Goal: Task Accomplishment & Management: Manage account settings

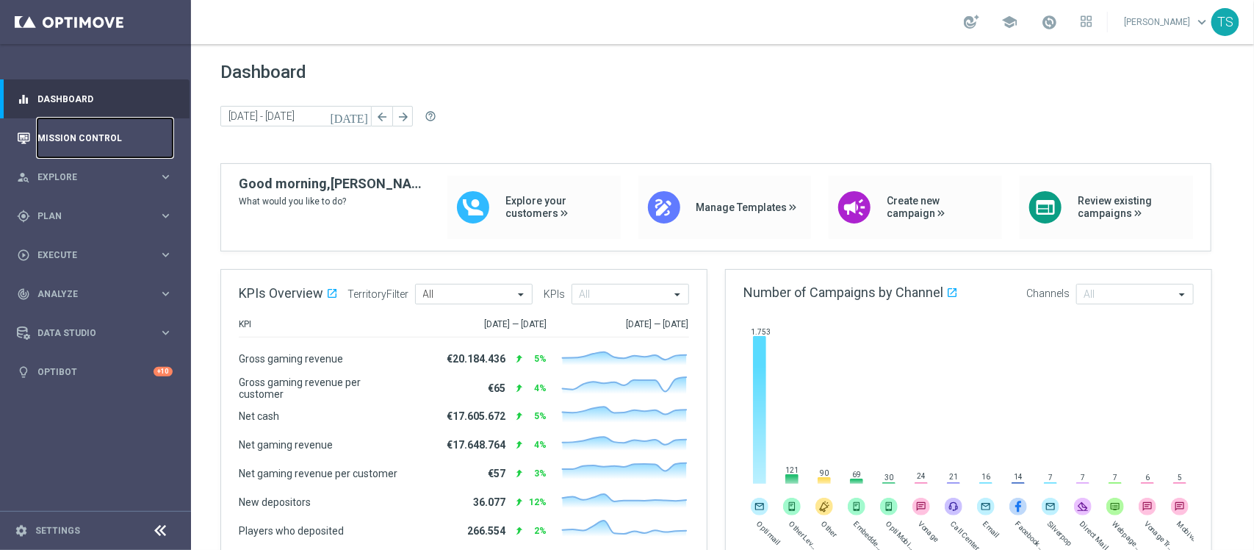
click at [93, 132] on link "Mission Control" at bounding box center [104, 137] width 135 height 39
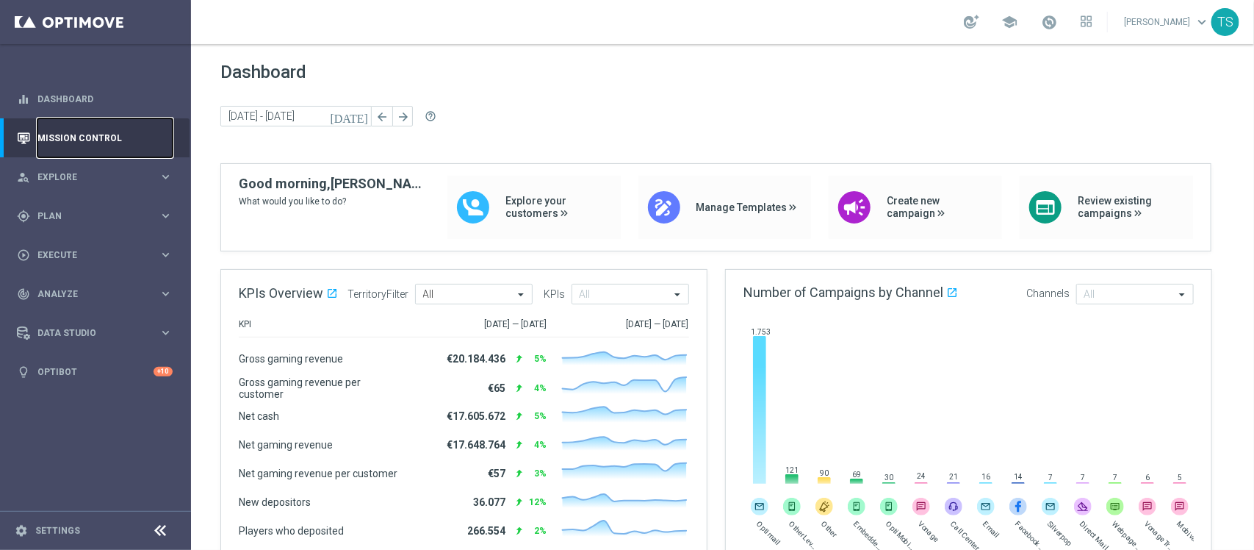
click at [93, 132] on link "Mission Control" at bounding box center [104, 137] width 135 height 39
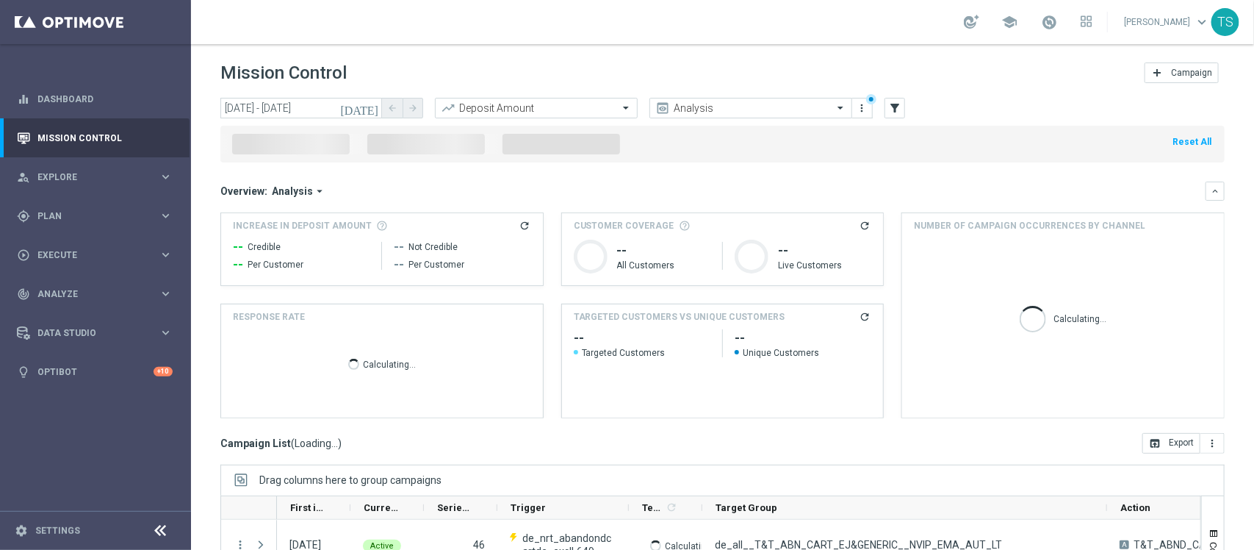
click at [369, 112] on icon "today" at bounding box center [360, 107] width 40 height 13
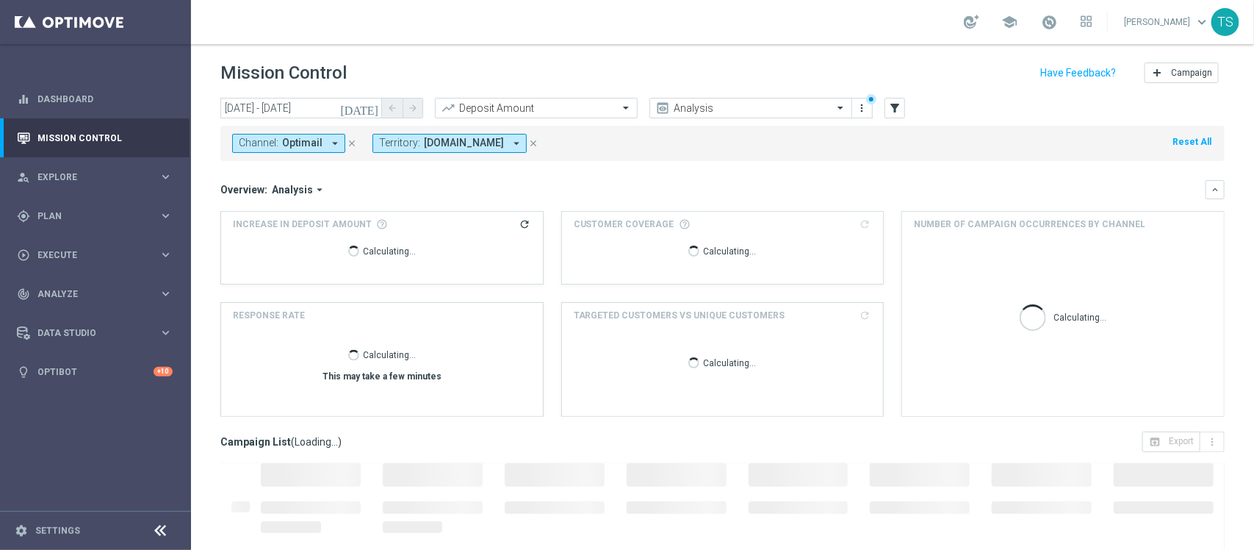
click at [353, 142] on icon "close" at bounding box center [352, 143] width 10 height 10
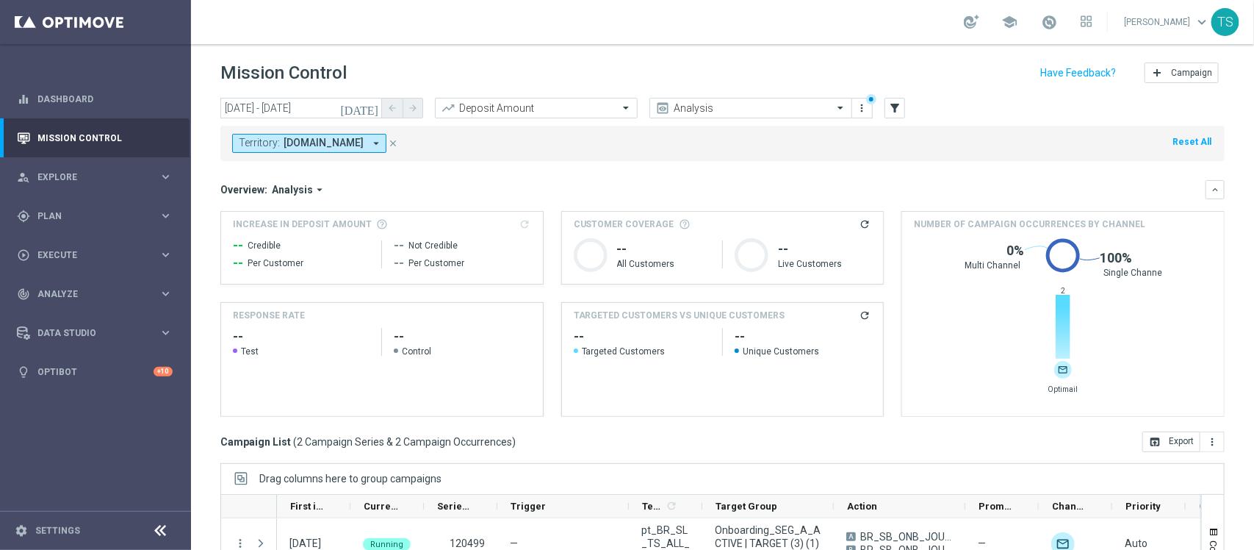
click at [373, 105] on icon "today" at bounding box center [360, 107] width 40 height 13
click at [372, 107] on icon "today" at bounding box center [360, 107] width 40 height 13
click at [369, 104] on icon "today" at bounding box center [360, 107] width 40 height 13
click at [283, 104] on input "23 Sep 2025 - 23 Sep 2025" at bounding box center [301, 108] width 162 height 21
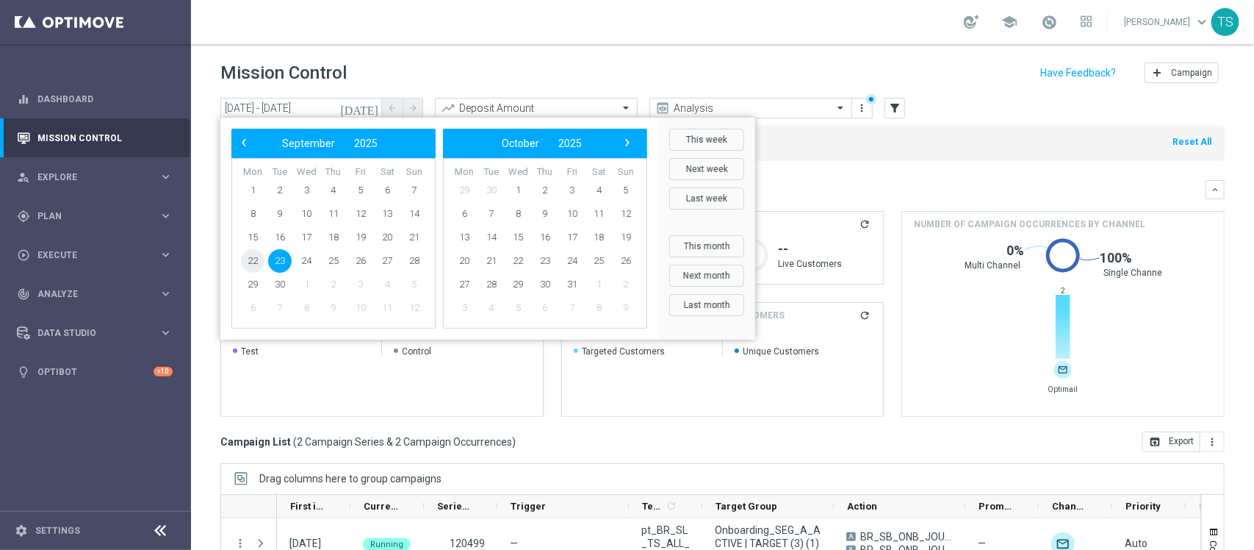
click at [251, 257] on span "22" at bounding box center [253, 261] width 24 height 24
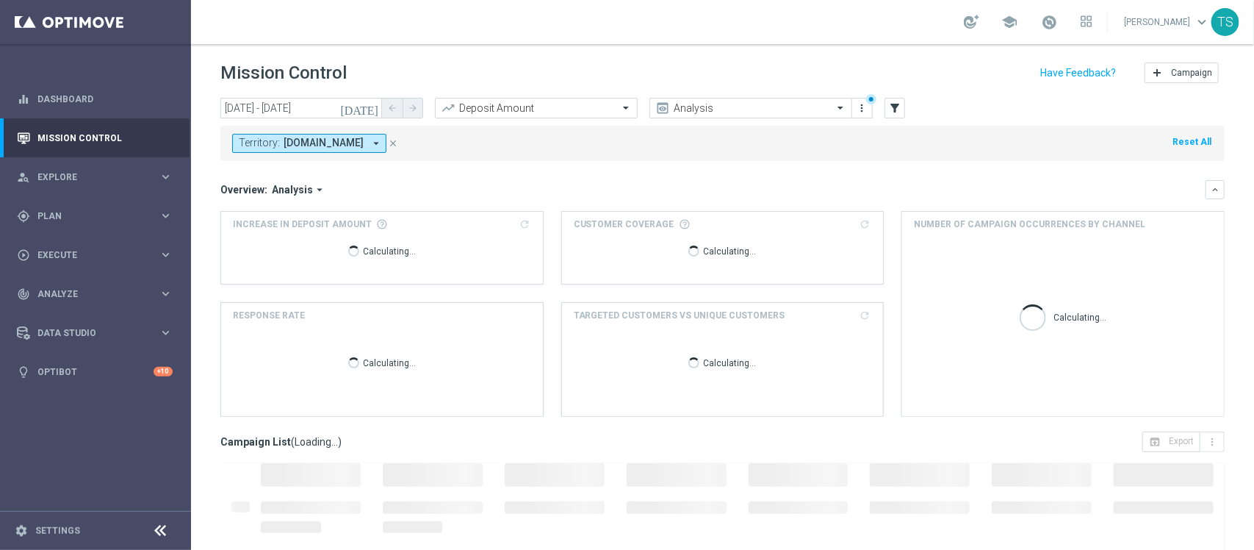
click at [368, 109] on icon "today" at bounding box center [360, 107] width 40 height 13
click at [344, 110] on input "22 Sep 2025 - 22 Sep 2025" at bounding box center [301, 108] width 162 height 21
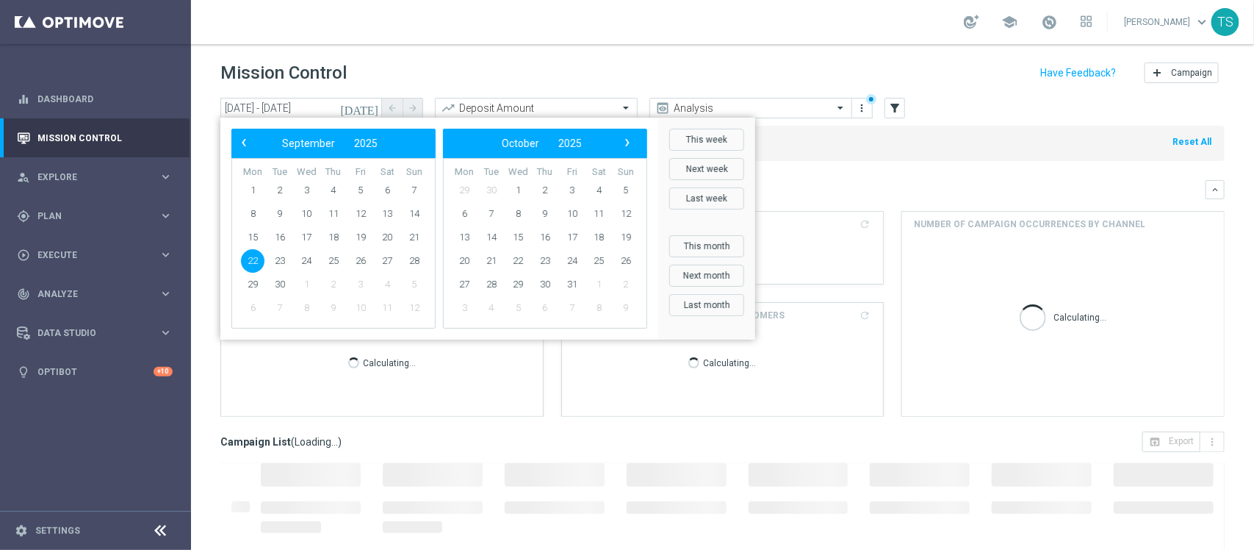
click at [253, 261] on span "22" at bounding box center [253, 261] width 24 height 24
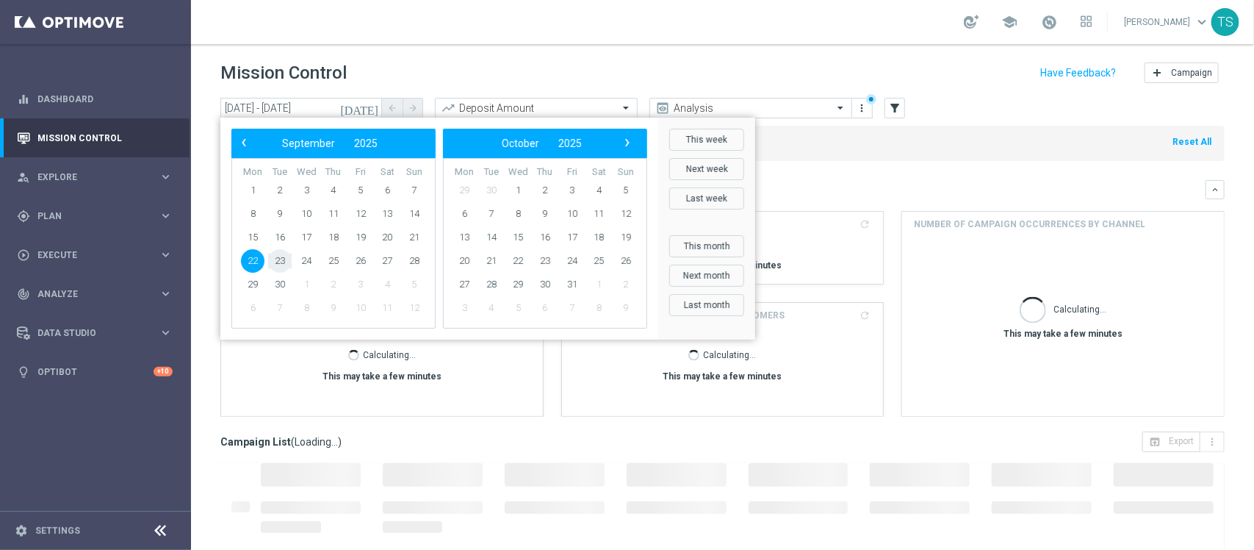
click at [277, 256] on span "23" at bounding box center [280, 261] width 24 height 24
type input "22 Sep 2025 - 23 Sep 2025"
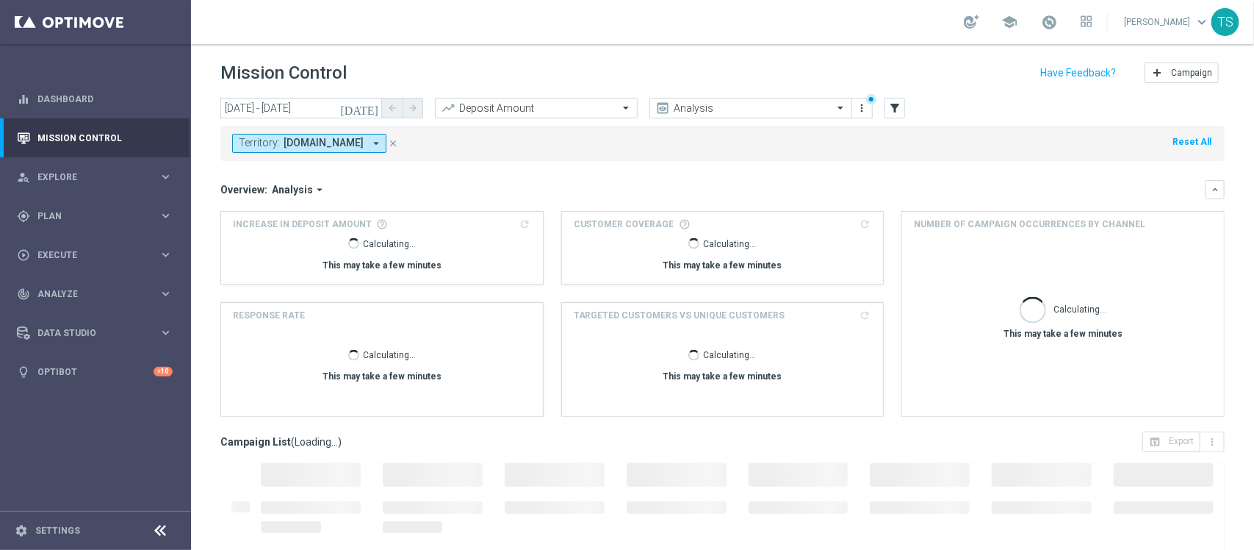
click at [492, 59] on div "Mission Control add Campaign" at bounding box center [722, 73] width 1004 height 29
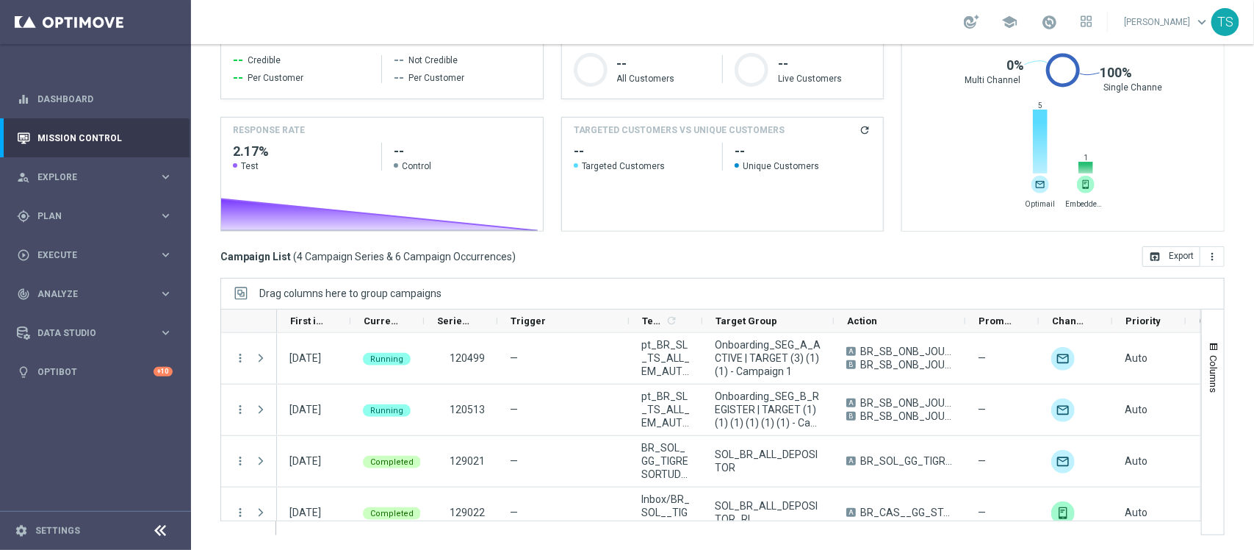
scroll to position [18, 0]
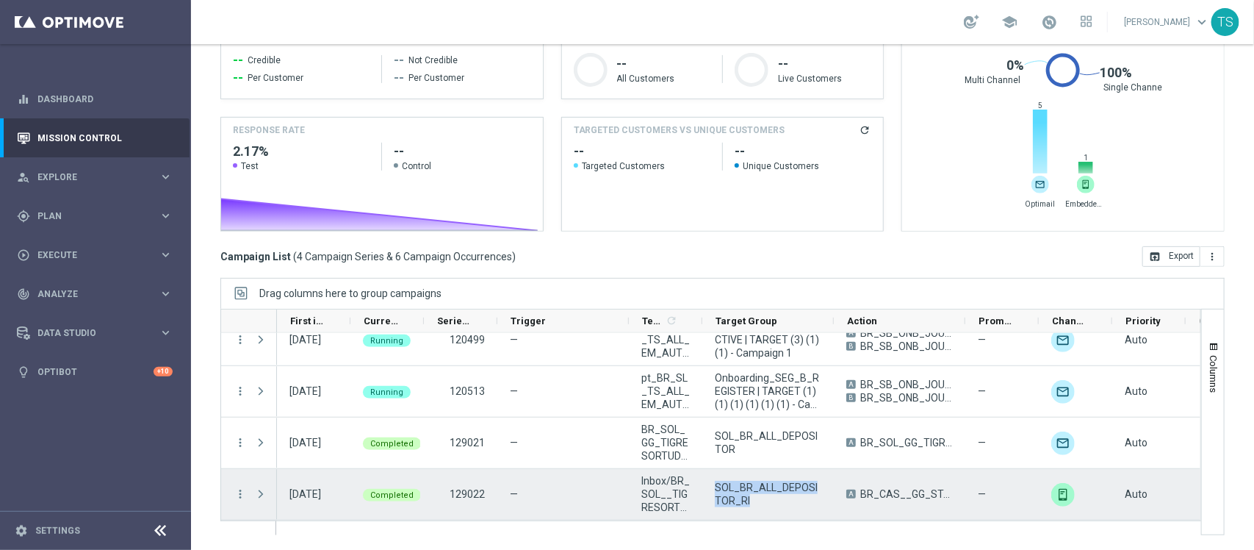
drag, startPoint x: 753, startPoint y: 500, endPoint x: 710, endPoint y: 491, distance: 44.4
click at [710, 491] on div "SOL_BR_ALL_DEPOSITOR_RI" at bounding box center [768, 494] width 132 height 51
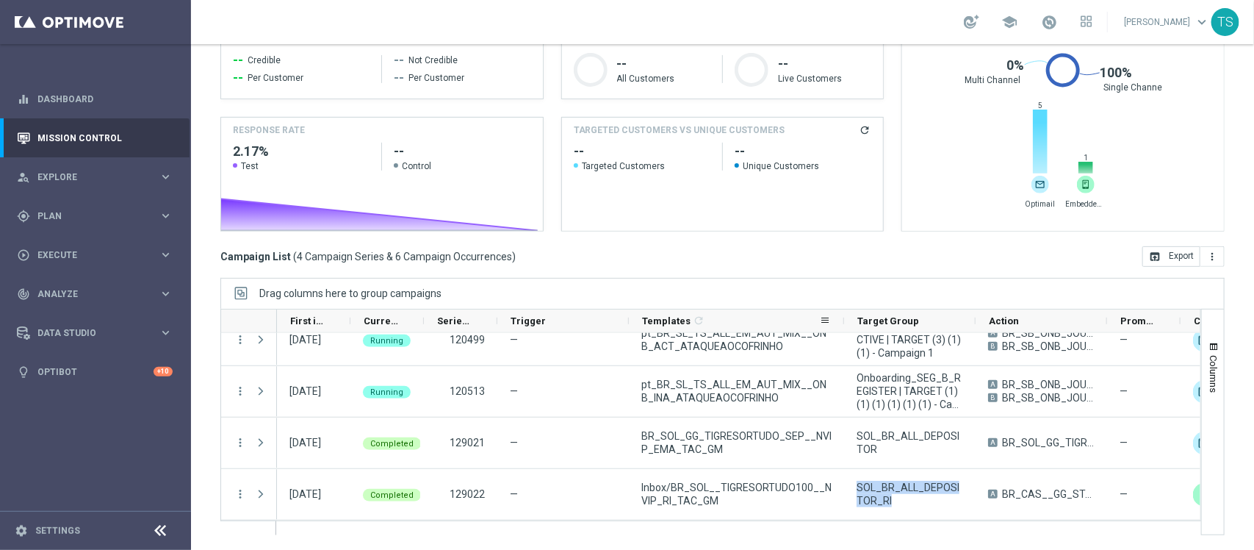
drag, startPoint x: 747, startPoint y: 321, endPoint x: 809, endPoint y: 371, distance: 79.4
click at [843, 322] on div at bounding box center [844, 320] width 6 height 23
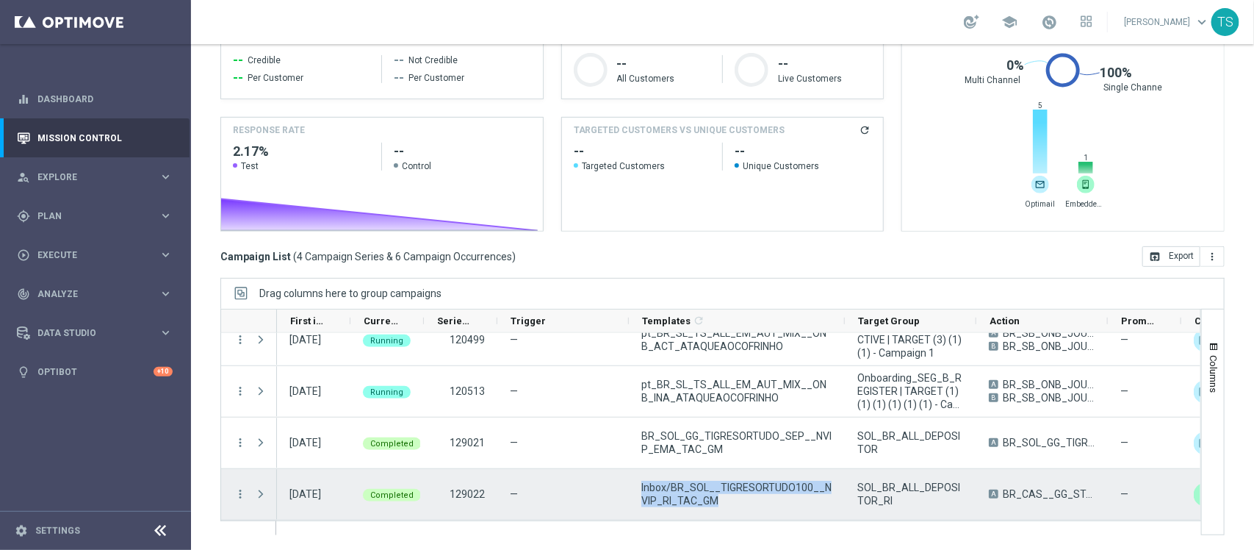
drag, startPoint x: 710, startPoint y: 500, endPoint x: 633, endPoint y: 486, distance: 78.5
click at [633, 486] on div "Inbox/BR_SOL__TIGRESORTUDO100__NVIP_RI_TAC_GM" at bounding box center [737, 494] width 216 height 51
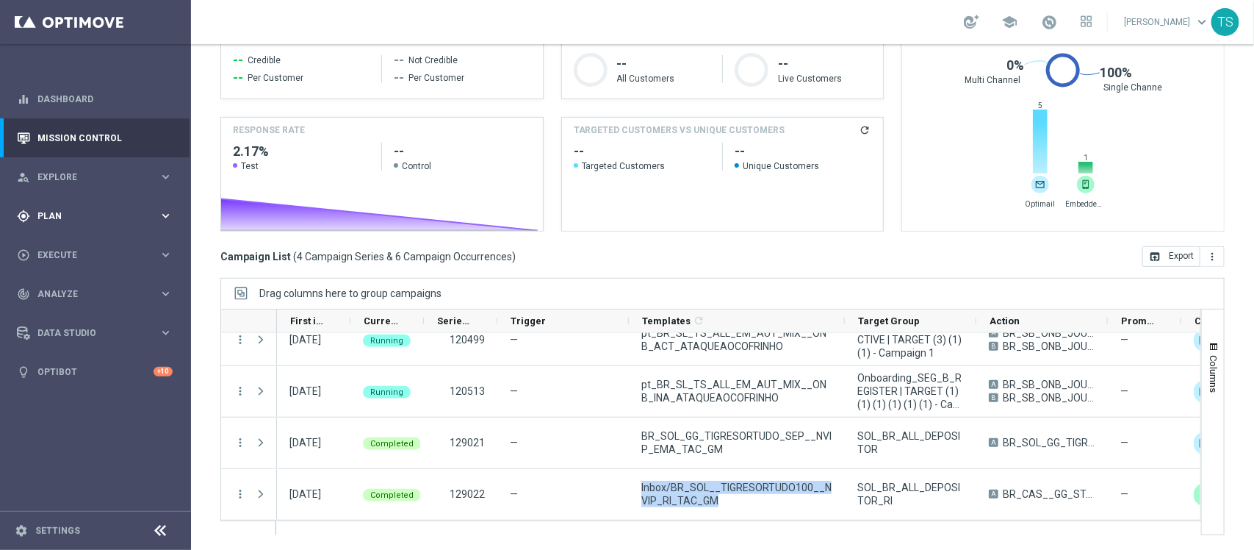
click at [82, 217] on span "Plan" at bounding box center [97, 216] width 121 height 9
click at [71, 280] on accordion "Templates keyboard_arrow_right Optimail OptiMobile In-App OptiMobile Push Embed…" at bounding box center [113, 290] width 151 height 22
click at [73, 286] on span "Templates" at bounding box center [91, 290] width 105 height 9
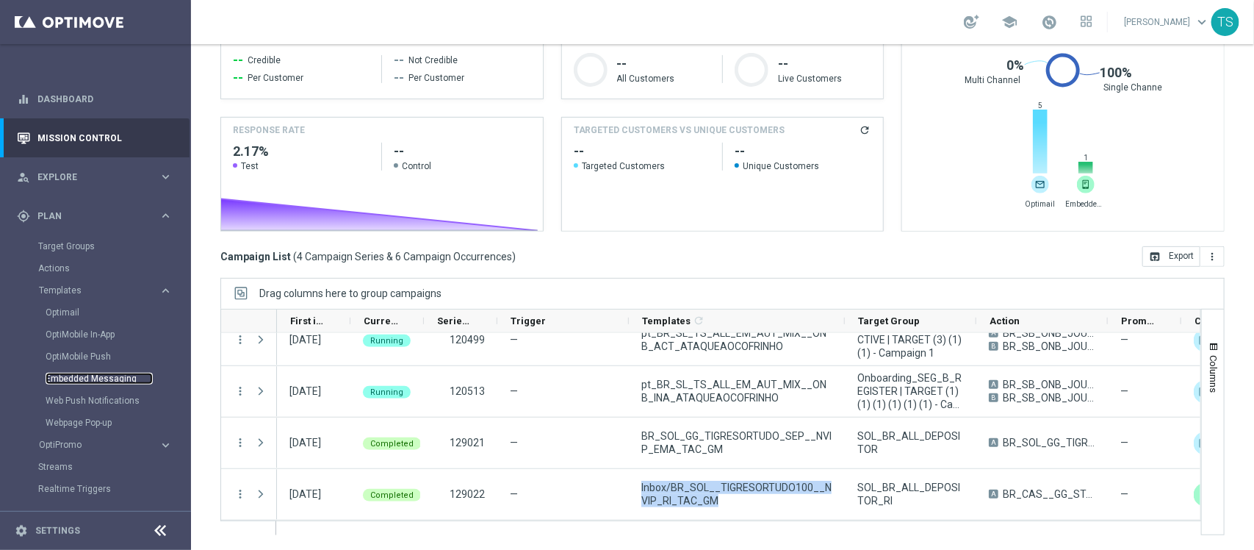
click at [74, 379] on link "Embedded Messaging" at bounding box center [99, 379] width 107 height 12
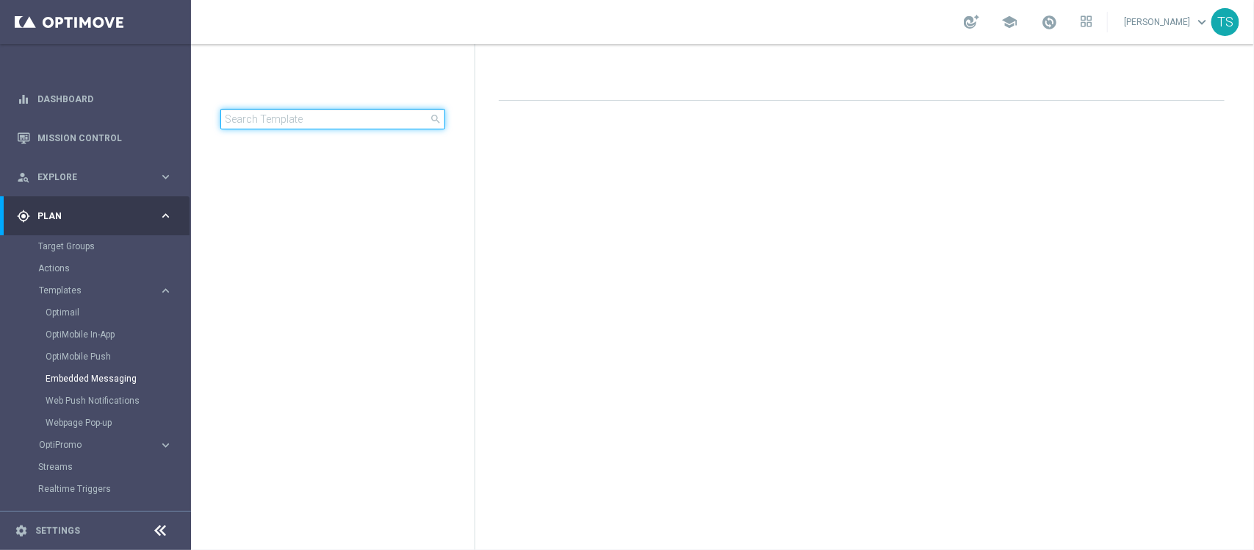
click at [314, 118] on input at bounding box center [332, 119] width 225 height 21
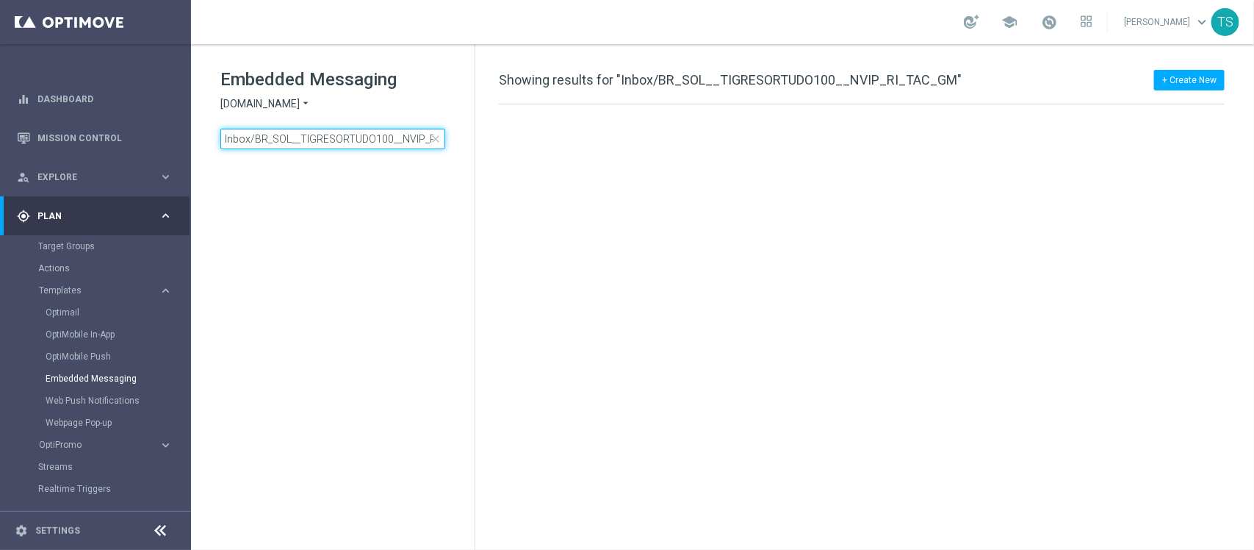
scroll to position [0, 45]
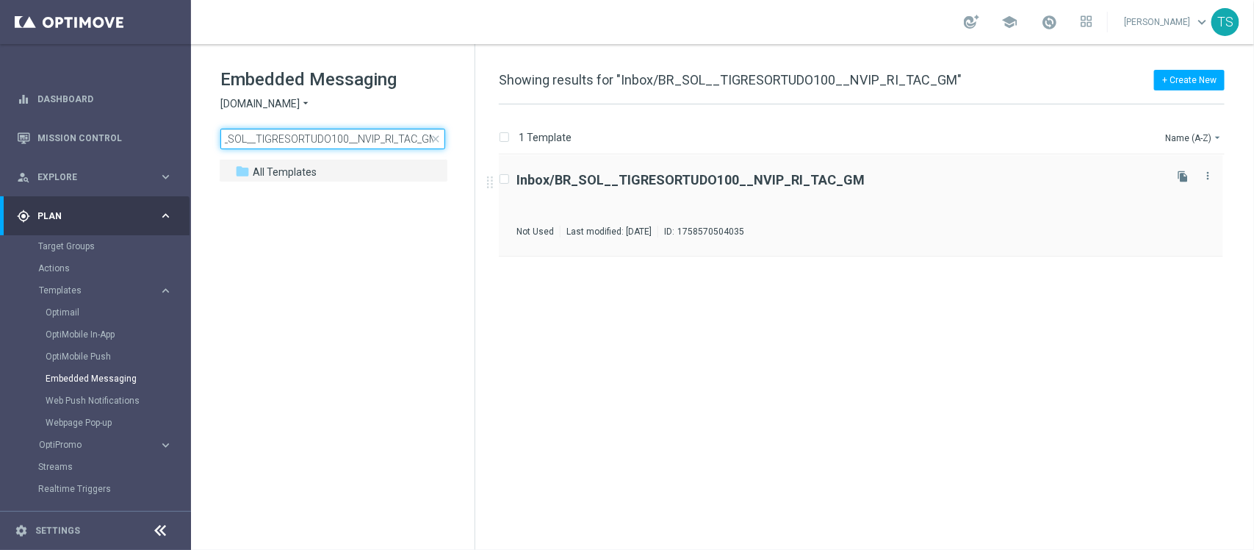
type input "Inbox/BR_SOL__TIGRESORTUDO100__NVIP_RI_TAC_GM"
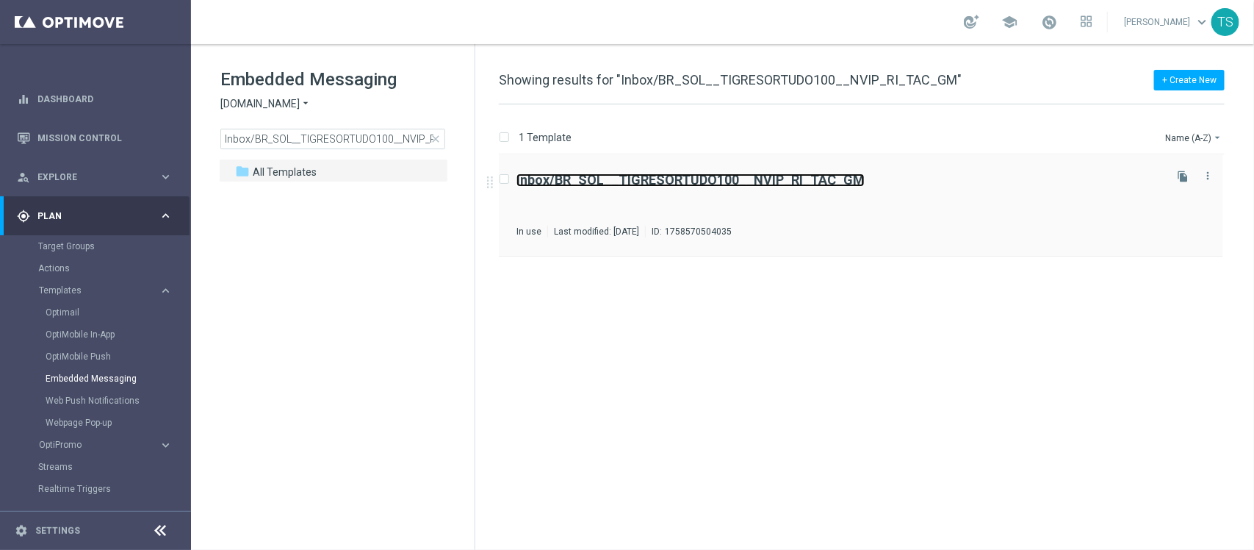
click at [647, 181] on b "Inbox/BR_SOL__TIGRESORTUDO100__NVIP_RI_TAC_GM" at bounding box center [691, 179] width 348 height 15
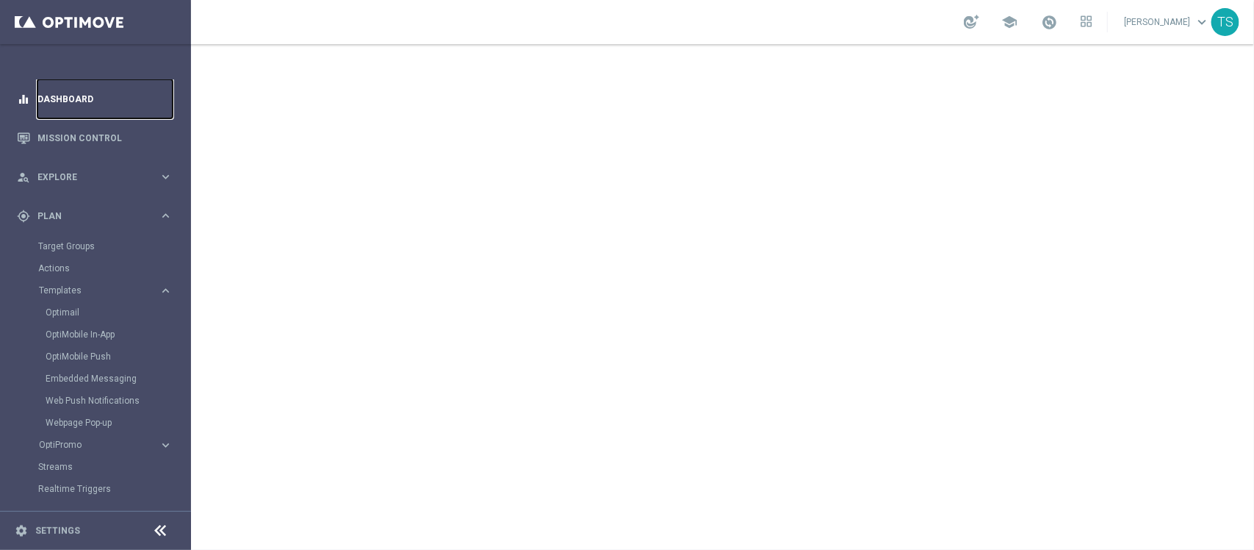
drag, startPoint x: 72, startPoint y: 97, endPoint x: 79, endPoint y: 111, distance: 15.8
click at [70, 98] on link "Dashboard" at bounding box center [104, 98] width 135 height 39
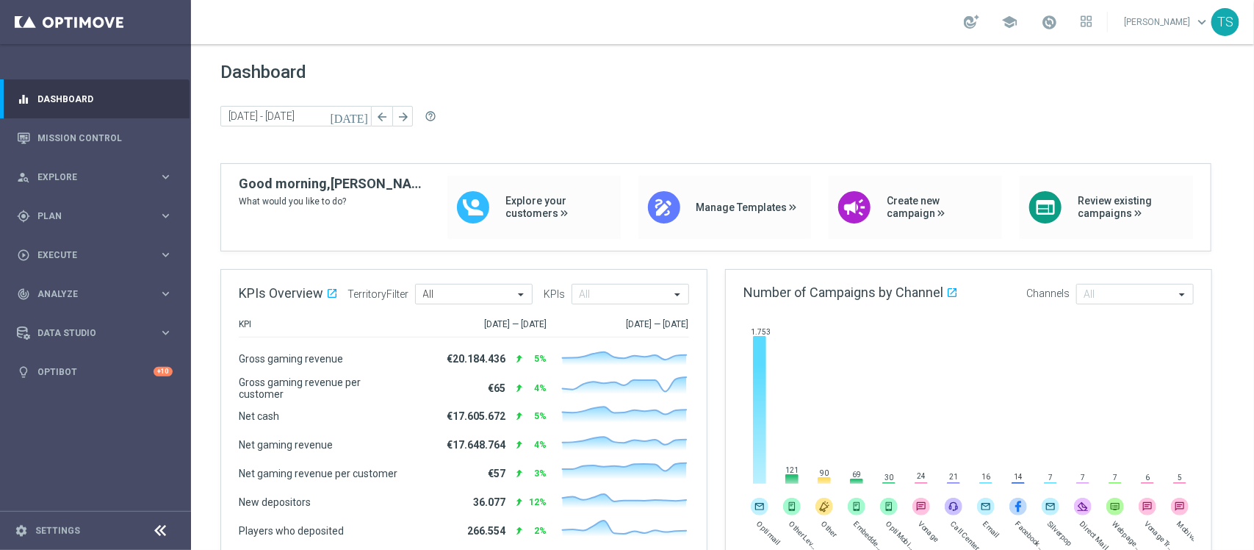
click at [1168, 20] on link "Thomas Silva keyboard_arrow_down" at bounding box center [1167, 22] width 89 height 22
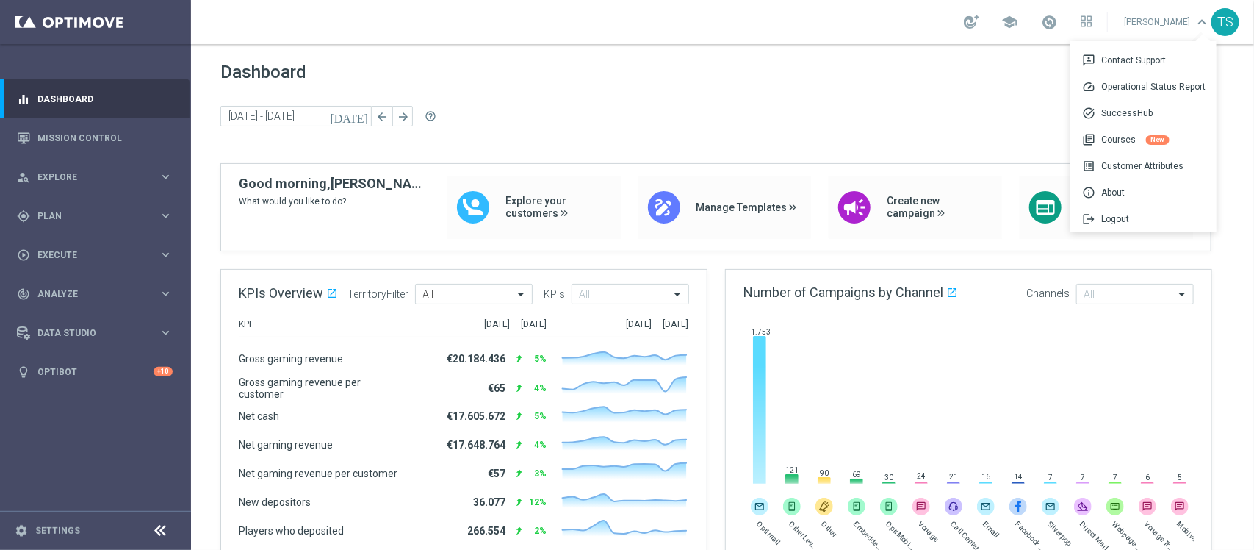
click at [895, 23] on div "school Thomas Silva keyboard_arrow_down 3p Contact Support speed Operational St…" at bounding box center [722, 22] width 1063 height 44
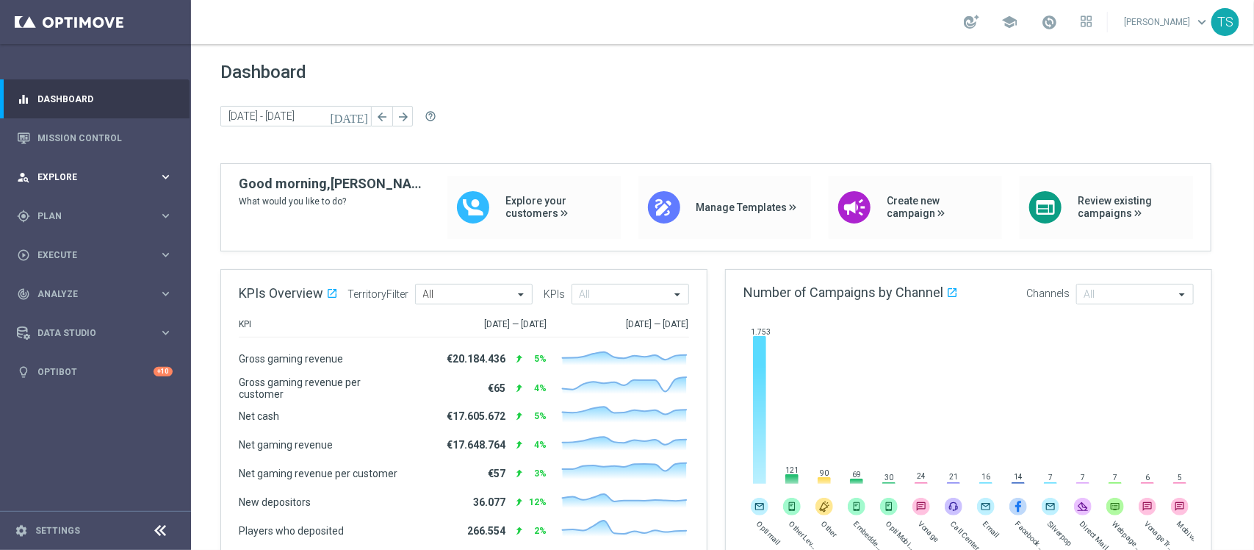
click at [87, 168] on div "person_search Explore keyboard_arrow_right" at bounding box center [95, 176] width 190 height 39
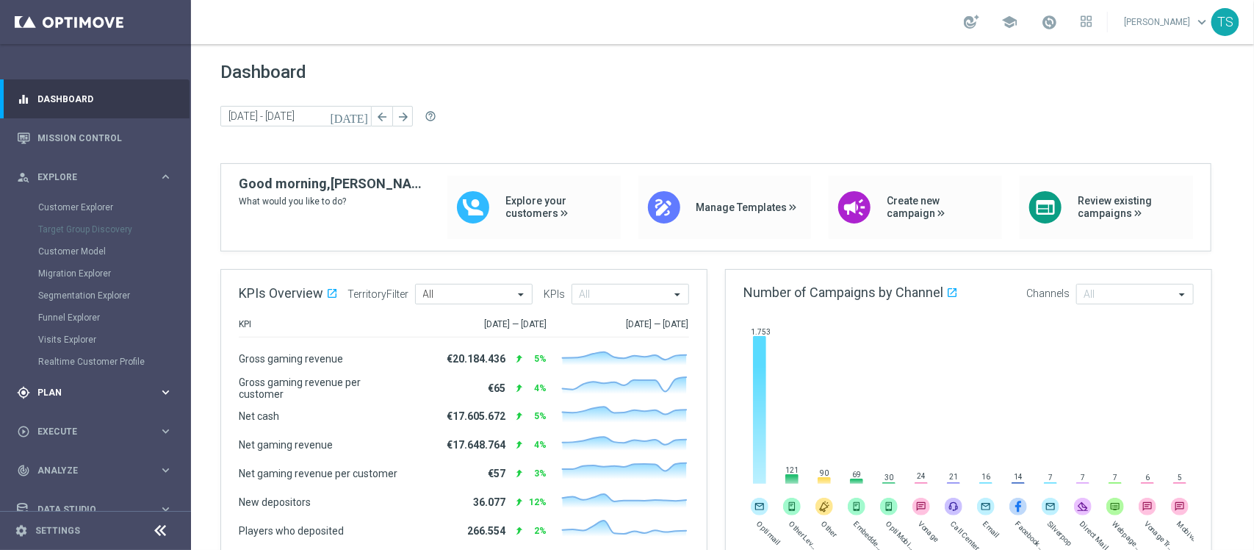
click at [62, 391] on span "Plan" at bounding box center [97, 392] width 121 height 9
click at [116, 204] on div "gps_fixed Plan keyboard_arrow_right" at bounding box center [95, 215] width 190 height 39
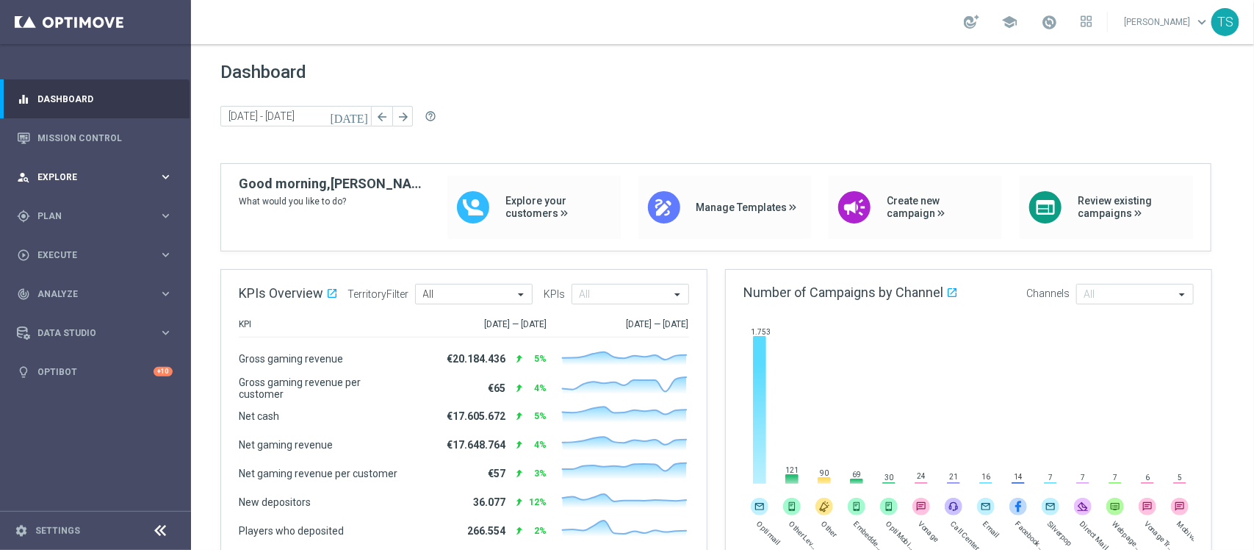
click at [120, 170] on div "person_search Explore" at bounding box center [88, 176] width 142 height 13
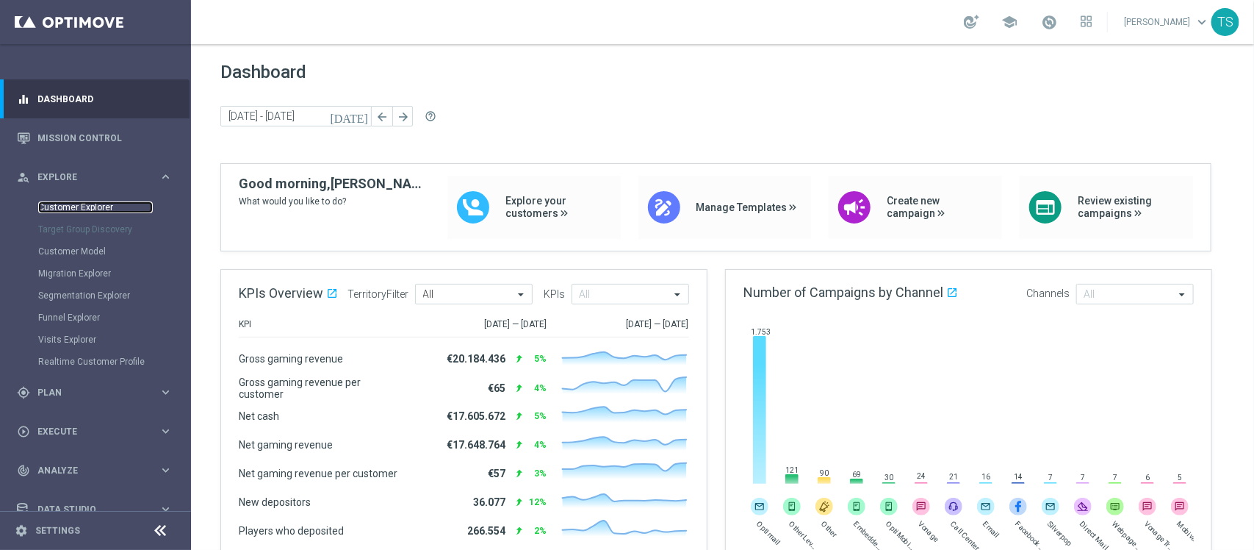
click at [87, 206] on link "Customer Explorer" at bounding box center [95, 207] width 115 height 12
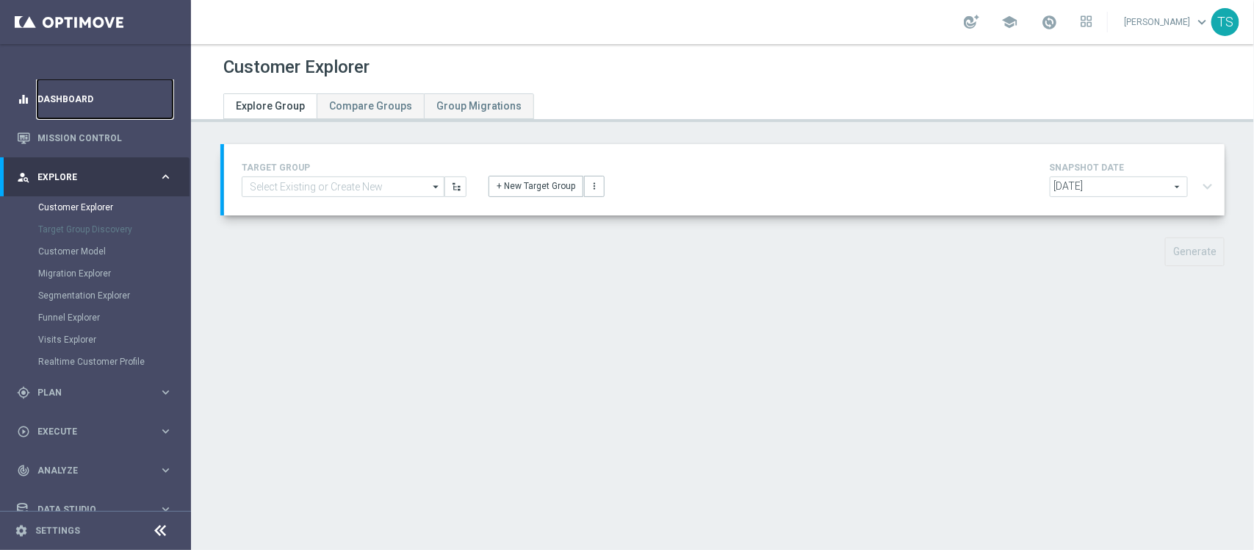
click at [86, 97] on link "Dashboard" at bounding box center [104, 98] width 135 height 39
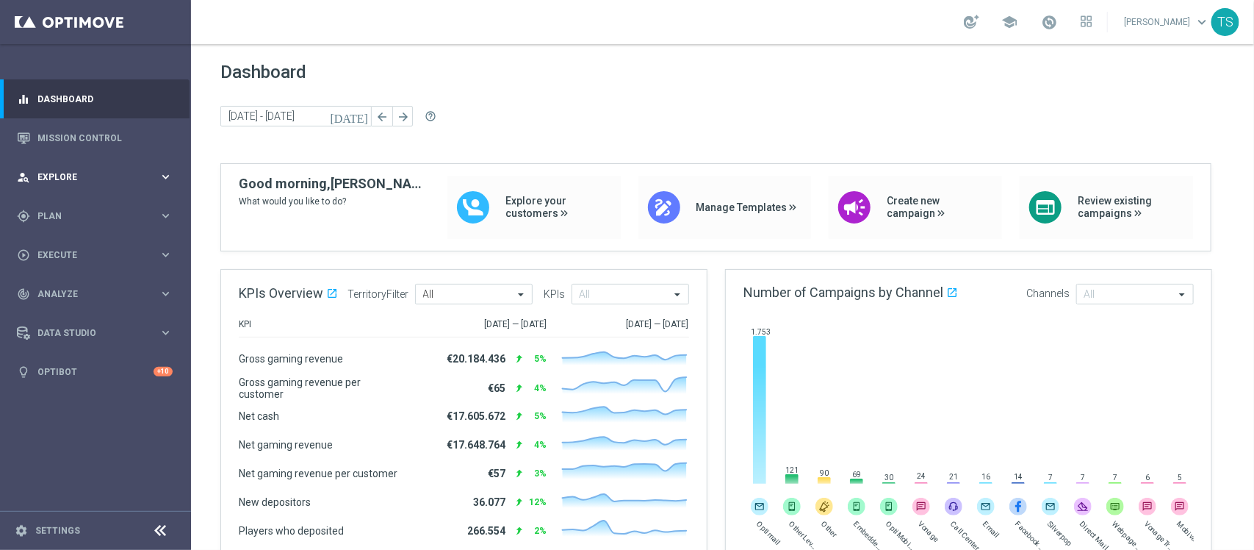
click at [97, 159] on div "person_search Explore keyboard_arrow_right" at bounding box center [95, 176] width 190 height 39
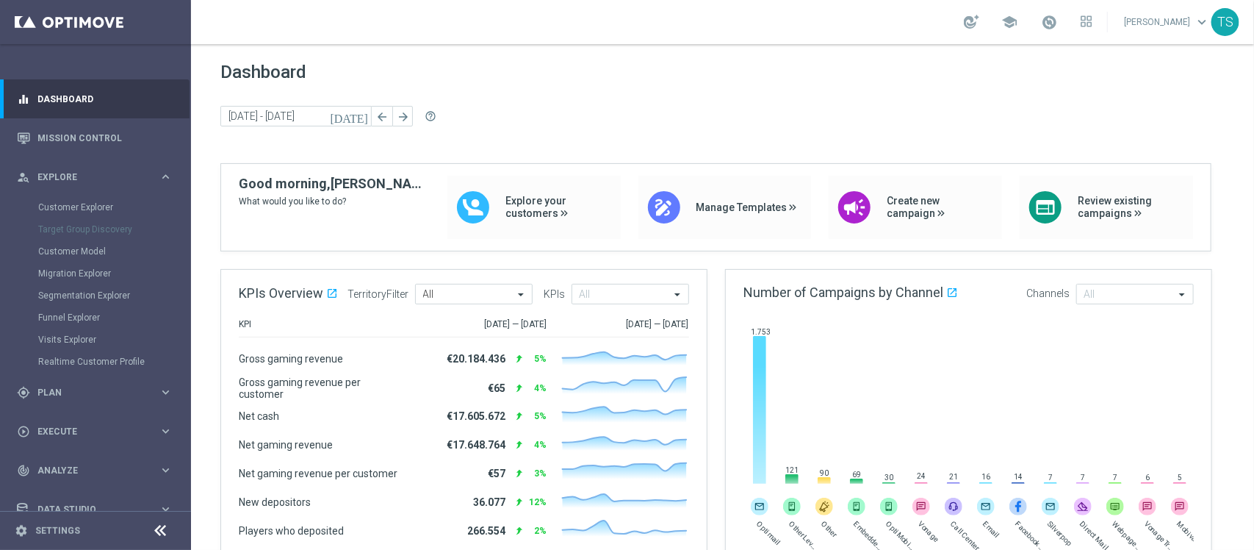
click at [84, 198] on div "Customer Explorer" at bounding box center [113, 207] width 151 height 22
click at [107, 140] on link "Mission Control" at bounding box center [104, 137] width 135 height 39
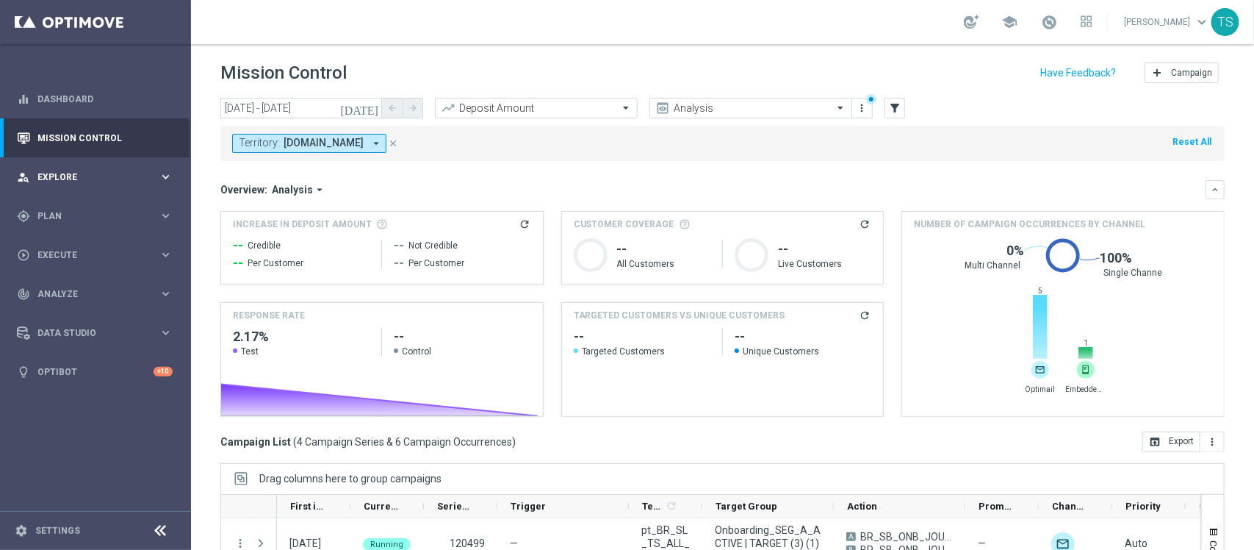
drag, startPoint x: 82, startPoint y: 173, endPoint x: 71, endPoint y: 168, distance: 12.2
click at [74, 169] on div "person_search Explore keyboard_arrow_right" at bounding box center [95, 176] width 190 height 39
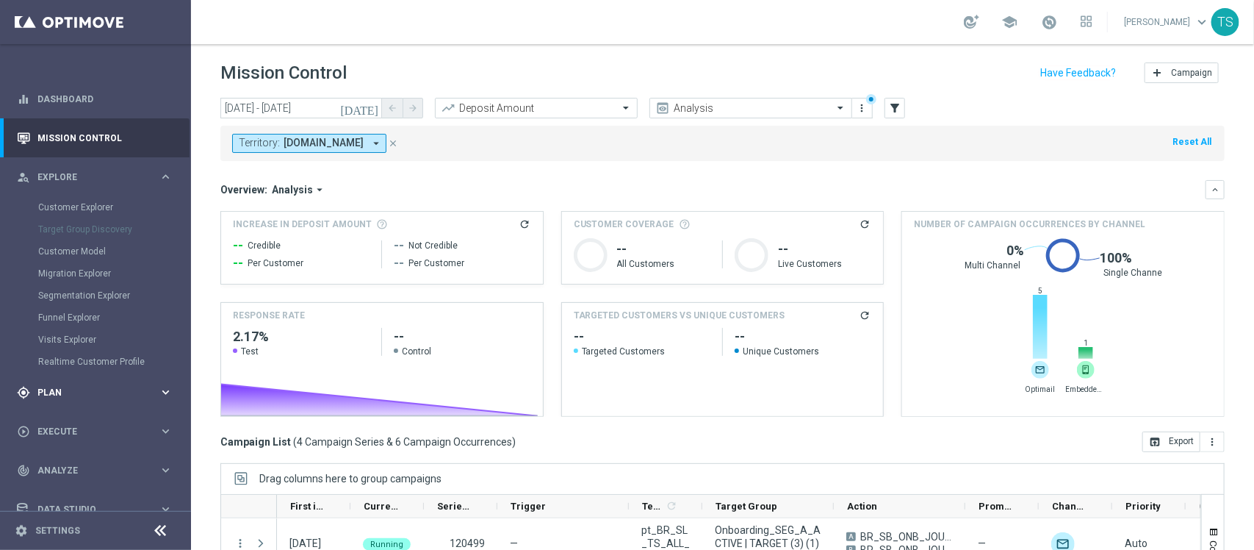
drag, startPoint x: 77, startPoint y: 391, endPoint x: 86, endPoint y: 395, distance: 9.9
click at [86, 395] on span "Plan" at bounding box center [97, 392] width 121 height 9
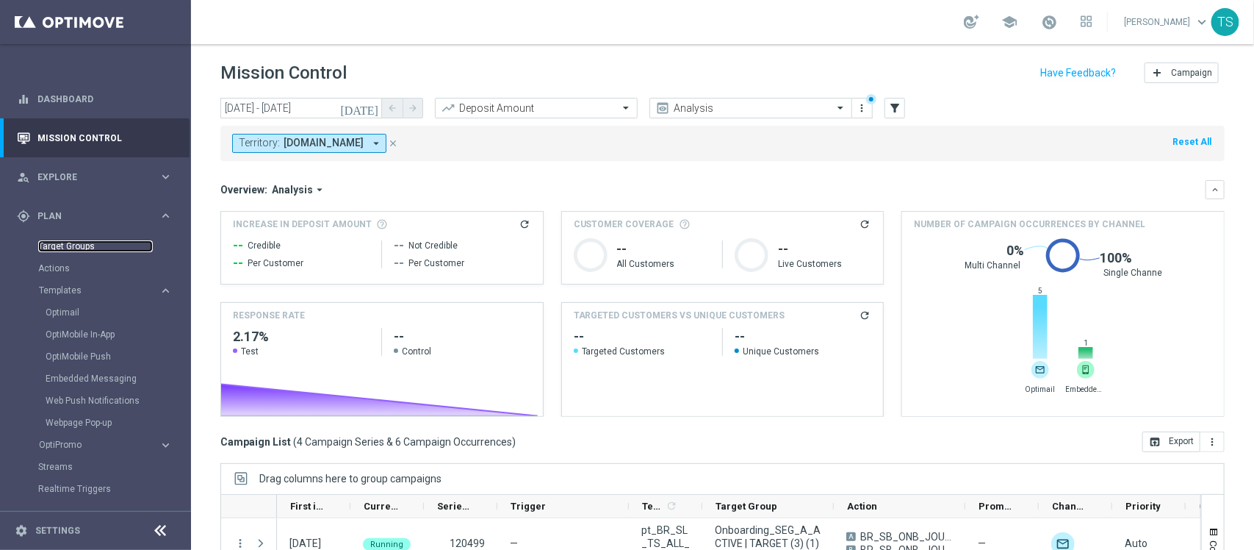
click at [82, 245] on link "Target Groups" at bounding box center [95, 246] width 115 height 12
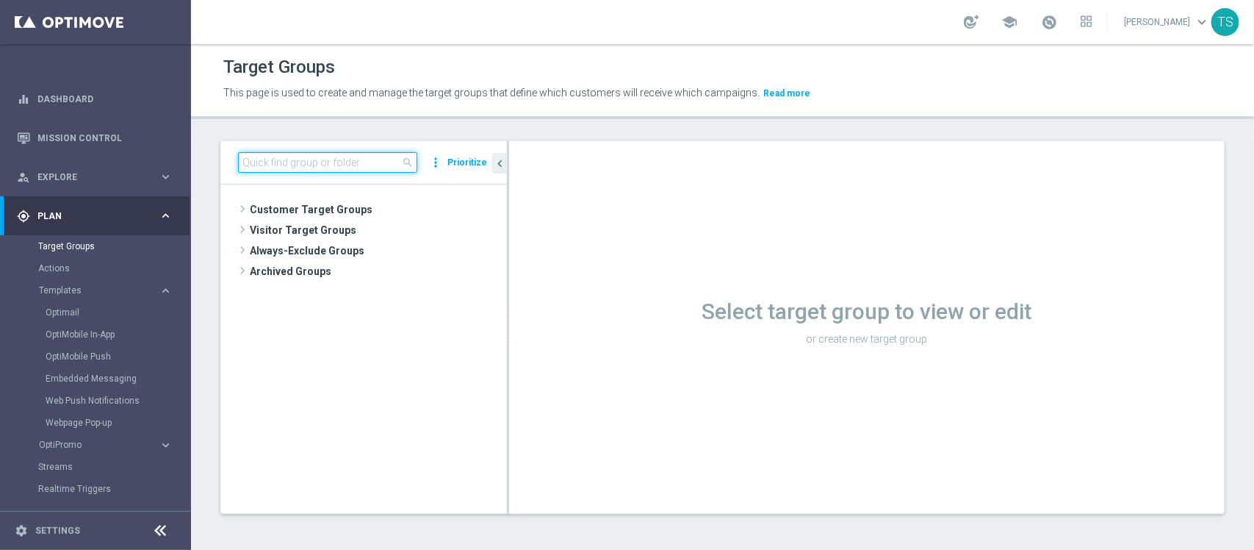
click at [367, 164] on input at bounding box center [327, 162] width 179 height 21
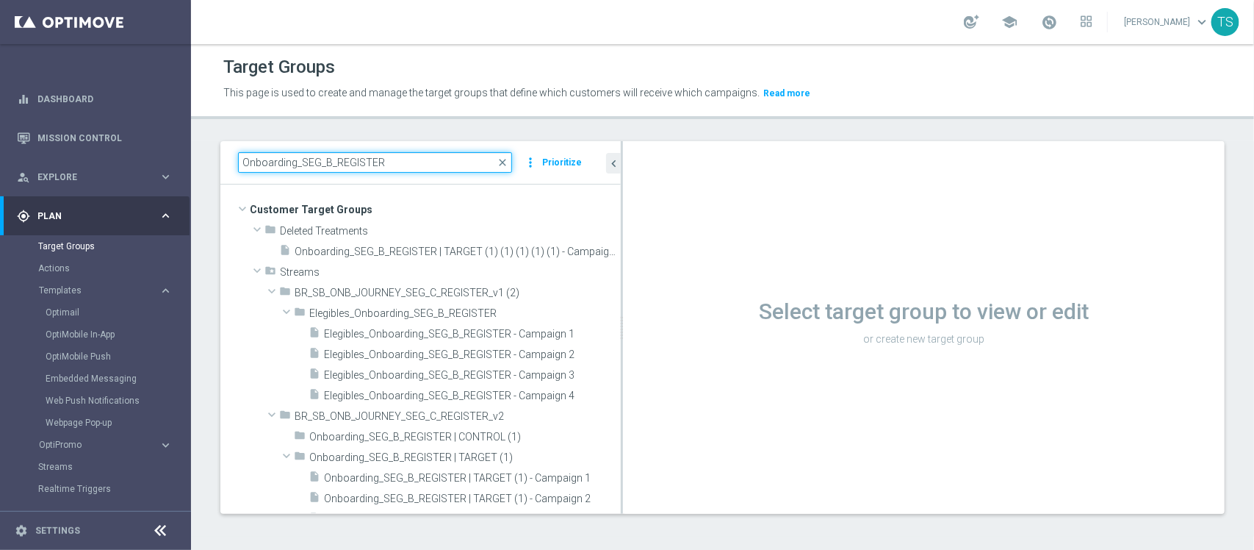
drag, startPoint x: 508, startPoint y: 226, endPoint x: 794, endPoint y: 248, distance: 287.3
click at [794, 248] on as-split "Onboarding_SEG_B_REGISTER close more_vert Prioritize Customer Target Groups lib…" at bounding box center [722, 327] width 1004 height 373
type input "Onboarding_SEG_B_REGISTER"
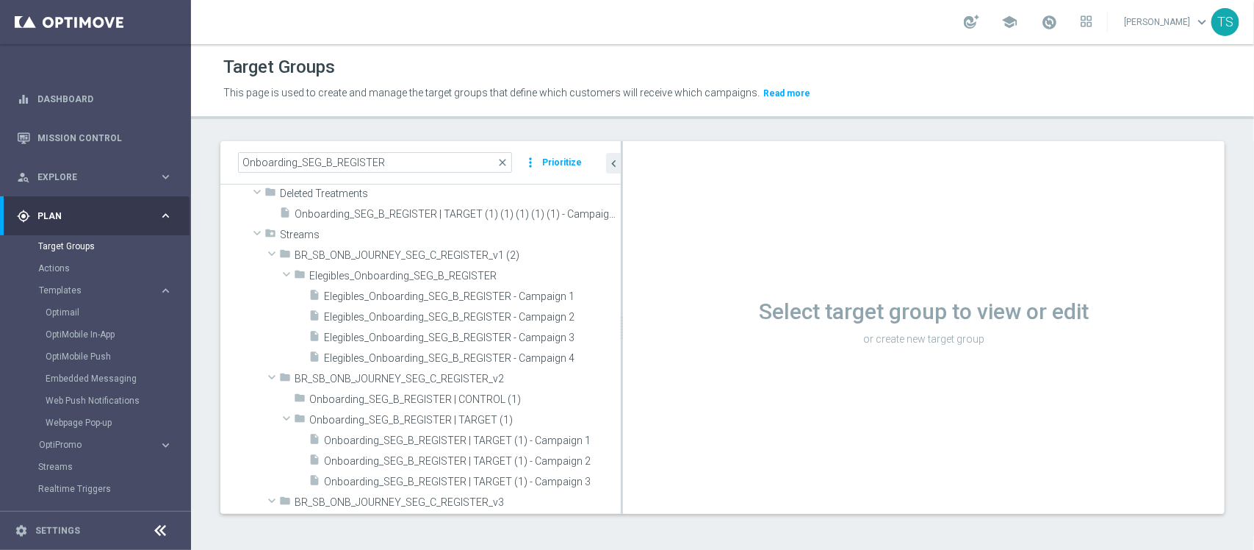
scroll to position [16, 0]
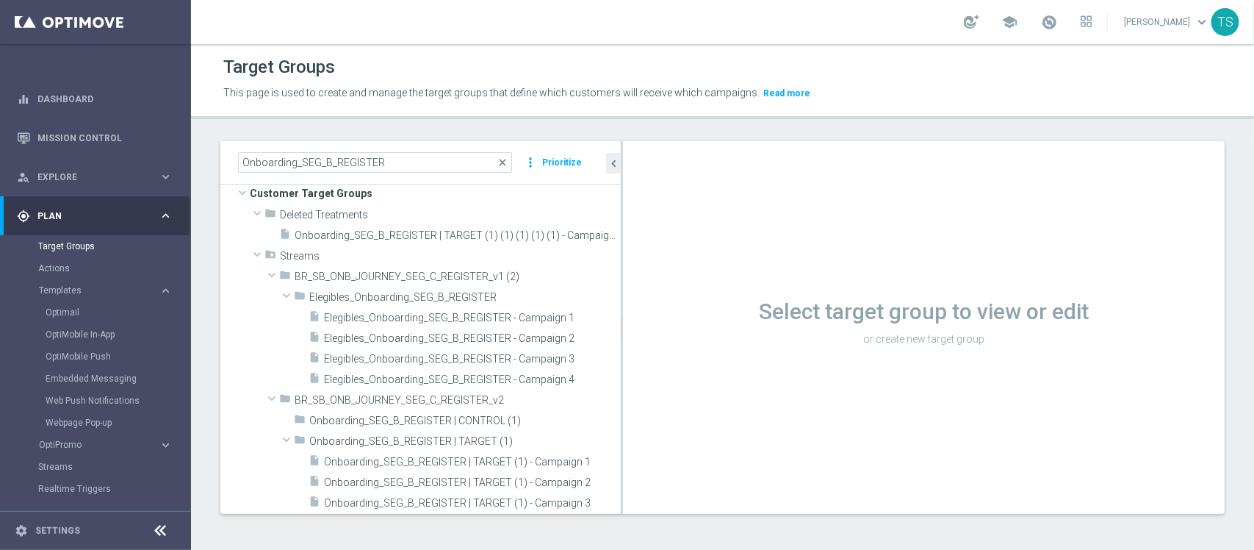
drag, startPoint x: 622, startPoint y: 323, endPoint x: 711, endPoint y: 333, distance: 90.1
click at [794, 324] on as-split "Onboarding_SEG_B_REGISTER close more_vert Prioritize Customer Target Groups lib…" at bounding box center [722, 327] width 1004 height 373
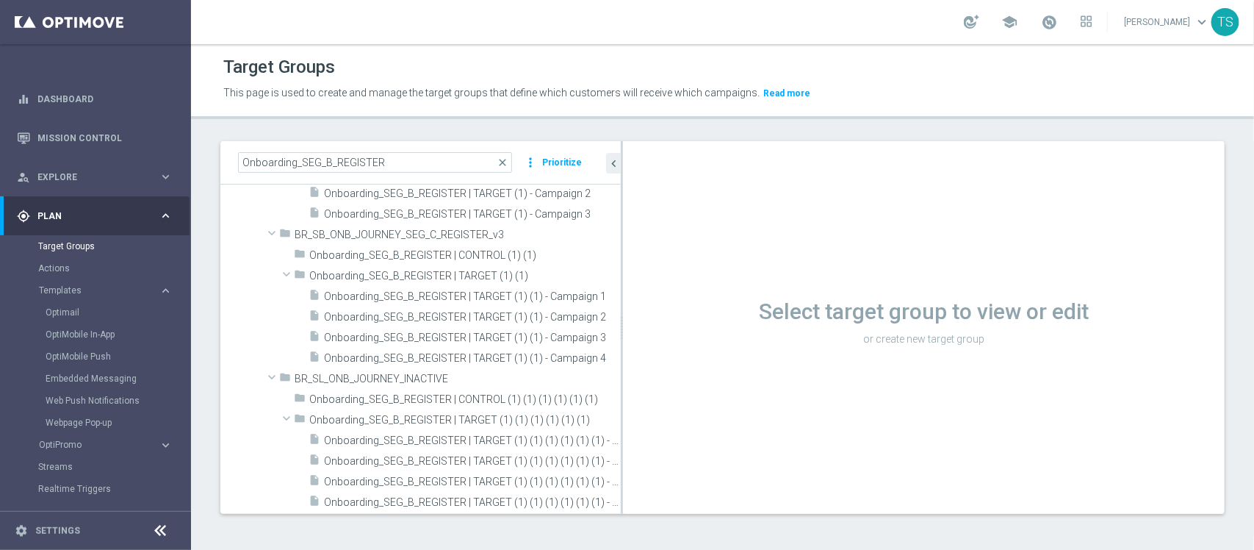
scroll to position [265, 0]
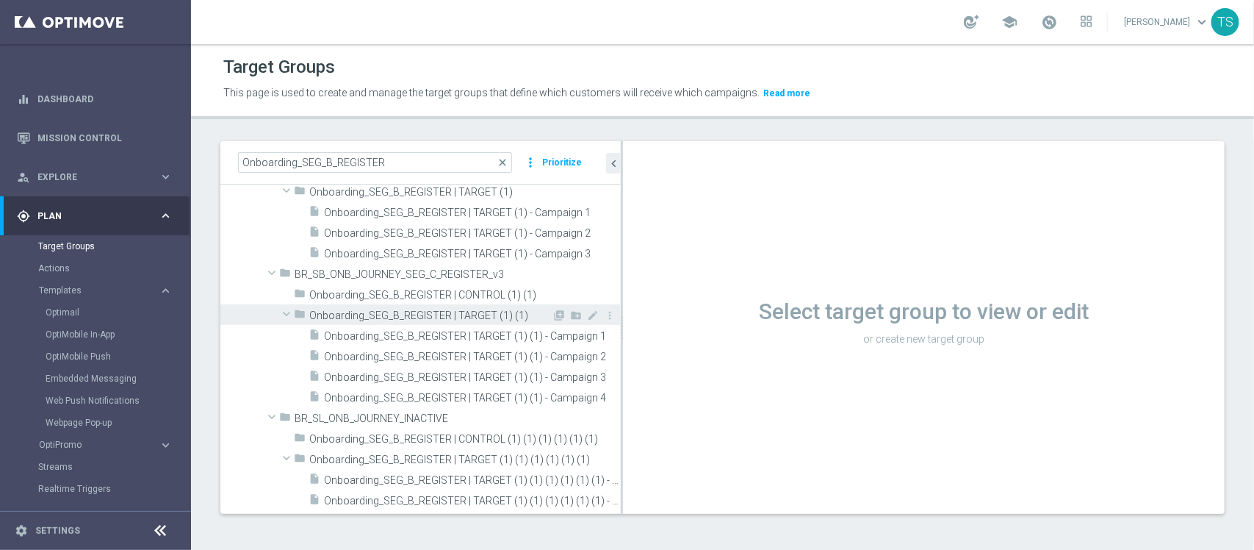
click at [393, 312] on span "Onboarding_SEG_B_REGISTER | TARGET (1) (1)" at bounding box center [430, 315] width 242 height 12
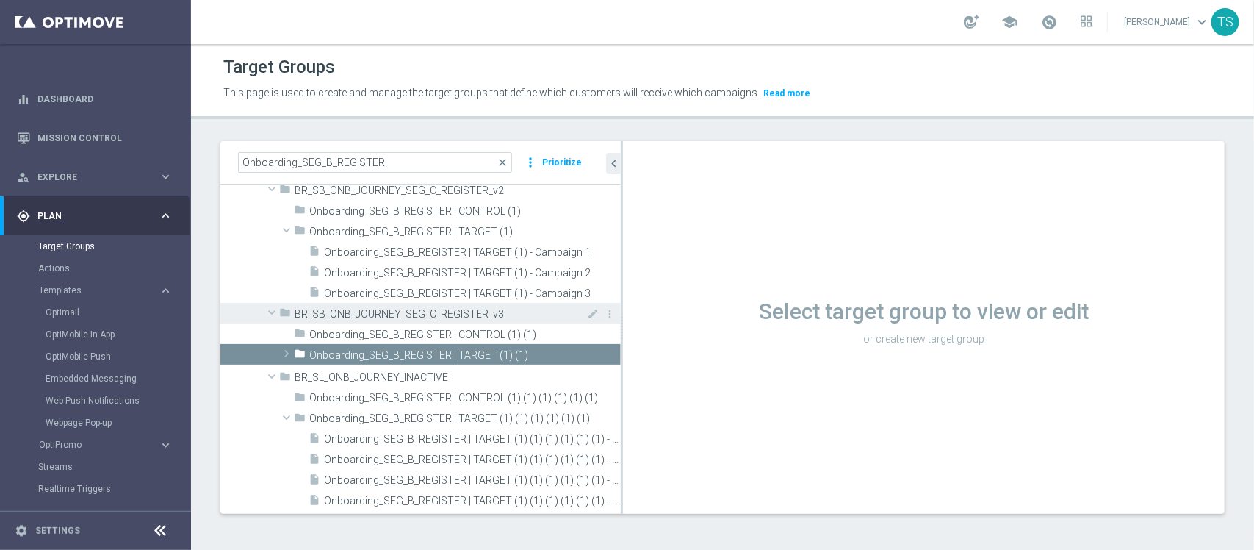
scroll to position [224, 0]
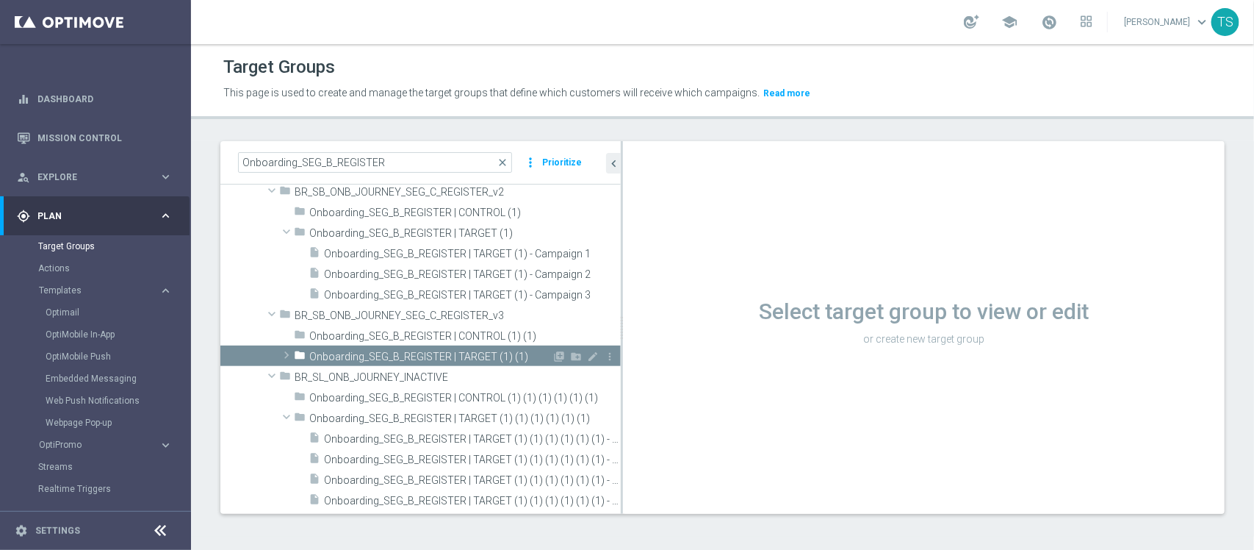
click at [415, 350] on div "folder Onboarding_SEG_B_REGISTER | TARGET (1) (1)" at bounding box center [423, 355] width 258 height 21
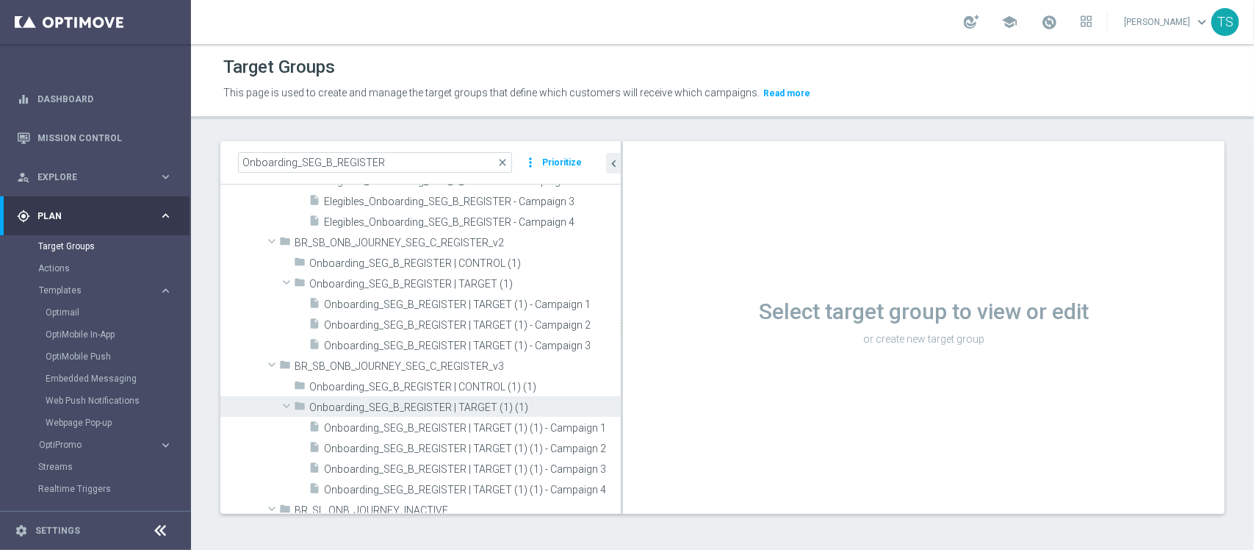
scroll to position [137, 0]
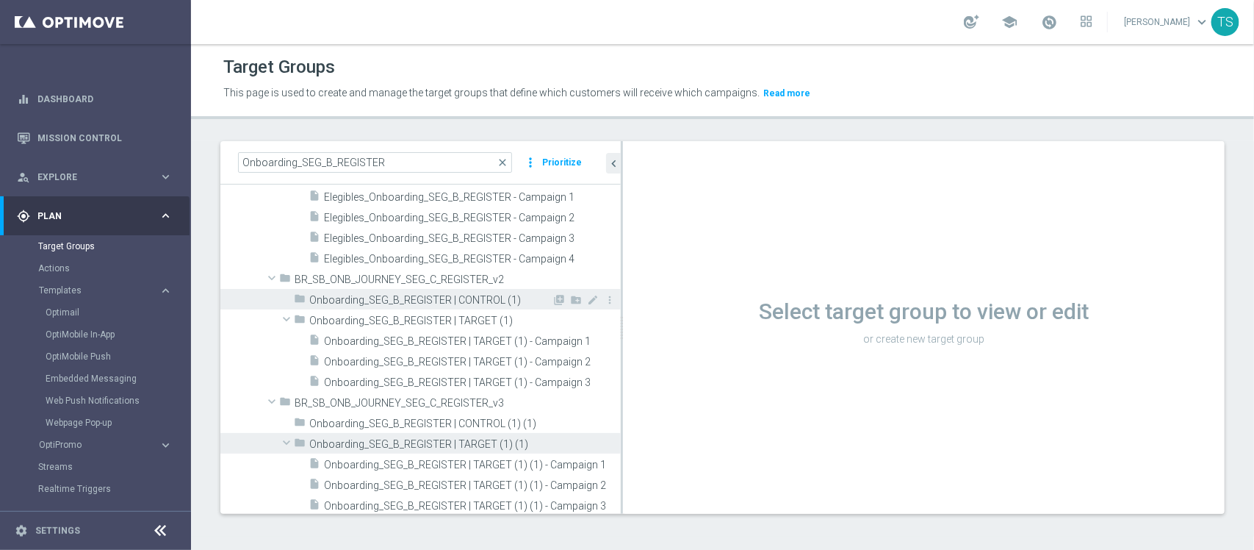
click at [420, 306] on span "Onboarding_SEG_B_REGISTER | CONTROL (1)" at bounding box center [430, 300] width 242 height 12
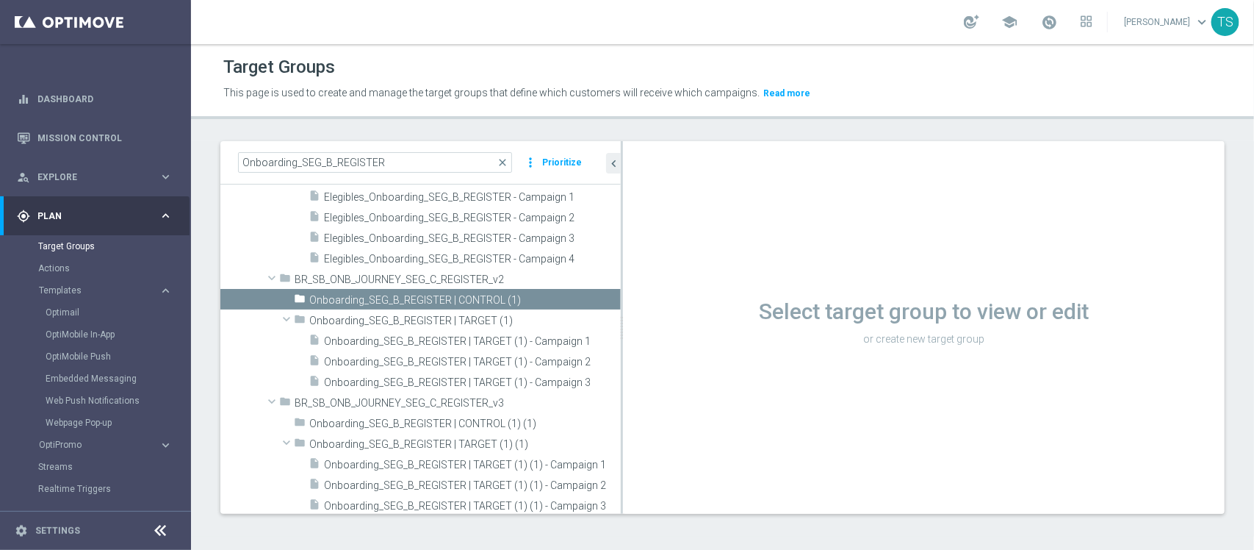
scroll to position [0, 0]
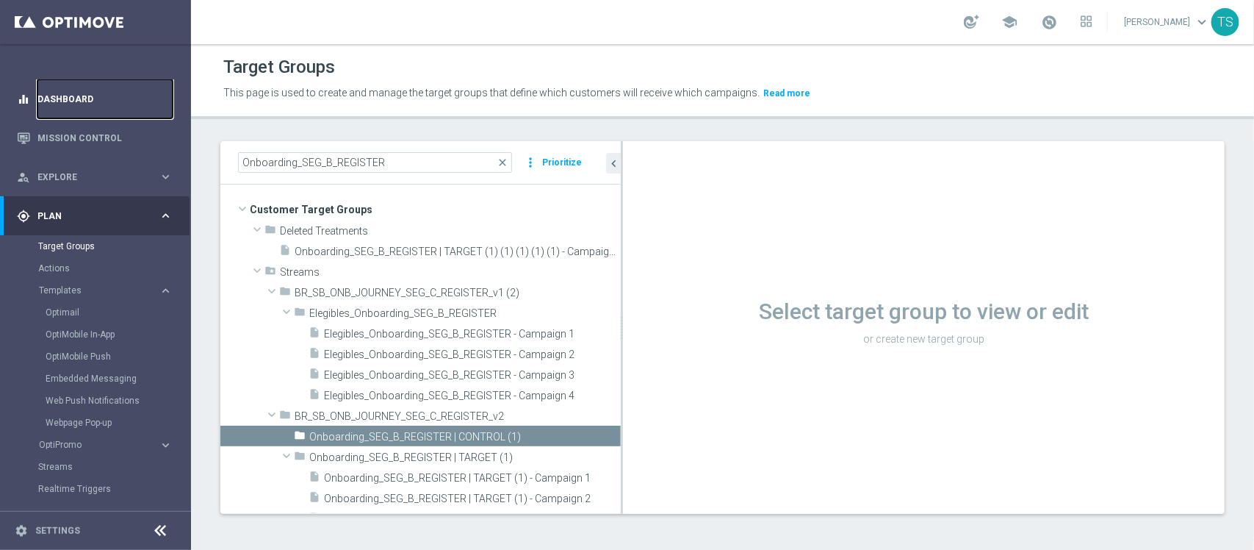
click at [112, 93] on link "Dashboard" at bounding box center [104, 98] width 135 height 39
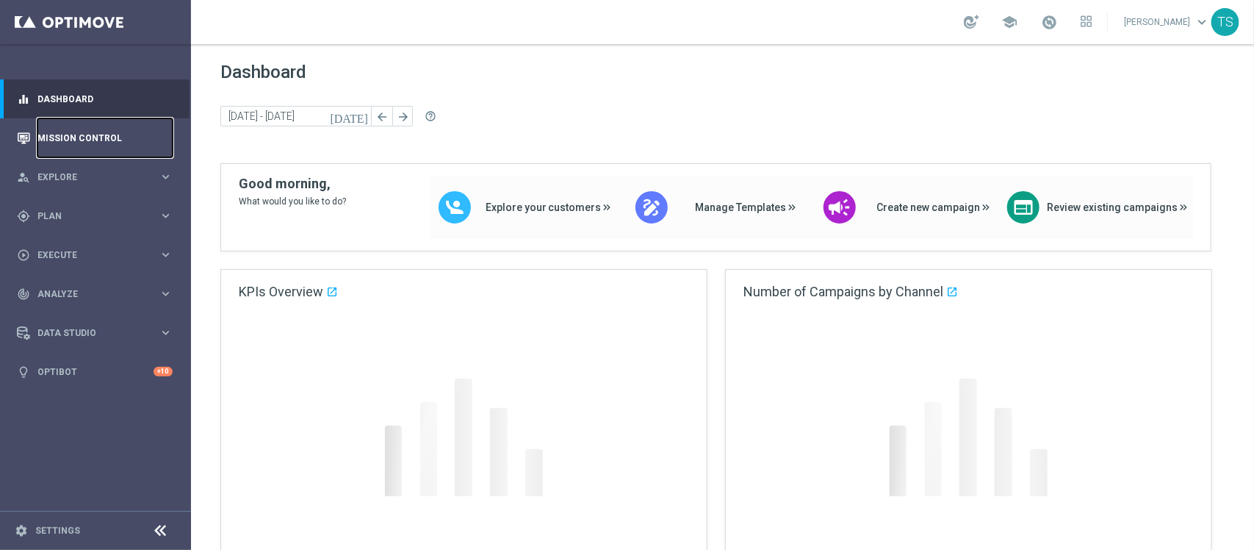
click at [118, 134] on link "Mission Control" at bounding box center [104, 137] width 135 height 39
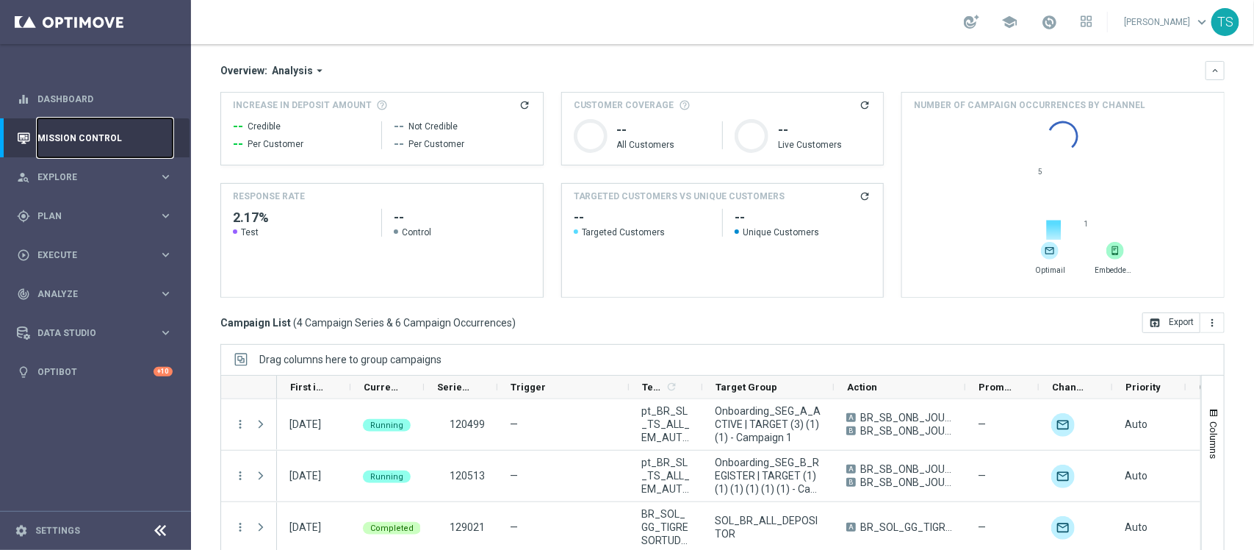
scroll to position [185, 0]
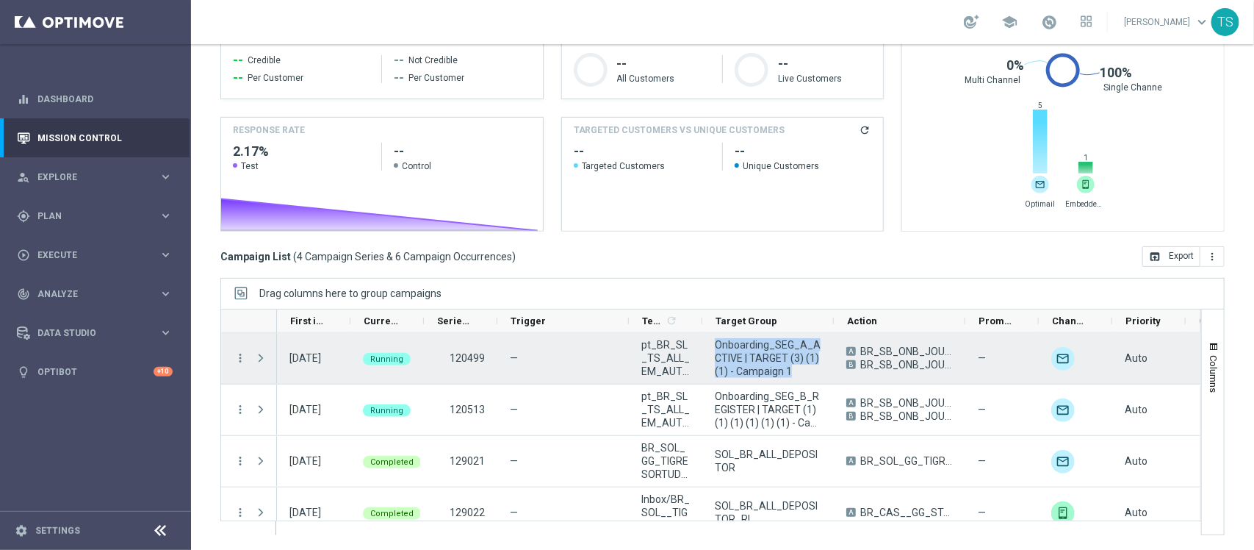
drag, startPoint x: 799, startPoint y: 373, endPoint x: 717, endPoint y: 346, distance: 86.7
click at [717, 346] on span "Onboarding_SEG_A_ACTIVE | TARGET (3) (1) (1) - Campaign 1" at bounding box center [768, 358] width 107 height 40
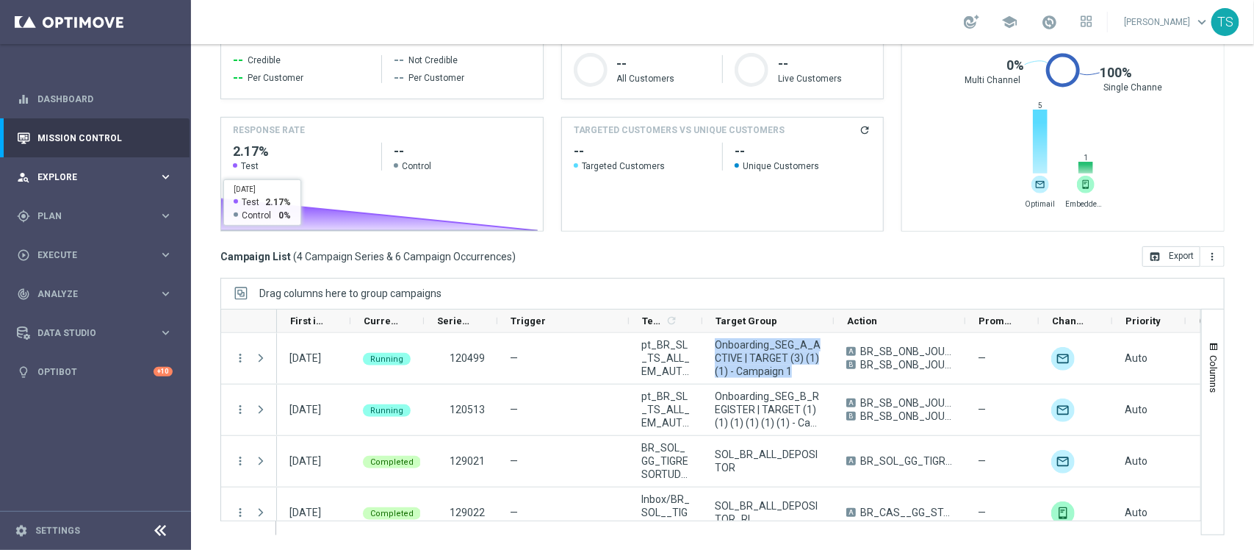
click at [88, 180] on span "Explore" at bounding box center [97, 177] width 121 height 9
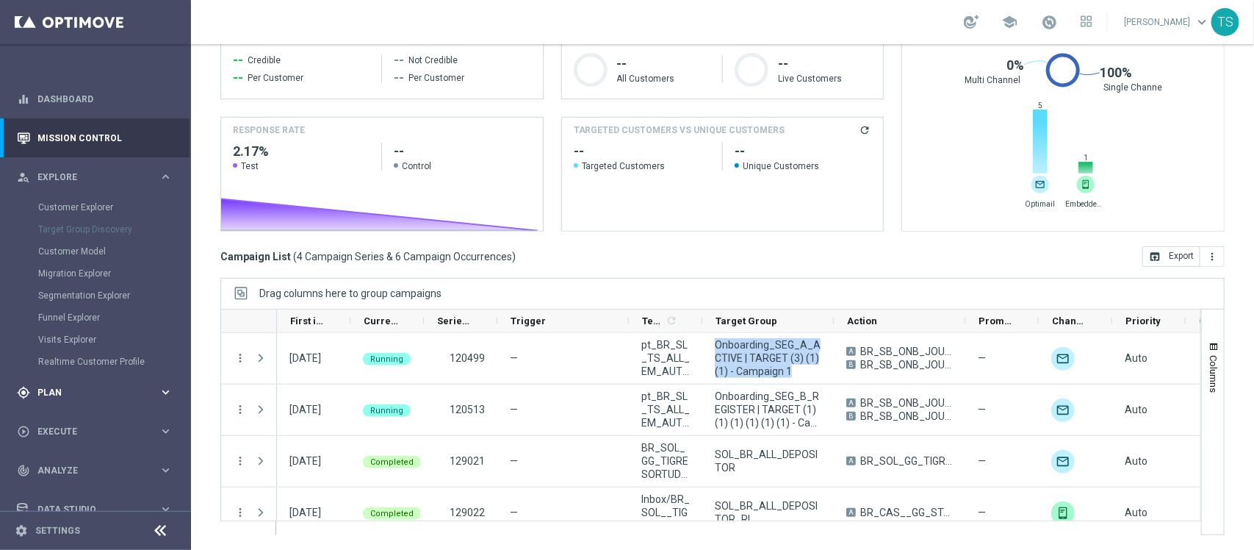
click at [68, 379] on div "gps_fixed Plan keyboard_arrow_right" at bounding box center [95, 392] width 190 height 39
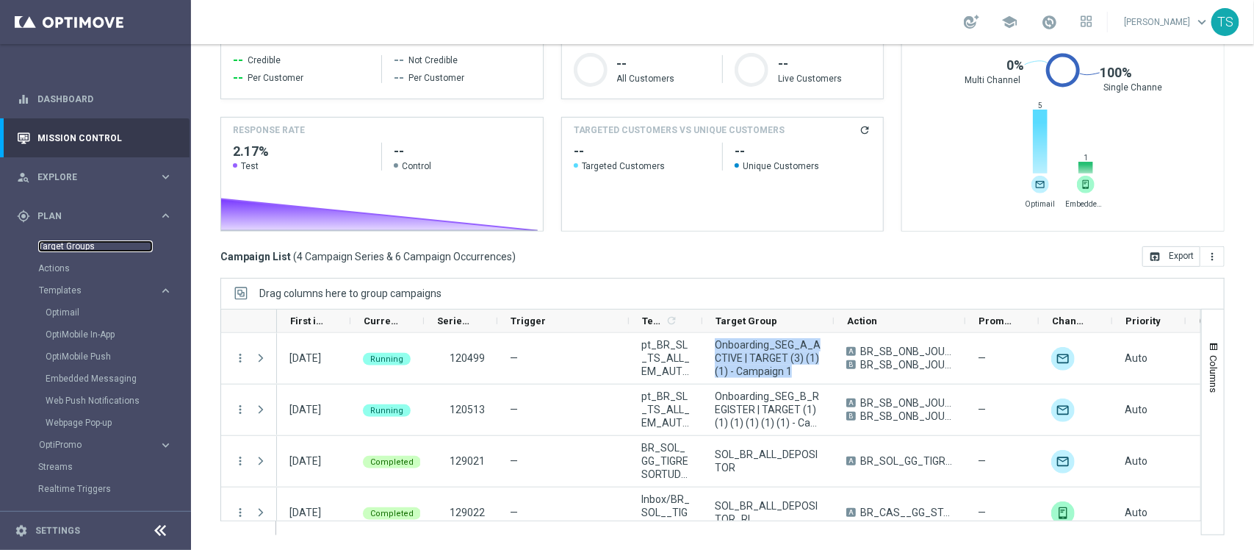
click at [78, 243] on link "Target Groups" at bounding box center [95, 246] width 115 height 12
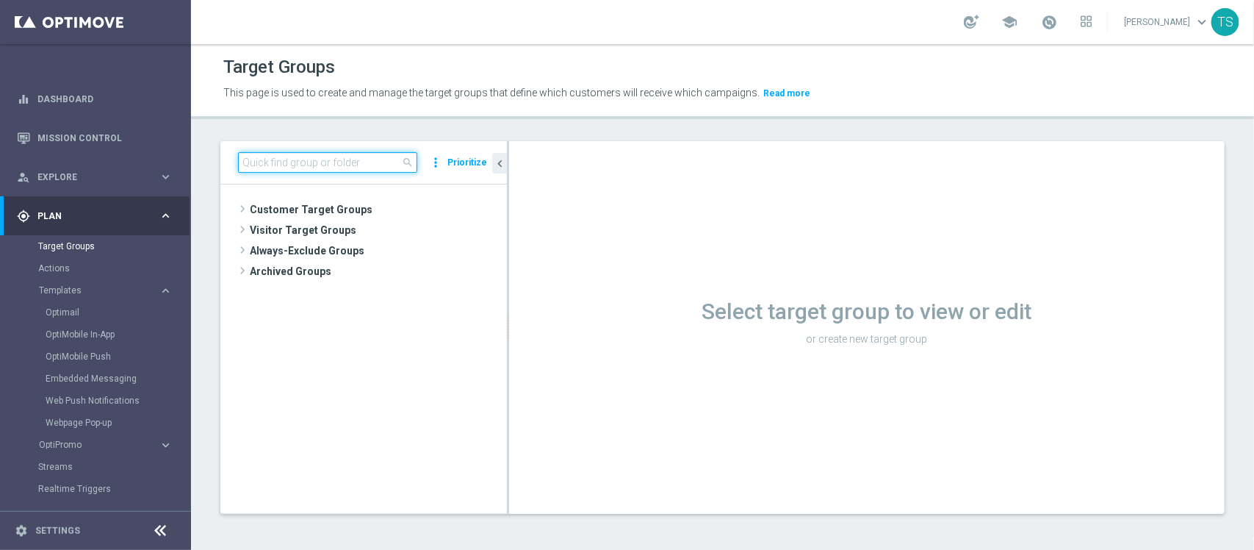
click at [317, 167] on input at bounding box center [327, 162] width 179 height 21
paste input "Onboarding_SEG_A_ACTIVE | TARGET (3) (1) (1) - Campaign 2"
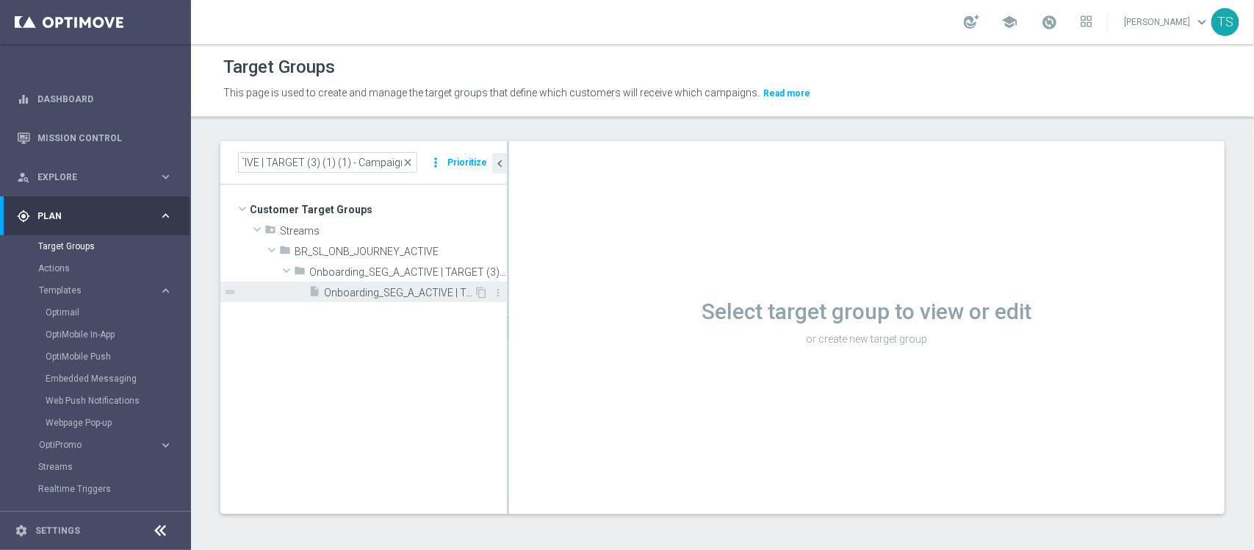
click at [400, 287] on span "Onboarding_SEG_A_ACTIVE | TARGET (3) (1) (1) - Campaign 2" at bounding box center [399, 293] width 150 height 12
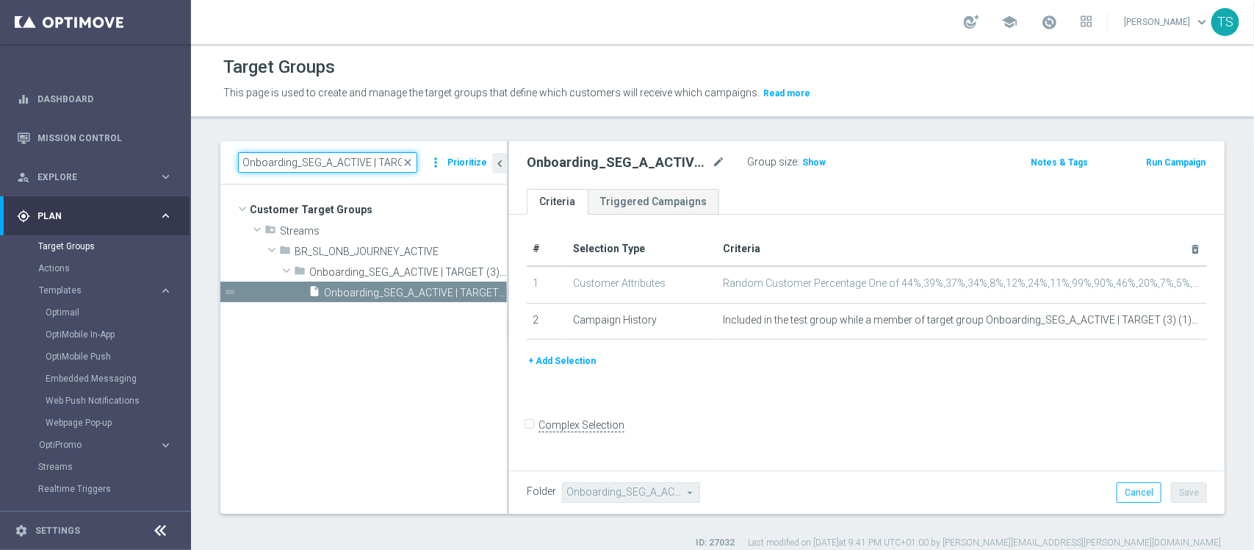
click at [386, 159] on input "Onboarding_SEG_A_ACTIVE | TARGET (3) (1) (1) - Campaign 2" at bounding box center [327, 162] width 179 height 21
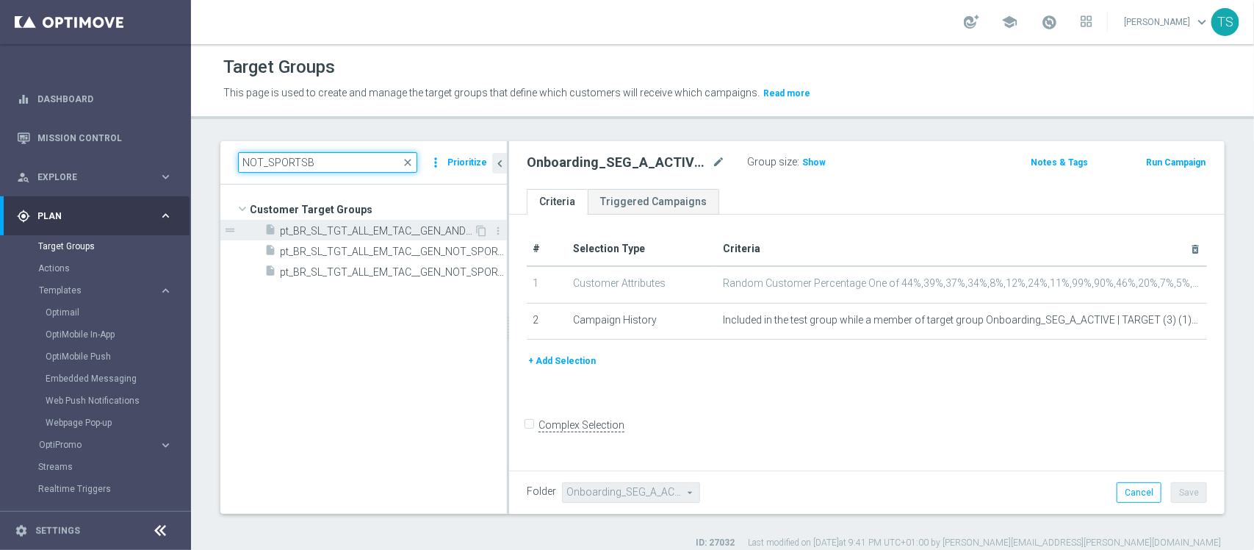
type input "NOT_SPORTSB"
click at [375, 230] on span "pt_BR_SL_TGT_ALL_EM_TAC__GEN_AND_NOT_SPORTSBOOK" at bounding box center [377, 231] width 194 height 12
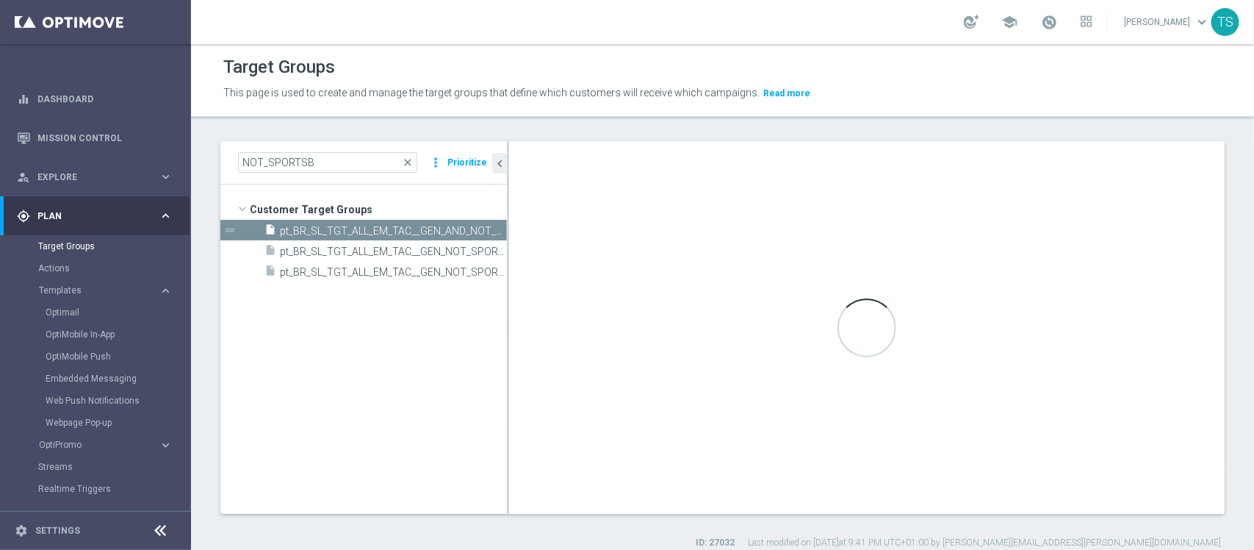
type input "Customer Target Groups"
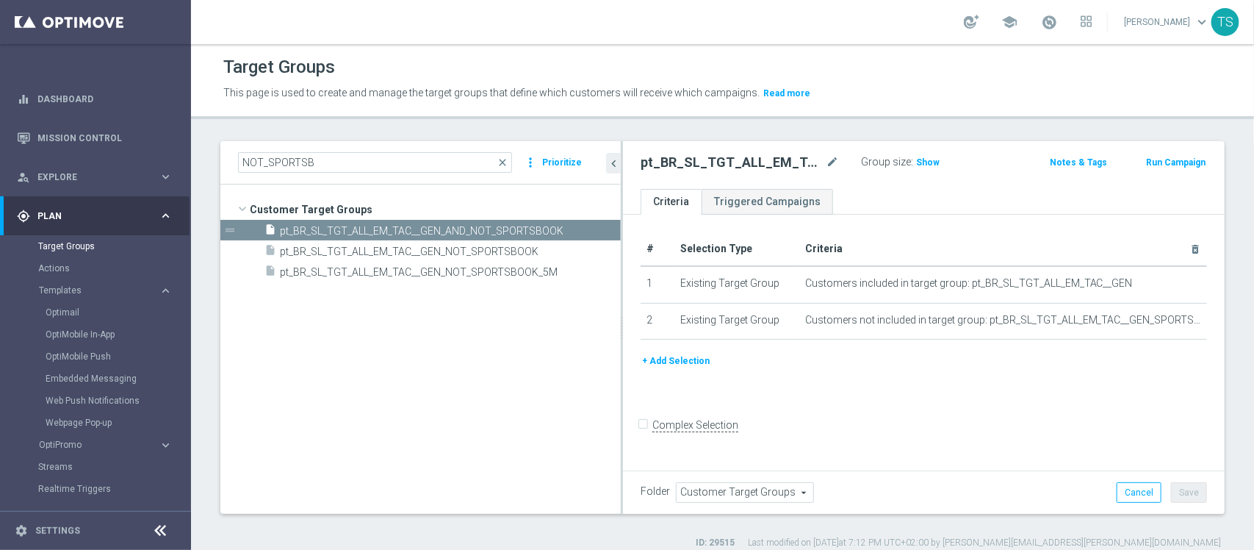
drag, startPoint x: 508, startPoint y: 259, endPoint x: 650, endPoint y: 253, distance: 142.7
click at [650, 253] on as-split "NOT_SPORTSB close more_vert Prioritize Customer Target Groups library_add creat…" at bounding box center [722, 327] width 1004 height 373
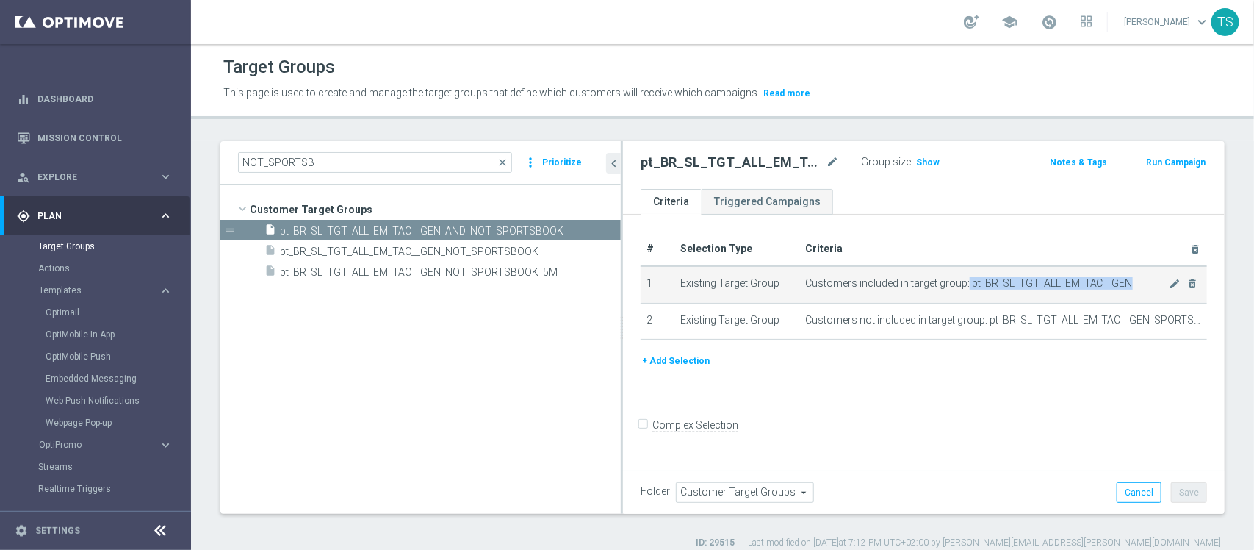
drag, startPoint x: 963, startPoint y: 280, endPoint x: 1137, endPoint y: 283, distance: 174.9
click at [1137, 283] on span "Customers included in target group: pt_BR_SL_TGT_ALL_EM_TAC__GEN" at bounding box center [987, 283] width 364 height 12
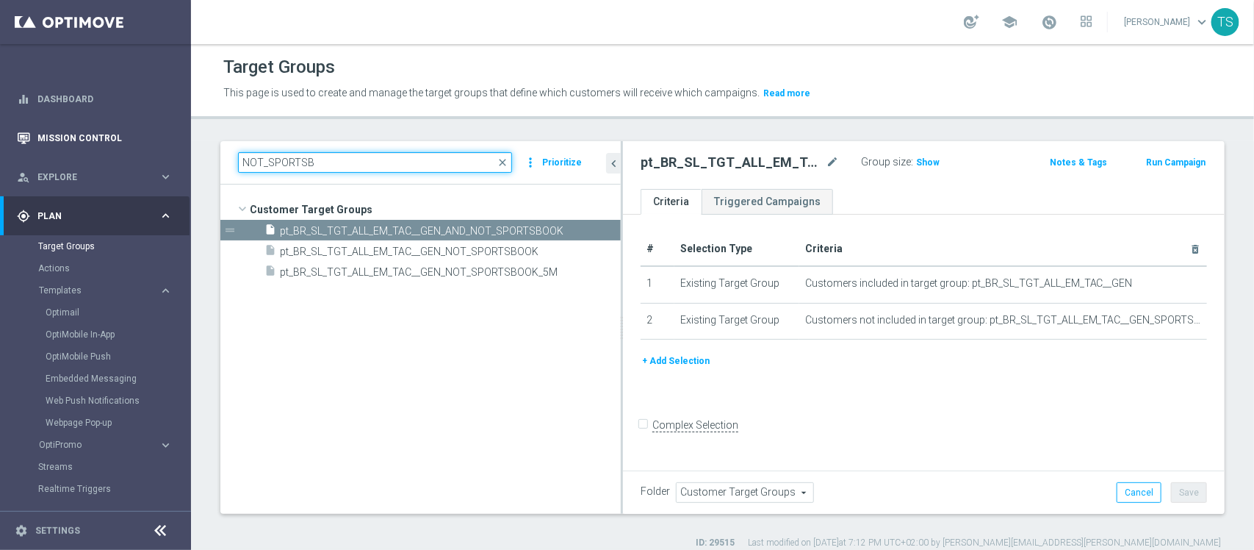
drag, startPoint x: 391, startPoint y: 156, endPoint x: 67, endPoint y: 145, distance: 324.2
click at [48, 133] on main "equalizer Dashboard Mission Control" at bounding box center [627, 275] width 1254 height 550
paste input "pt_BR_SL_TGT_ALL_EM_TAC__GEN"
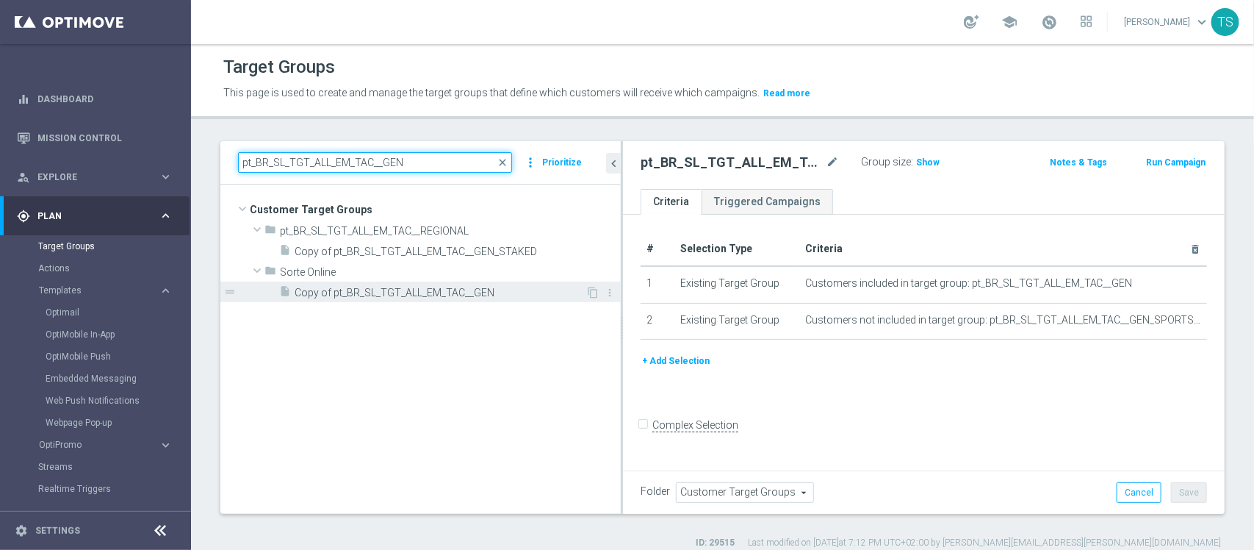
type input "pt_BR_SL_TGT_ALL_EM_TAC__GEN"
click at [481, 294] on span "Copy of pt_BR_SL_TGT_ALL_EM_TAC__GEN" at bounding box center [440, 293] width 291 height 12
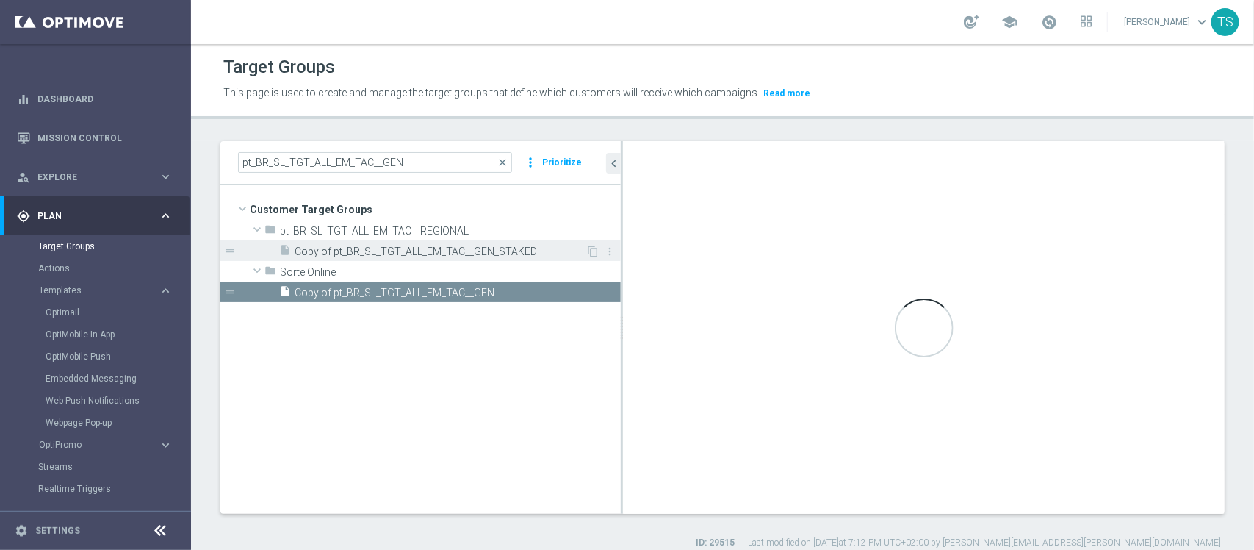
type input "Sorte Online"
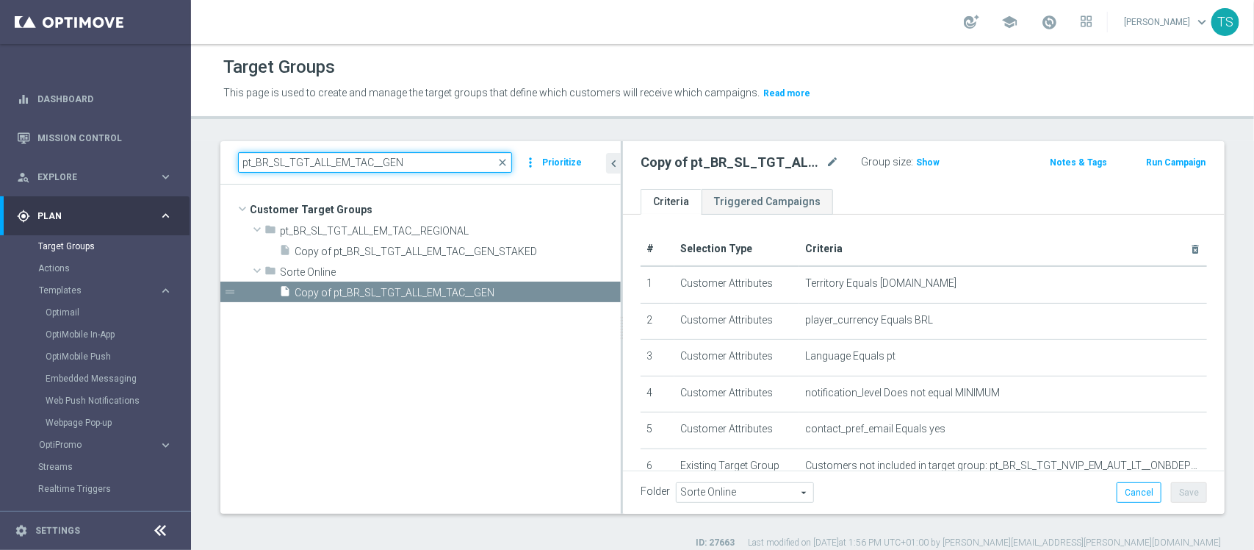
click at [434, 169] on input "pt_BR_SL_TGT_ALL_EM_TAC__GEN" at bounding box center [375, 162] width 274 height 21
drag, startPoint x: 437, startPoint y: 163, endPoint x: 174, endPoint y: 142, distance: 263.9
click at [174, 142] on main "equalizer Dashboard Mission Control" at bounding box center [627, 275] width 1254 height 550
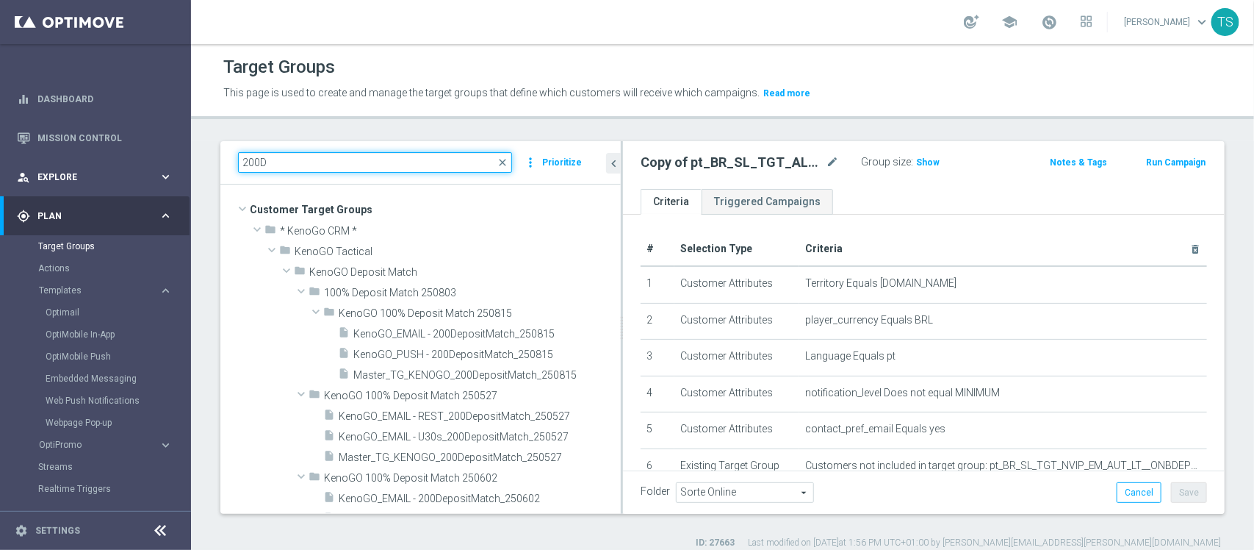
drag, startPoint x: 389, startPoint y: 165, endPoint x: 96, endPoint y: 158, distance: 293.3
click at [73, 152] on main "equalizer Dashboard Mission Control" at bounding box center [627, 275] width 1254 height 550
paste input "pt_BR_SL_TGT_ALL_EM_TAC__GEN"
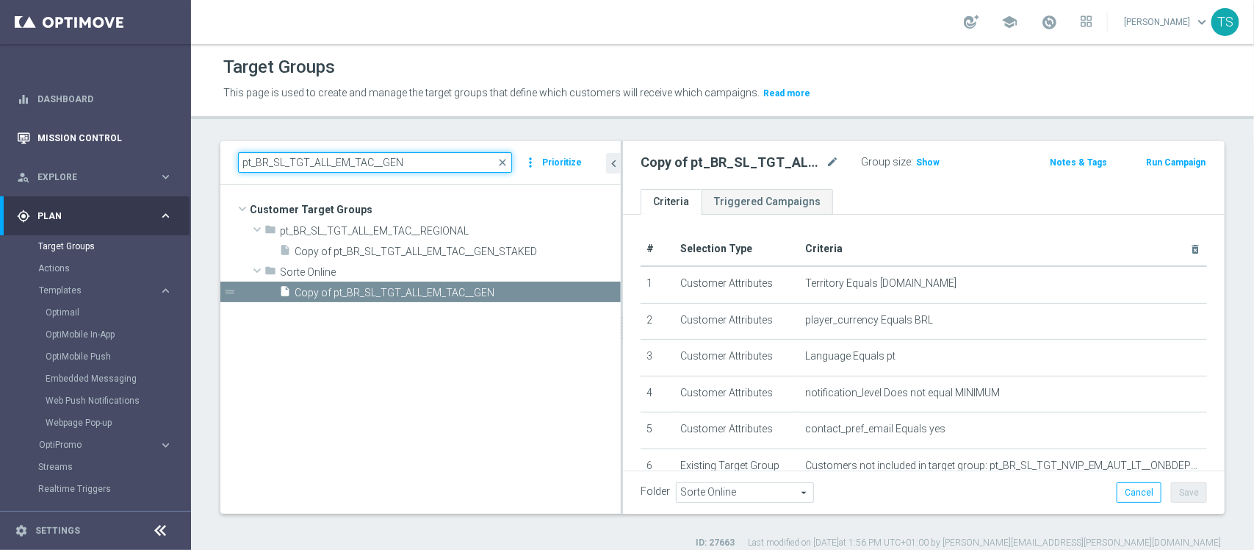
drag, startPoint x: 445, startPoint y: 154, endPoint x: 79, endPoint y: 156, distance: 365.9
click at [57, 143] on main "equalizer Dashboard Mission Control" at bounding box center [627, 275] width 1254 height 550
paste input "pt_BR_SL_TGT_ALL_EM_TAC__GEN_SPORTSBOOK_200D"
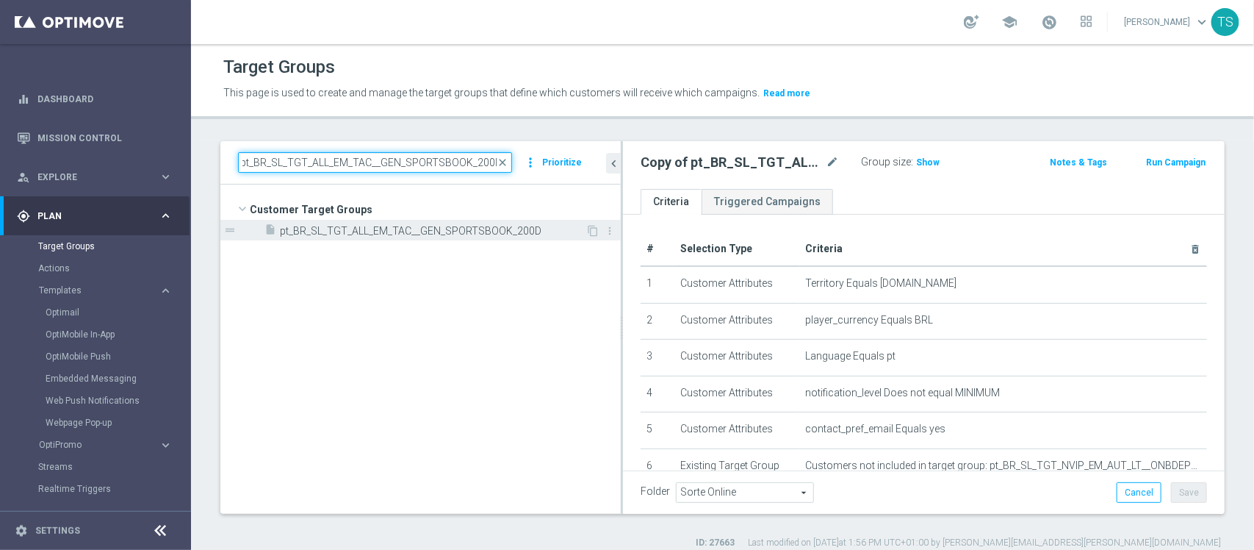
type input "pt_BR_SL_TGT_ALL_EM_TAC__GEN_SPORTSBOOK_200D"
click at [442, 237] on span "pt_BR_SL_TGT_ALL_EM_TAC__GEN_SPORTSBOOK_200D" at bounding box center [433, 231] width 306 height 12
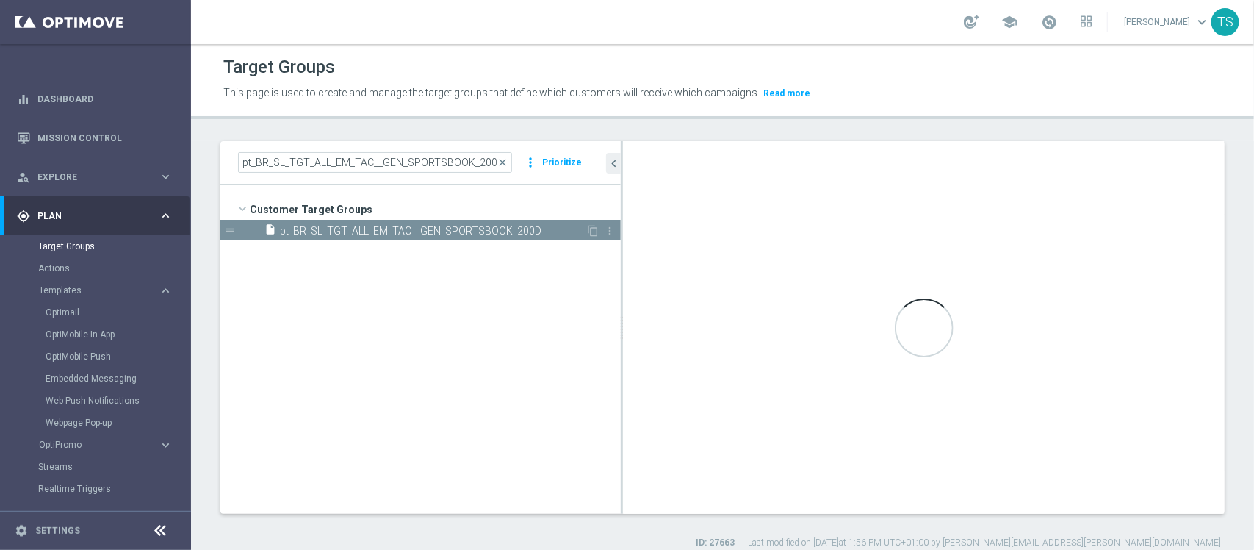
type input "Customer Target Groups"
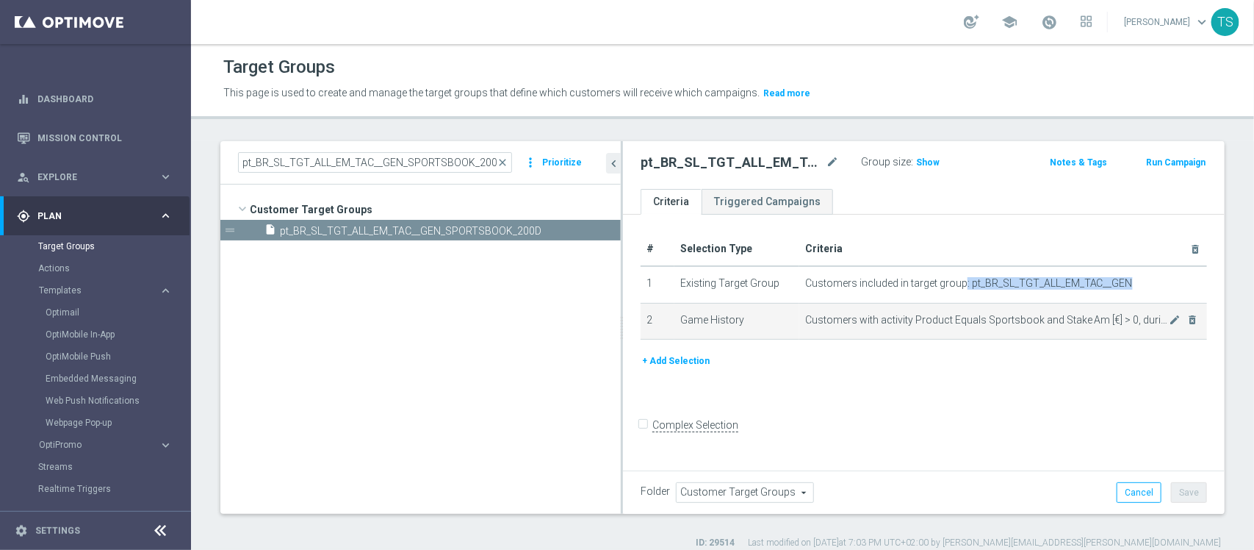
drag, startPoint x: 971, startPoint y: 280, endPoint x: 1088, endPoint y: 310, distance: 120.6
click at [1133, 279] on span "Customers included in target group: pt_BR_SL_TGT_ALL_EM_TAC__GEN" at bounding box center [969, 283] width 328 height 12
click at [851, 323] on span "Customers with activity Product Equals Sportsbook and Stake Am [€] > 0, during …" at bounding box center [987, 320] width 364 height 12
click at [852, 323] on span "Customers with activity Product Equals Sportsbook and Stake Am [€] > 0, during …" at bounding box center [987, 320] width 364 height 12
click at [854, 321] on span "Customers with activity Product Equals Sportsbook and Stake Am [€] > 0, during …" at bounding box center [987, 320] width 364 height 12
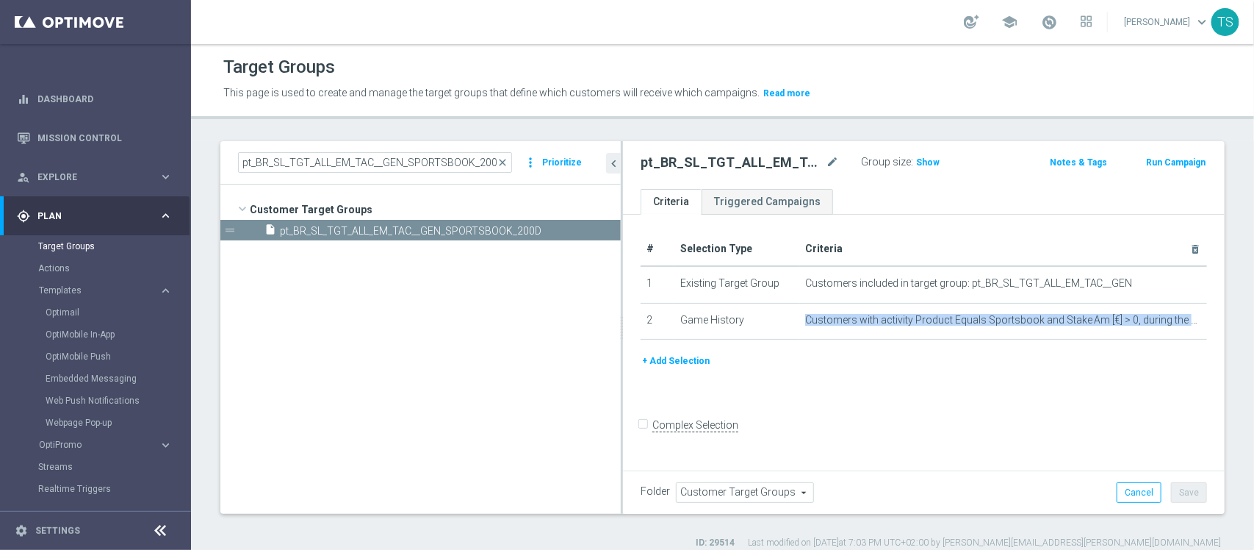
click at [930, 170] on h3 "Show" at bounding box center [928, 162] width 26 height 16
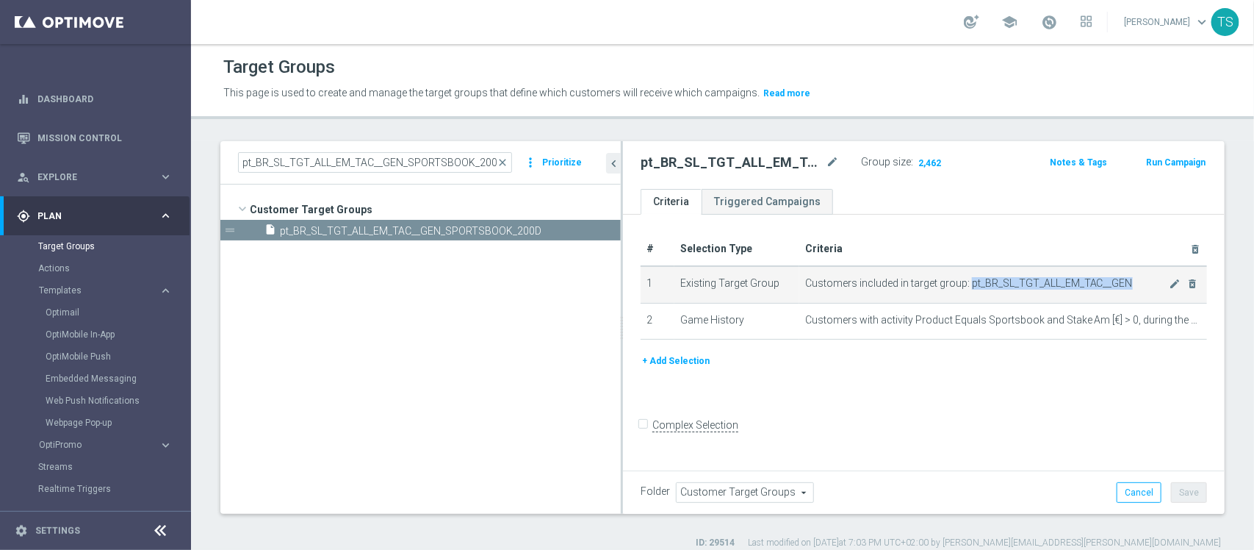
drag, startPoint x: 966, startPoint y: 284, endPoint x: 1137, endPoint y: 290, distance: 170.6
click at [1137, 290] on td "Customers included in target group: pt_BR_SL_TGT_ALL_EM_TAC__GEN mode_edit dele…" at bounding box center [1003, 284] width 408 height 37
copy span "pt_BR_SL_TGT_ALL_EM_TAC__GEN"
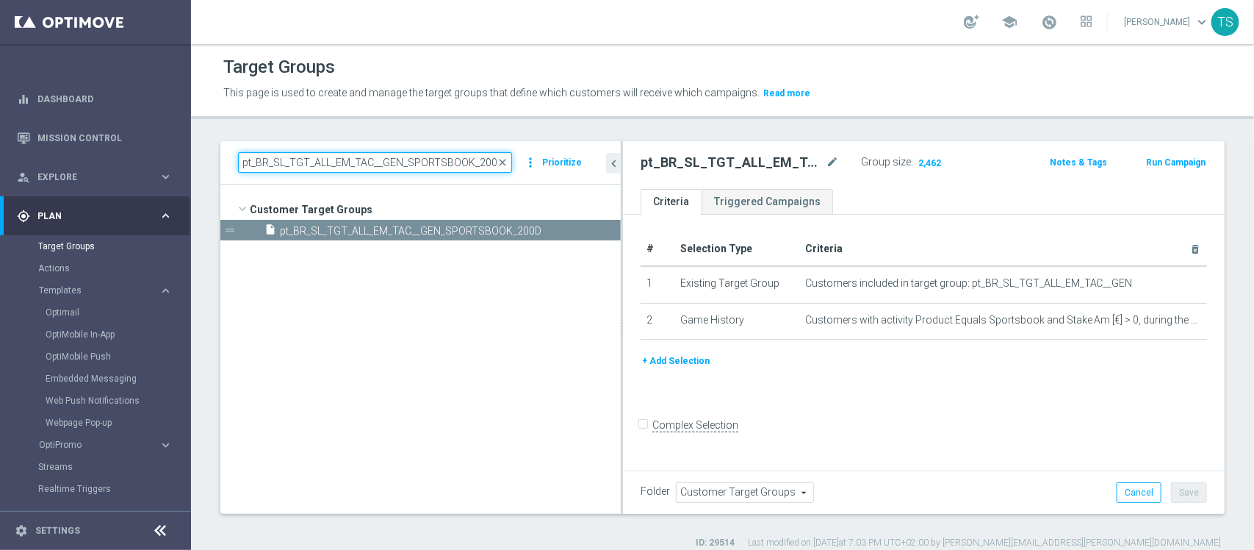
click at [465, 158] on input "pt_BR_SL_TGT_ALL_EM_TAC__GEN_SPORTSBOOK_200D" at bounding box center [375, 162] width 274 height 21
click at [467, 157] on input "pt_BR_SL_TGT_ALL_EM_TAC__GEN_SPORTSBOOK_200D" at bounding box center [375, 162] width 274 height 21
paste input
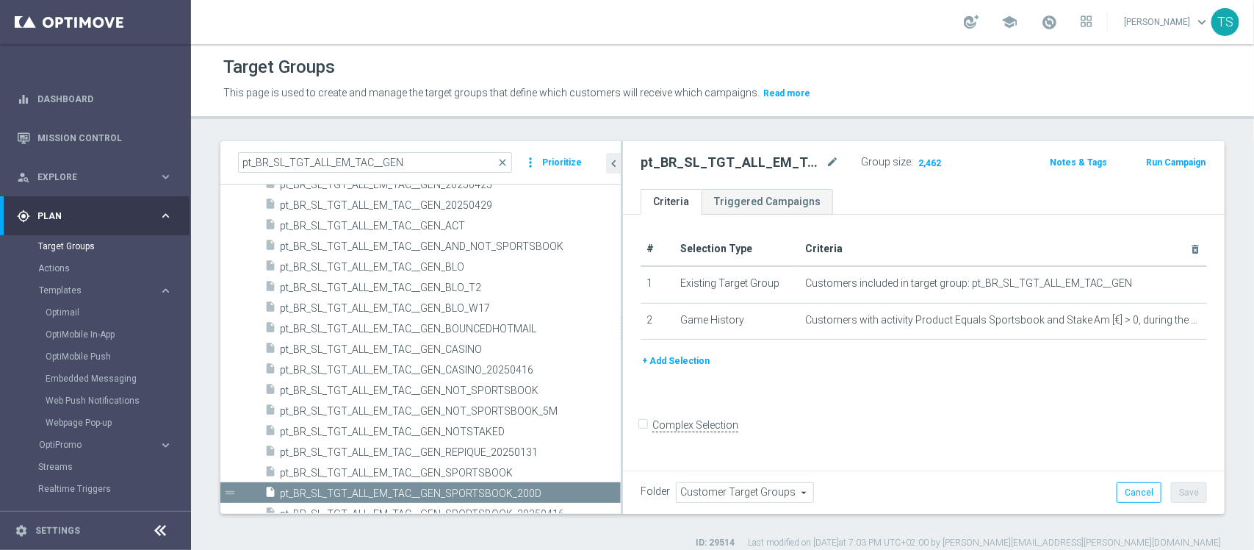
scroll to position [387, 0]
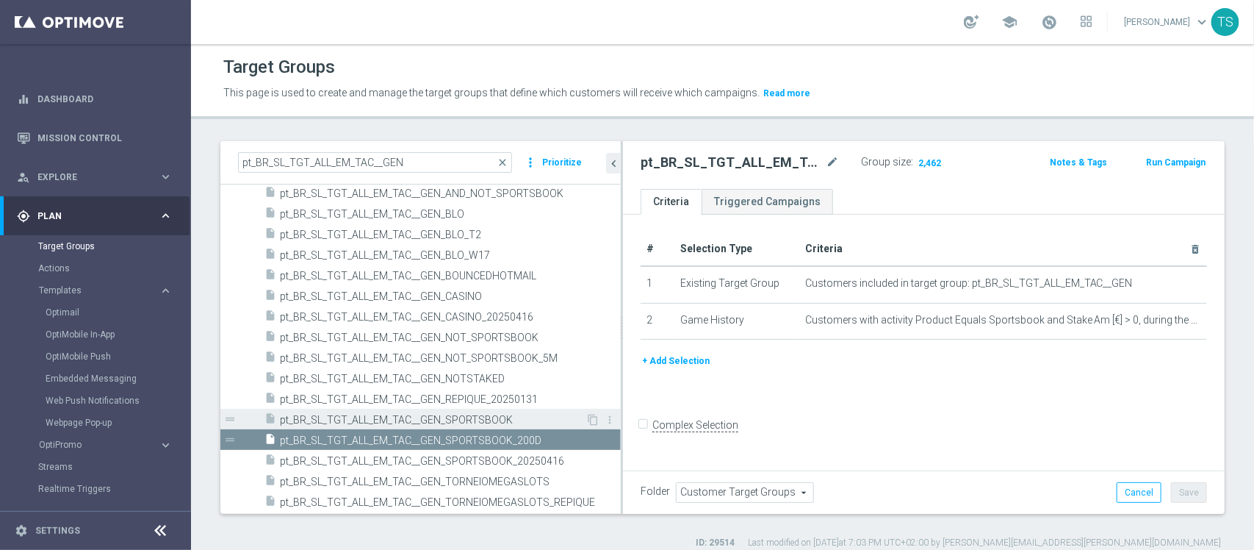
click at [470, 422] on span "pt_BR_SL_TGT_ALL_EM_TAC__GEN_SPORTSBOOK" at bounding box center [433, 420] width 306 height 12
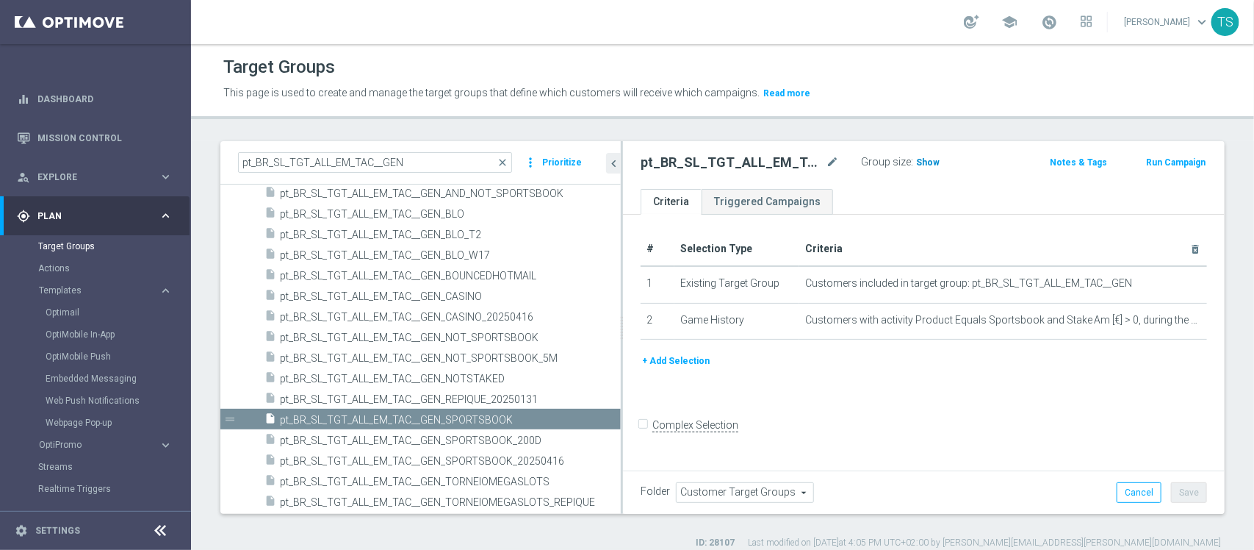
click at [937, 158] on h3 "Show" at bounding box center [928, 162] width 26 height 16
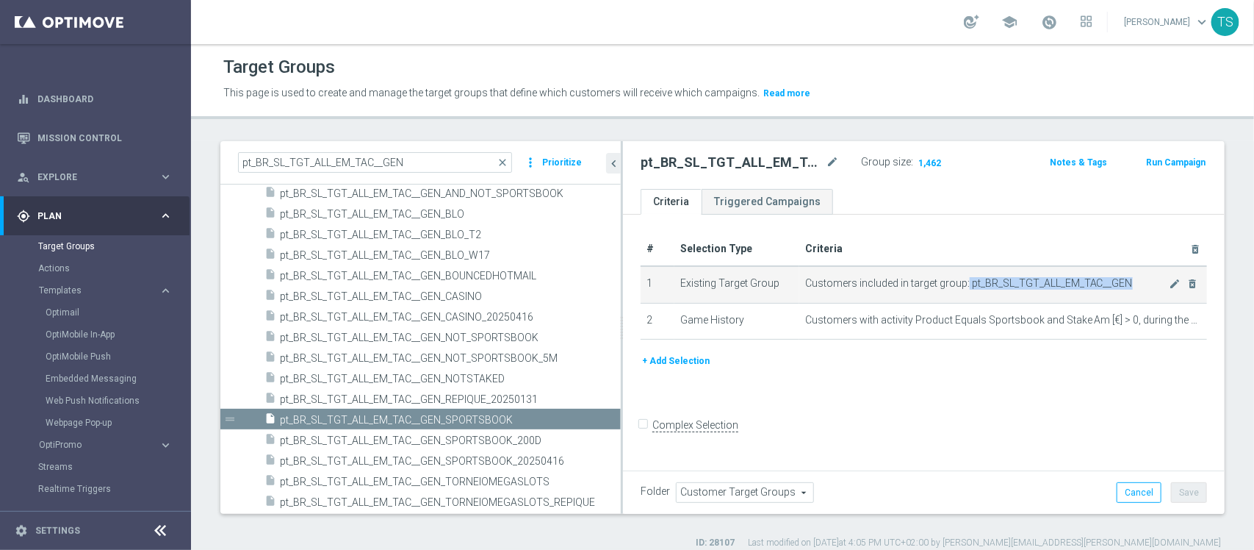
drag, startPoint x: 963, startPoint y: 287, endPoint x: 1146, endPoint y: 277, distance: 183.9
click at [1146, 277] on span "Customers included in target group: pt_BR_SL_TGT_ALL_EM_TAC__GEN" at bounding box center [987, 283] width 364 height 12
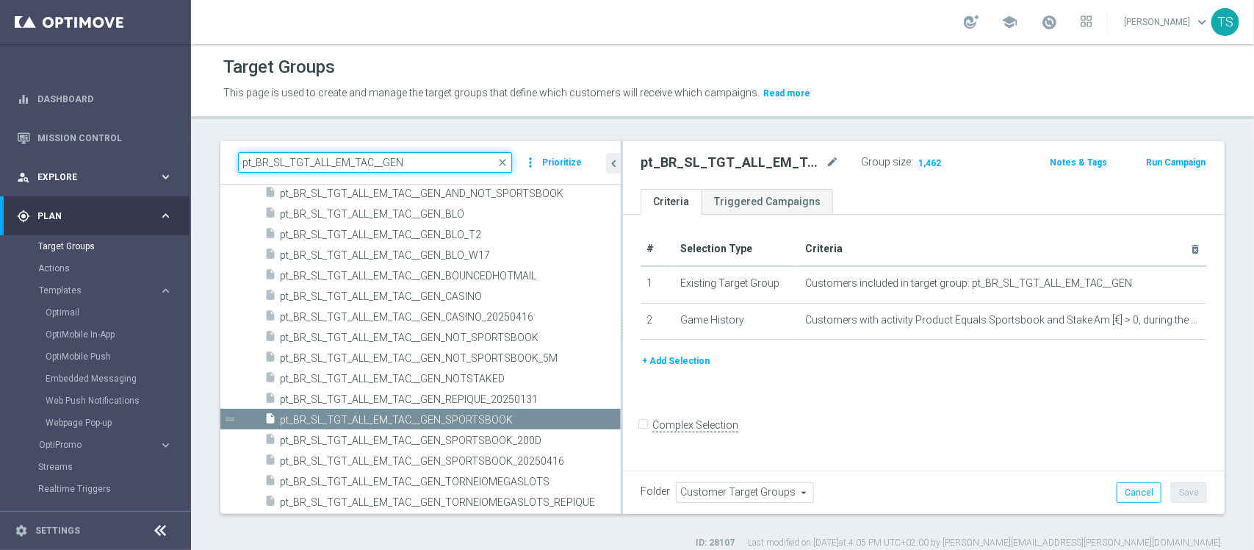
drag, startPoint x: 464, startPoint y: 168, endPoint x: 57, endPoint y: 173, distance: 407.8
click at [54, 171] on main "equalizer Dashboard Mission Control" at bounding box center [627, 275] width 1254 height 550
paste input
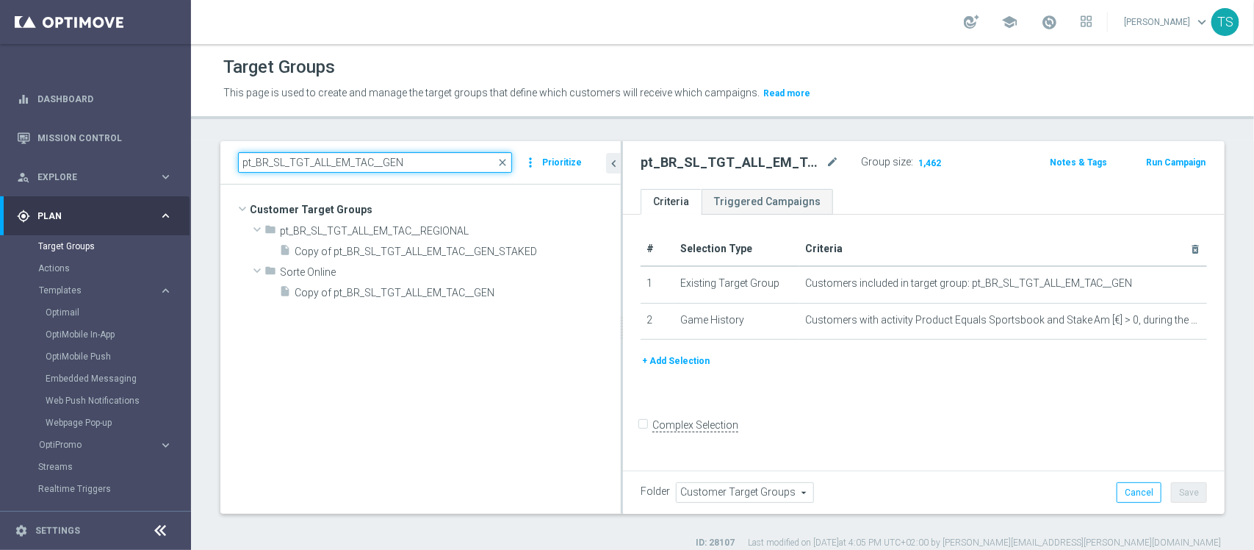
click at [248, 163] on input "pt_BR_SL_TGT_ALL_EM_TAC__GEN" at bounding box center [375, 162] width 274 height 21
type input "pt_BR_SL_TGT_ALL_EM_TAC__GEN"
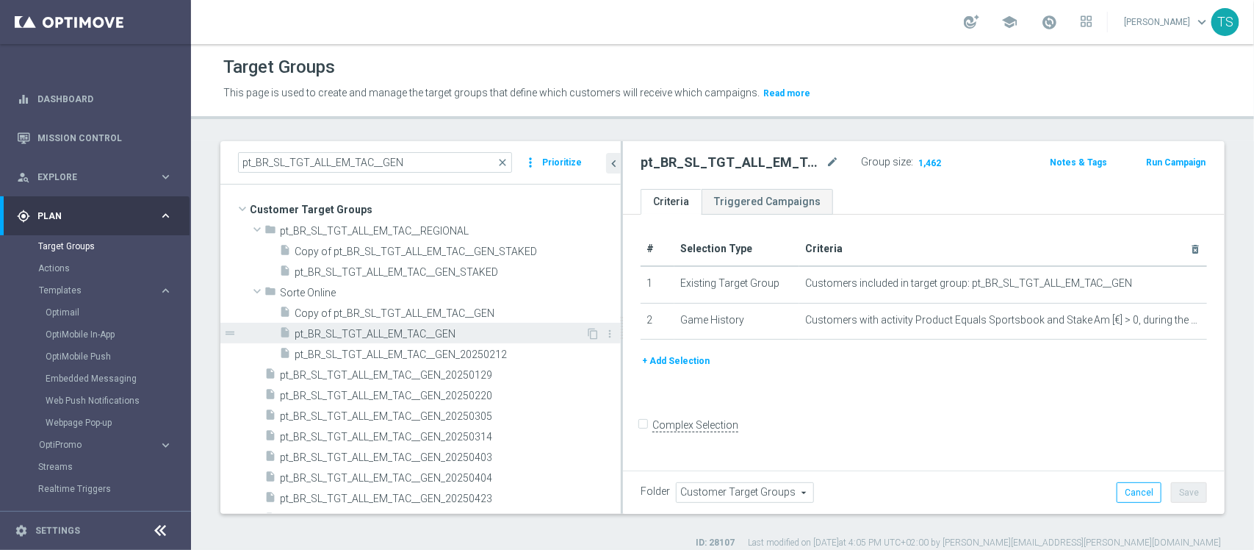
click at [469, 331] on span "pt_BR_SL_TGT_ALL_EM_TAC__GEN" at bounding box center [440, 334] width 291 height 12
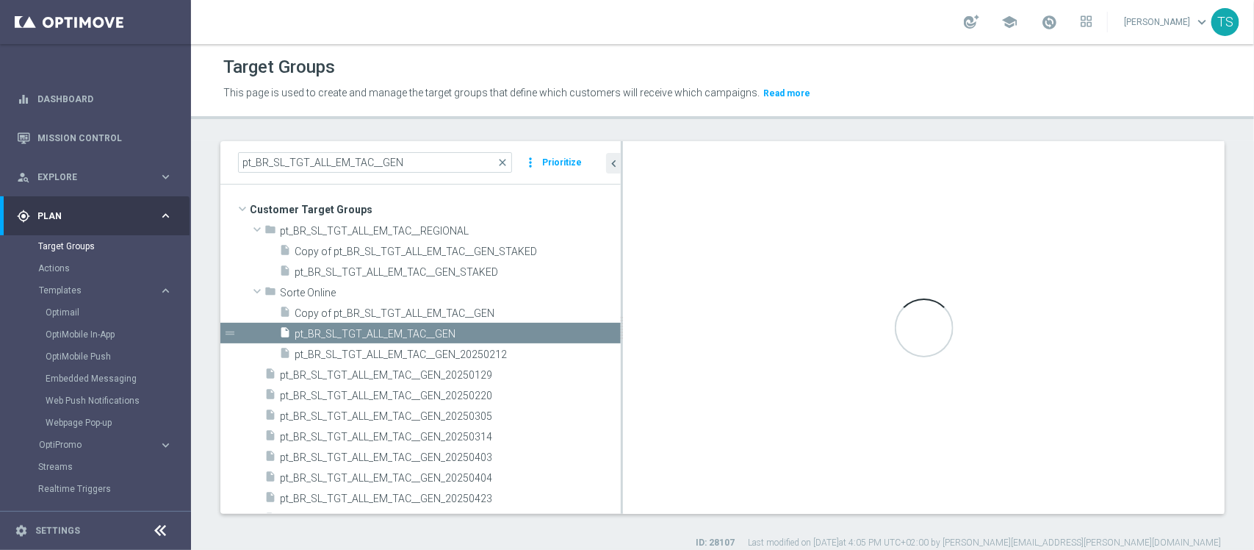
type input "Sorte Online"
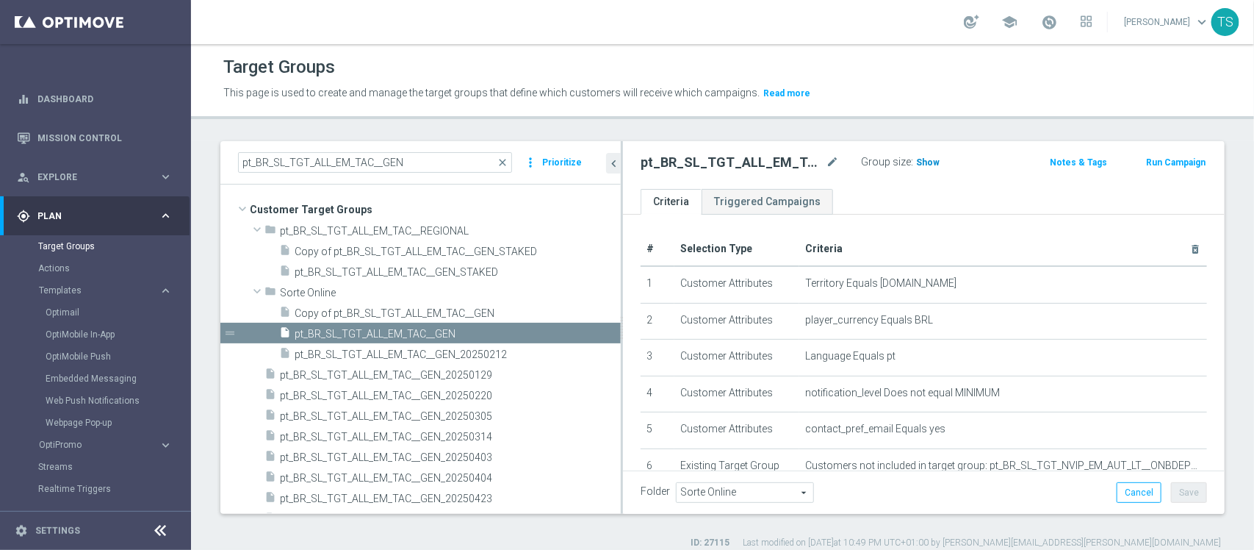
click at [927, 165] on span "Show" at bounding box center [928, 162] width 24 height 10
click at [832, 159] on icon "mode_edit" at bounding box center [832, 163] width 13 height 18
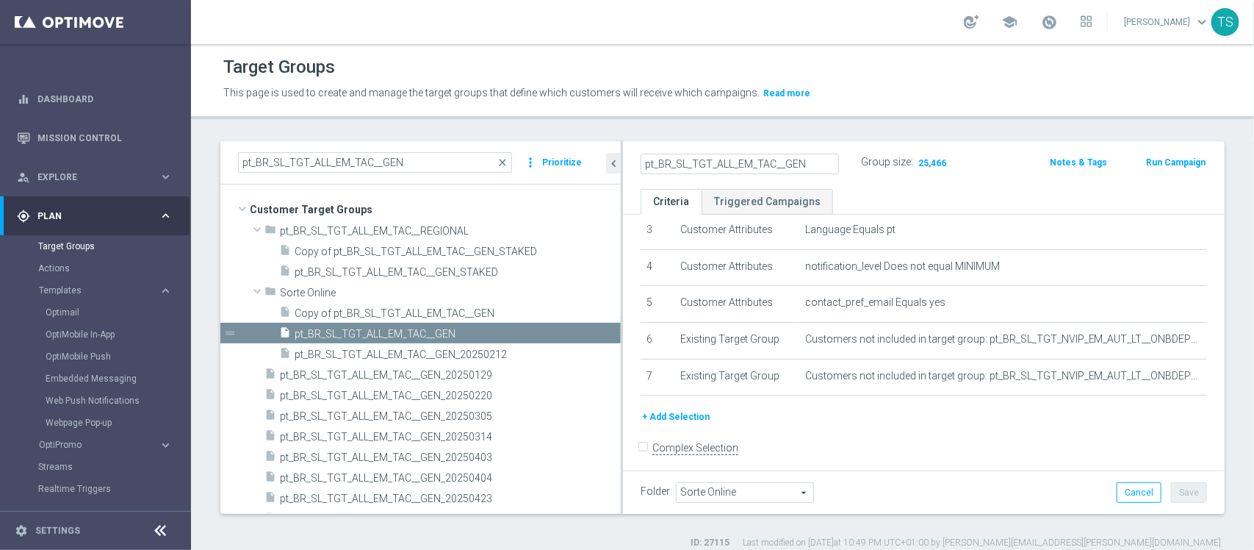
scroll to position [137, 0]
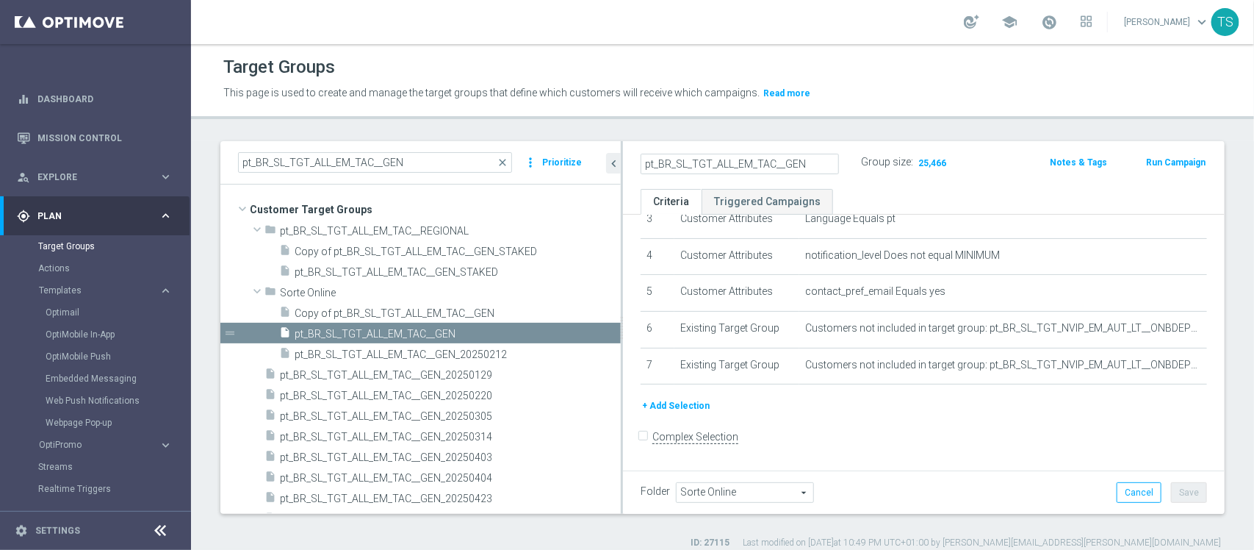
click at [996, 129] on div "Target Groups This page is used to create and manage the target groups that def…" at bounding box center [722, 297] width 1063 height 506
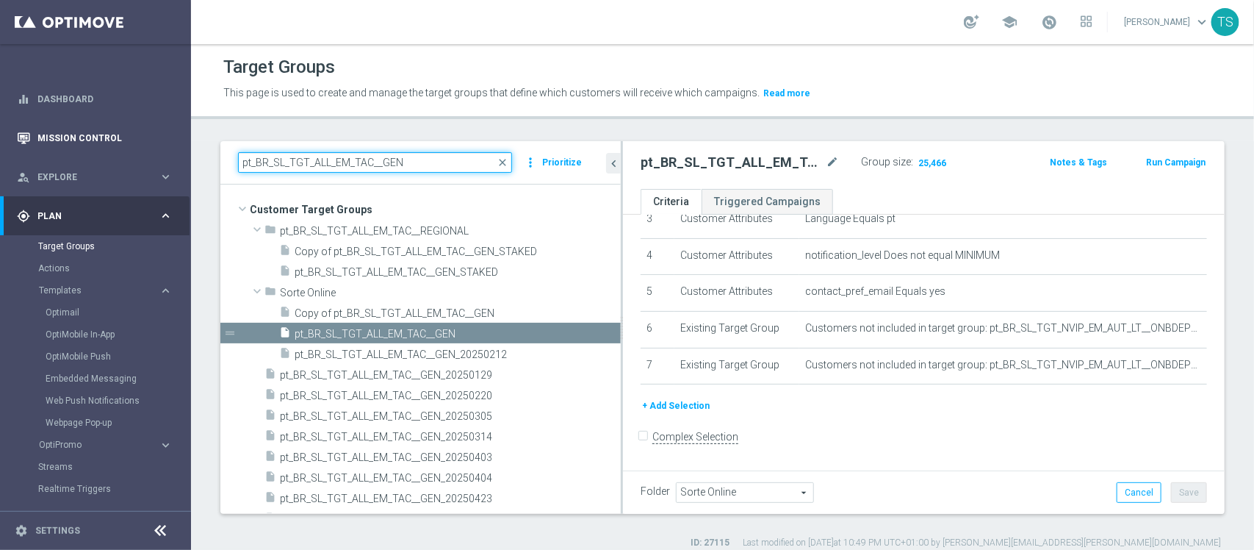
drag, startPoint x: 447, startPoint y: 152, endPoint x: 0, endPoint y: 147, distance: 446.8
click at [0, 147] on main "equalizer Dashboard Mission Control" at bounding box center [627, 275] width 1254 height 550
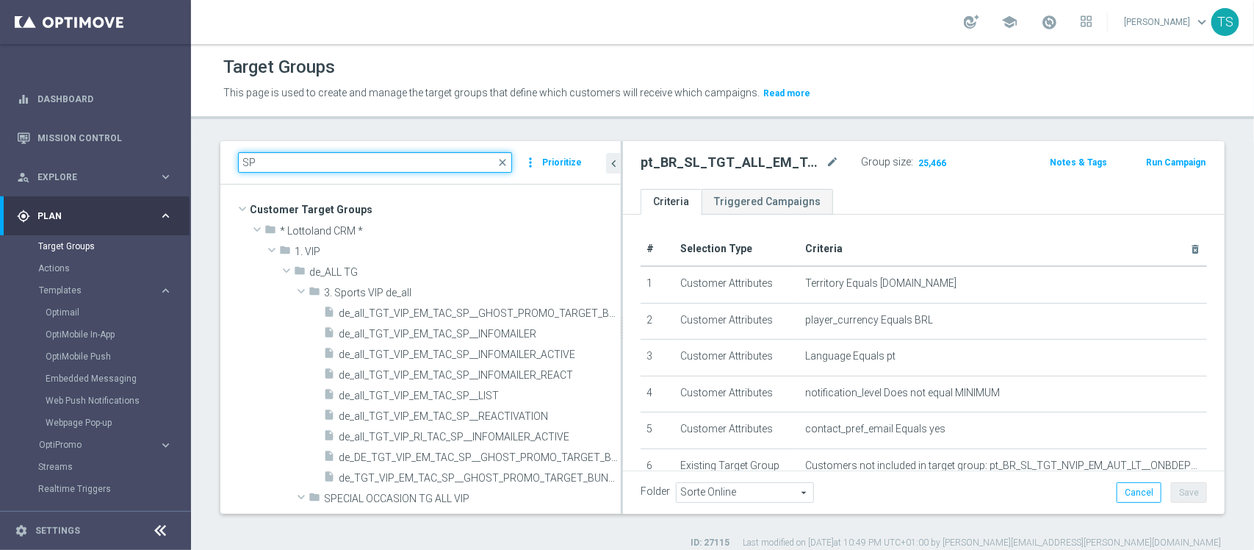
type input "S"
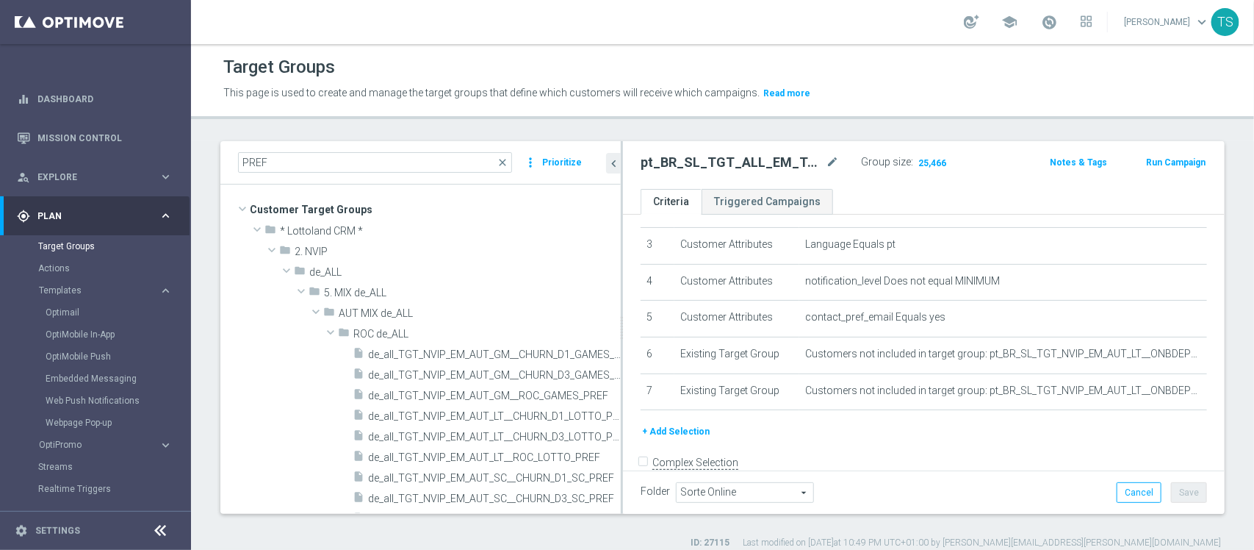
scroll to position [137, 0]
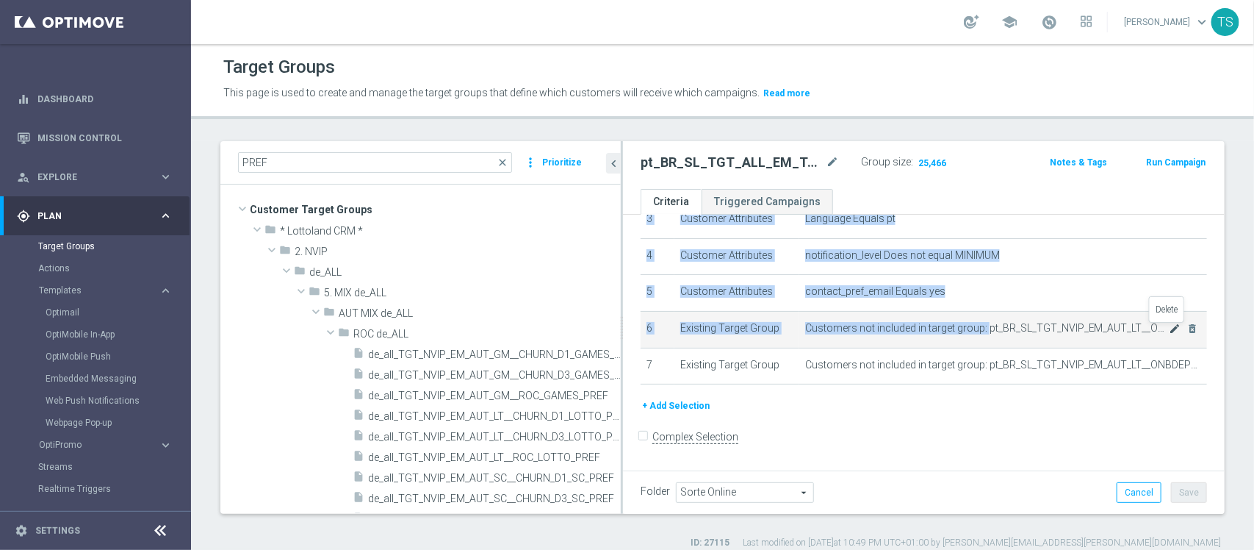
drag, startPoint x: 977, startPoint y: 331, endPoint x: 1148, endPoint y: 324, distance: 171.3
click at [1172, 329] on td "Customers not included in target group: pt_BR_SL_TGT_NVIP_EM_AUT_LT__ONBDEPNO m…" at bounding box center [1003, 329] width 408 height 37
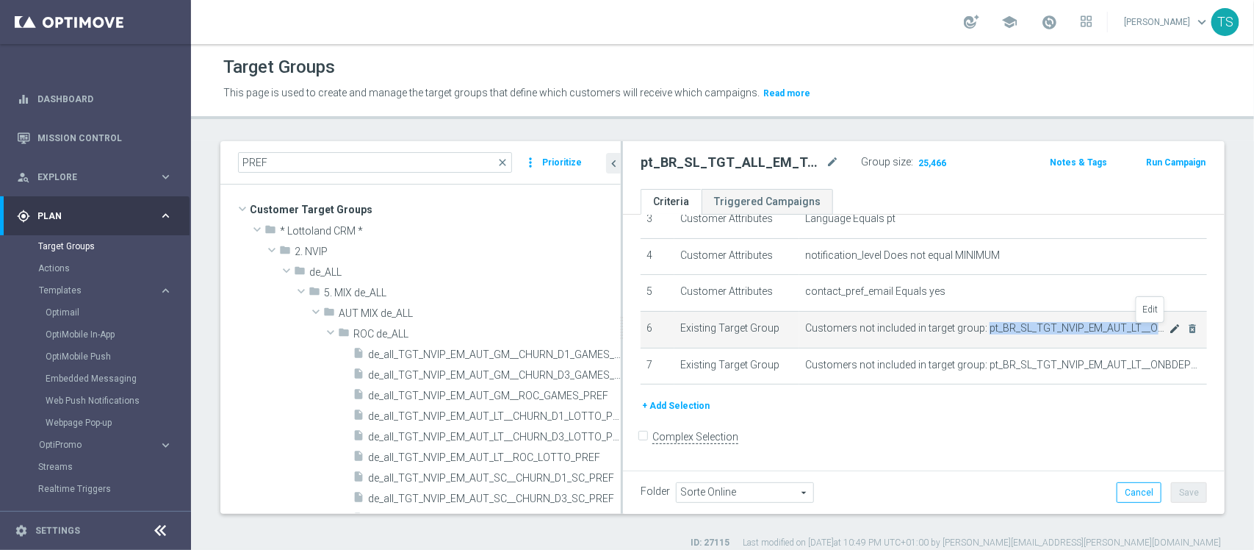
click at [1170, 331] on icon "mode_edit" at bounding box center [1176, 329] width 12 height 12
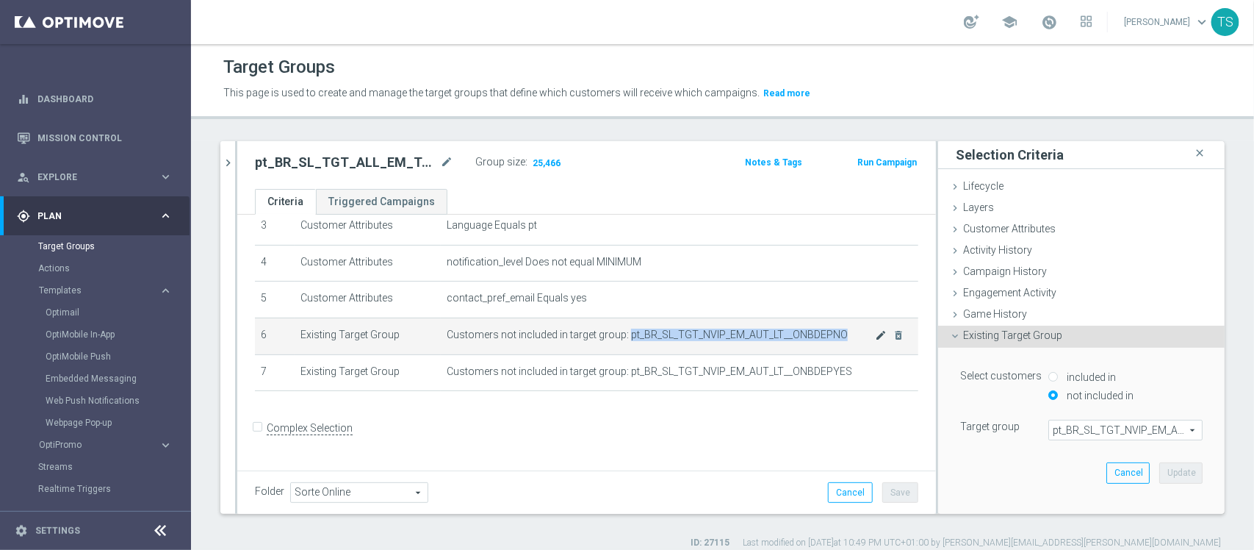
scroll to position [121, 0]
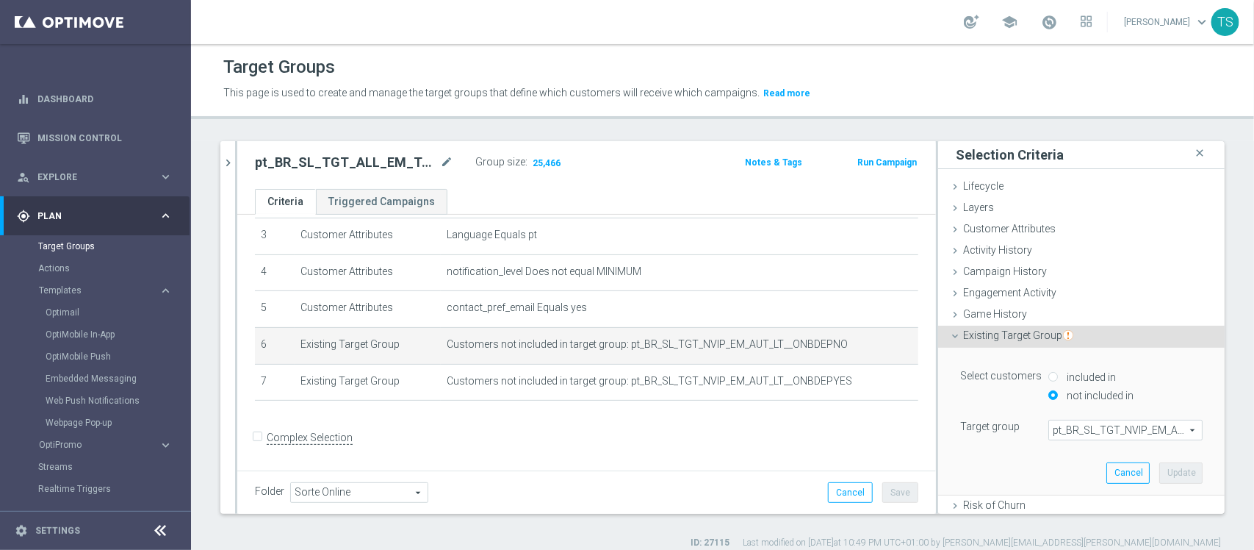
click at [1074, 422] on span "pt_BR_SL_TGT_NVIP_EM_AUT_LT__ONBDEPNO" at bounding box center [1125, 429] width 153 height 19
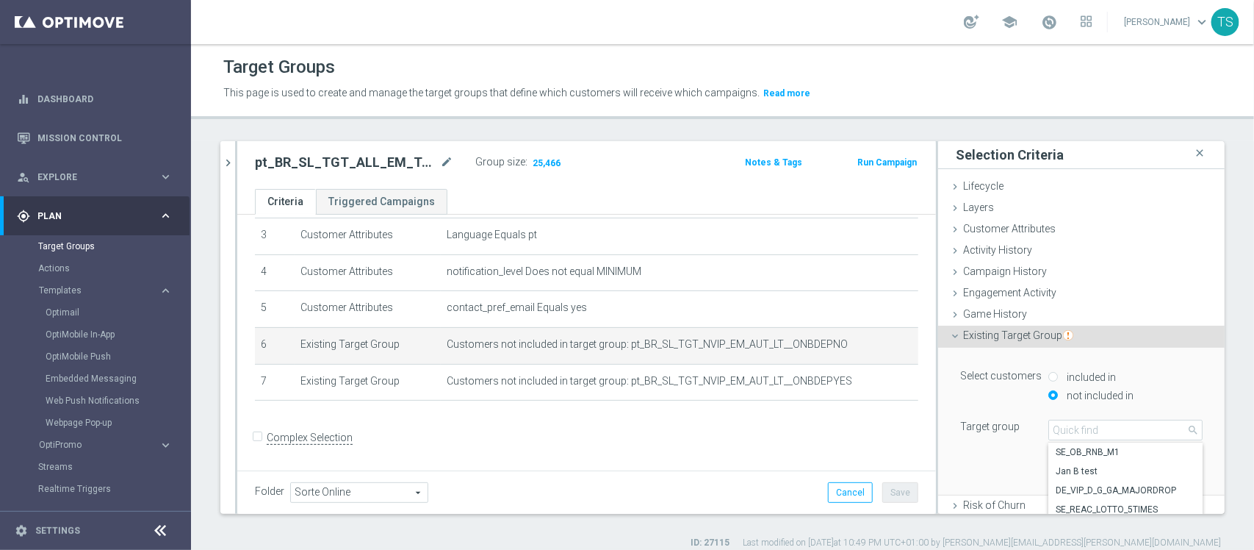
click at [1192, 151] on icon "close" at bounding box center [1199, 153] width 15 height 20
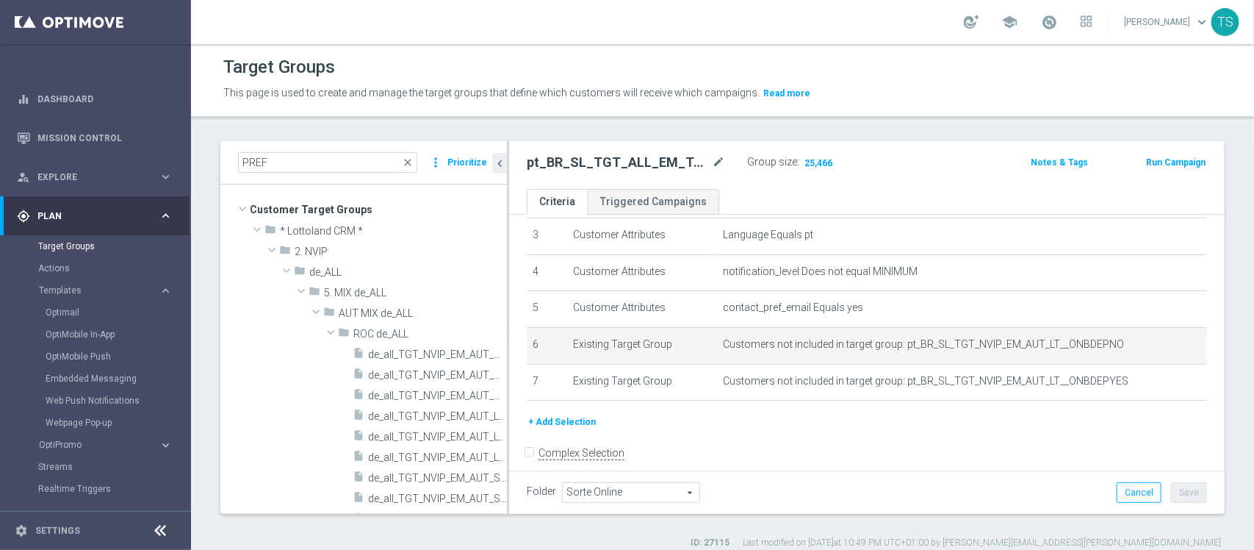
scroll to position [137, 0]
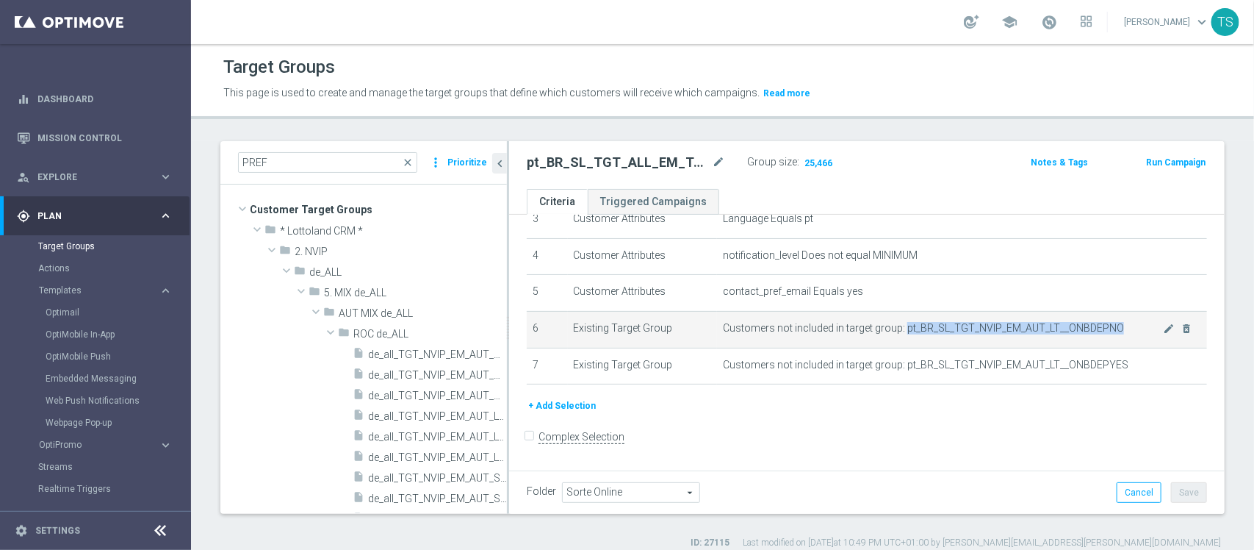
drag, startPoint x: 896, startPoint y: 328, endPoint x: 1115, endPoint y: 328, distance: 218.2
click at [1115, 328] on span "Customers not included in target group: pt_BR_SL_TGT_NVIP_EM_AUT_LT__ONBDEPNO" at bounding box center [943, 328] width 440 height 12
copy span "pt_BR_SL_TGT_NVIP_EM_AUT_LT__ONBDEPNO"
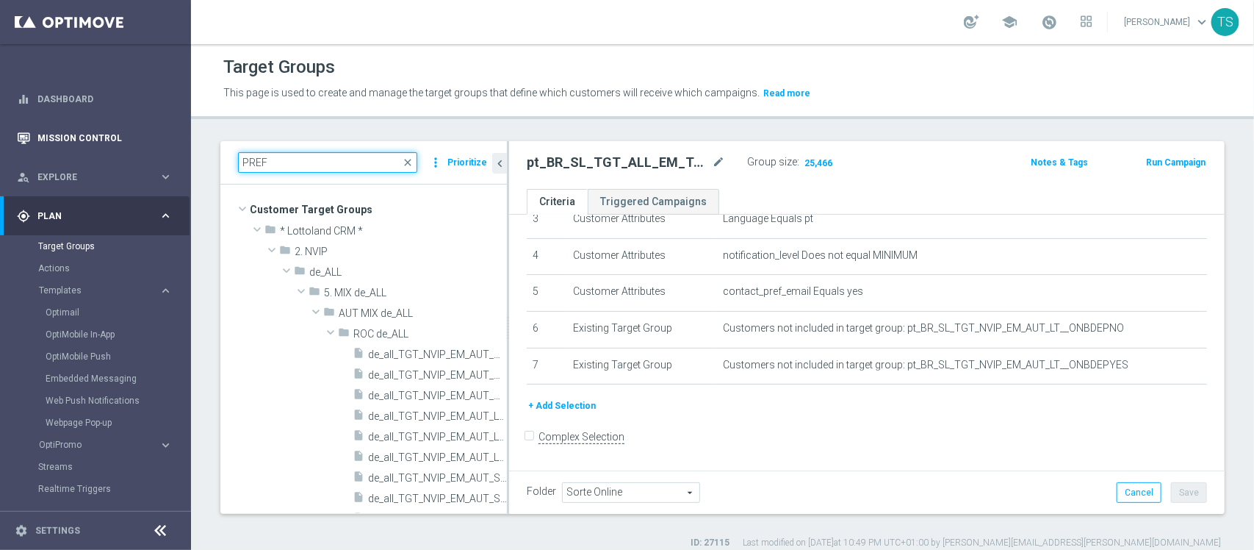
drag, startPoint x: 376, startPoint y: 166, endPoint x: 148, endPoint y: 151, distance: 229.0
click at [0, 118] on main "equalizer Dashboard Mission Control" at bounding box center [627, 275] width 1254 height 550
paste input "pt_BR_SL_TGT_NVIP_EM_AUT_LT__ONBDEPNO"
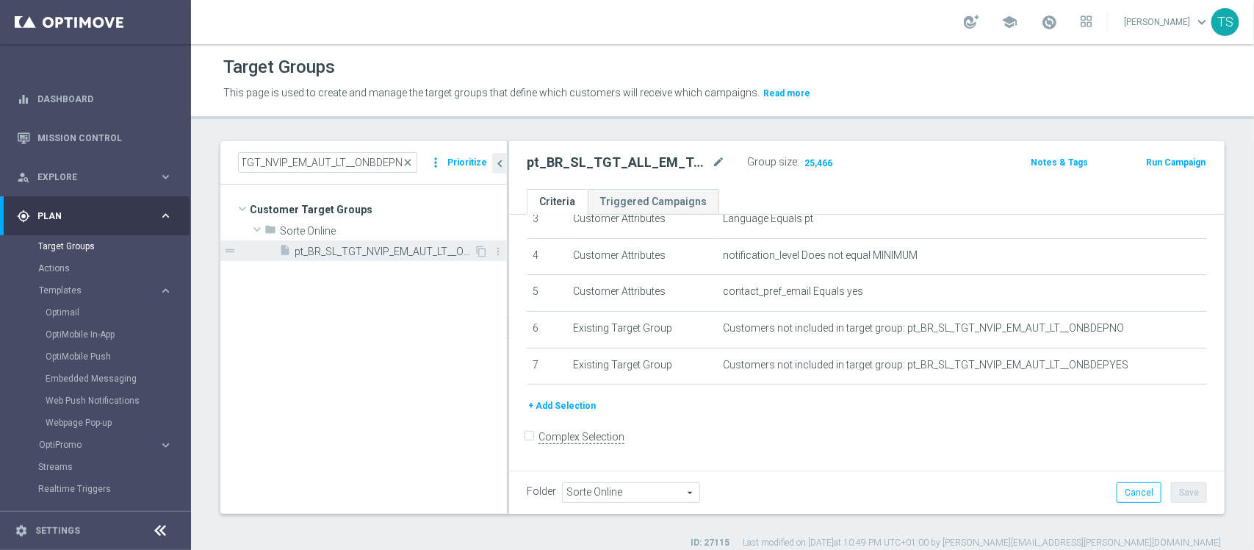
scroll to position [0, 0]
click at [342, 248] on span "pt_BR_SL_TGT_NVIP_EM_AUT_LT__ONBDEPNO" at bounding box center [384, 251] width 179 height 12
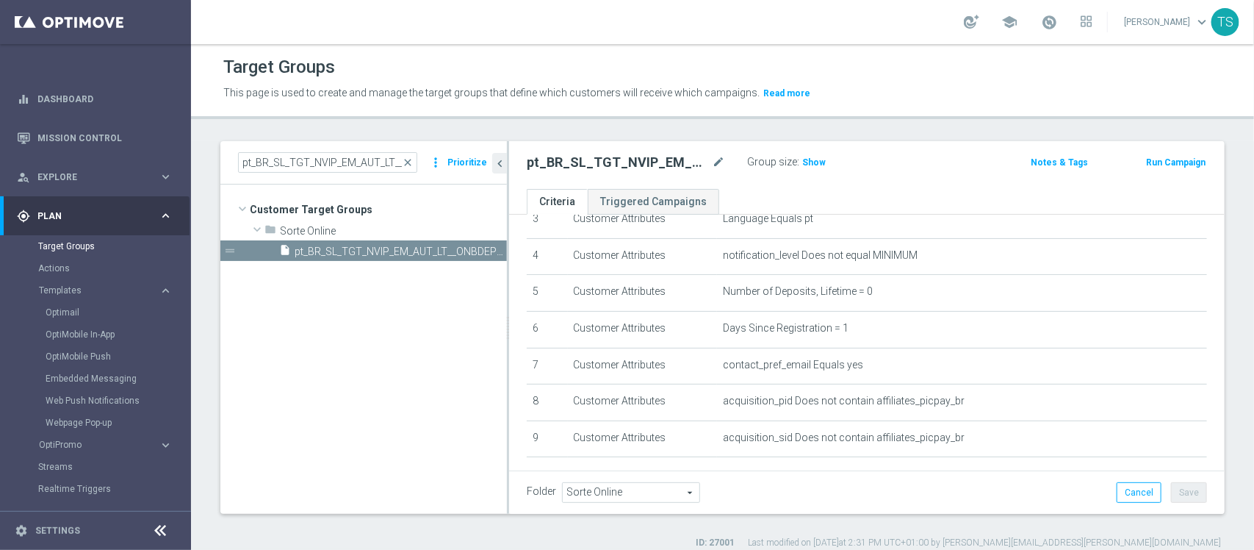
click at [818, 170] on h3 "Show" at bounding box center [814, 162] width 26 height 16
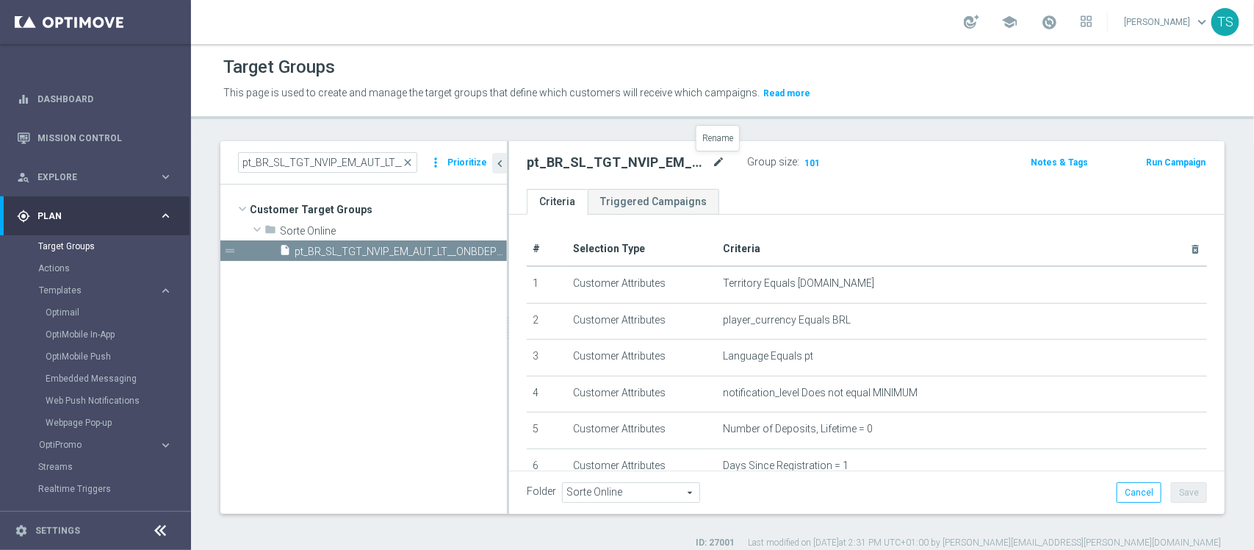
click at [714, 155] on icon "mode_edit" at bounding box center [718, 163] width 13 height 18
click at [946, 99] on p "This page is used to create and manage the target groups that define which cust…" at bounding box center [595, 93] width 744 height 16
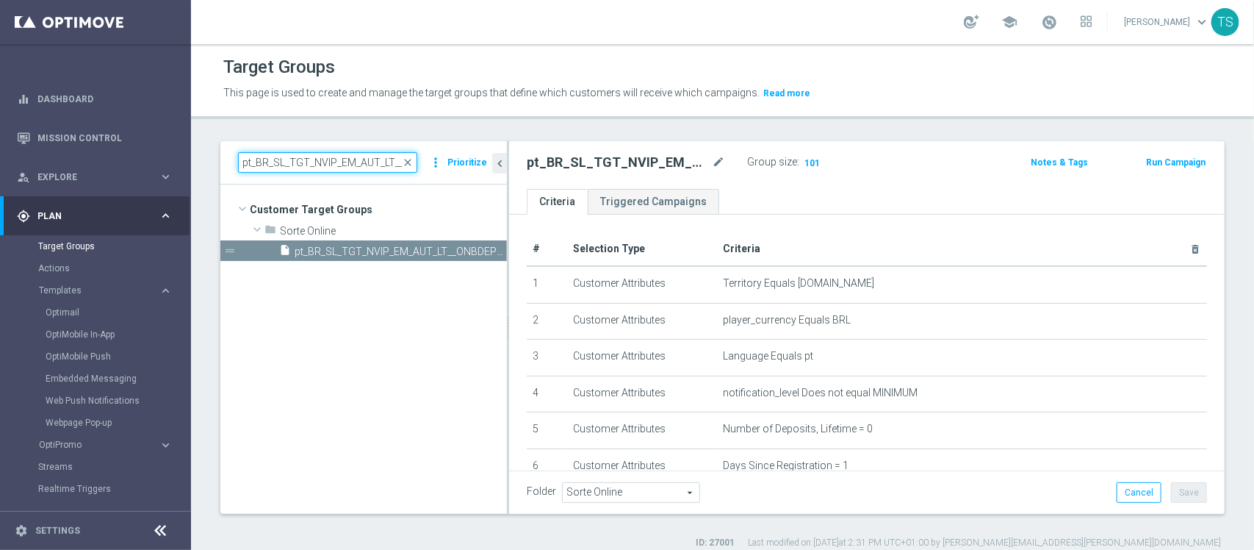
click at [289, 162] on input "pt_BR_SL_TGT_NVIP_EM_AUT_LT__ONBDEPNO" at bounding box center [327, 162] width 179 height 21
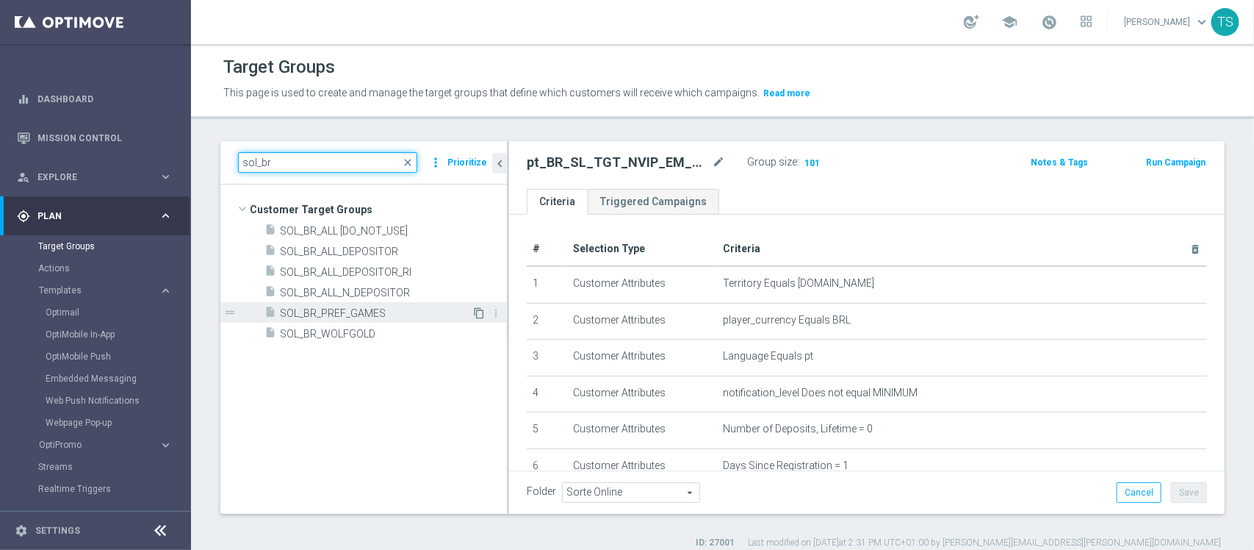
type input "sol_br"
click at [475, 313] on icon "content_copy" at bounding box center [479, 313] width 12 height 12
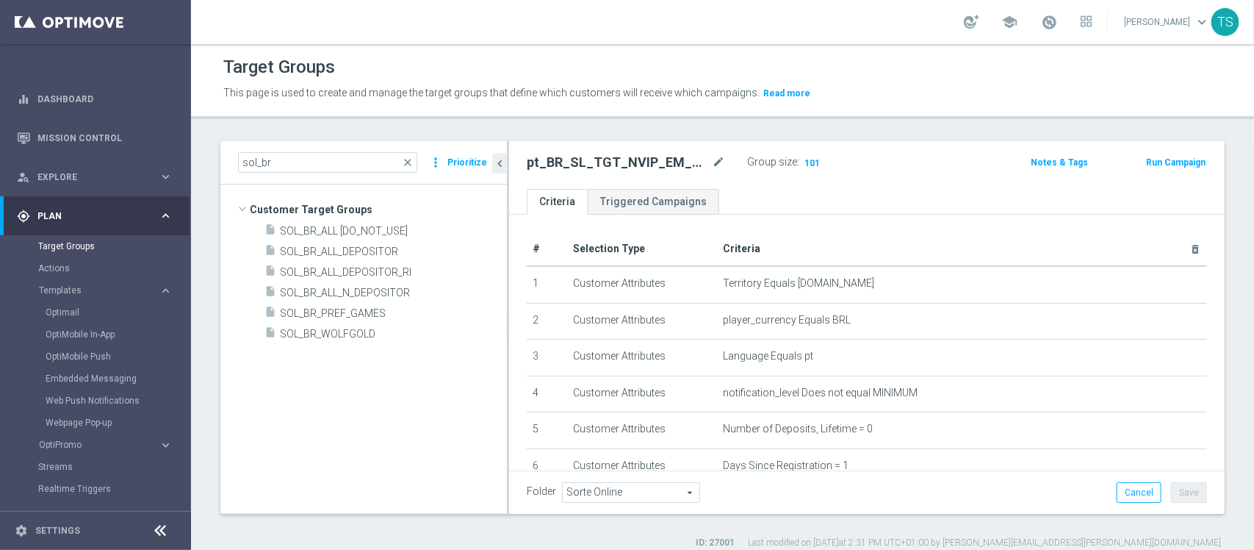
type input "Customer Target Groups"
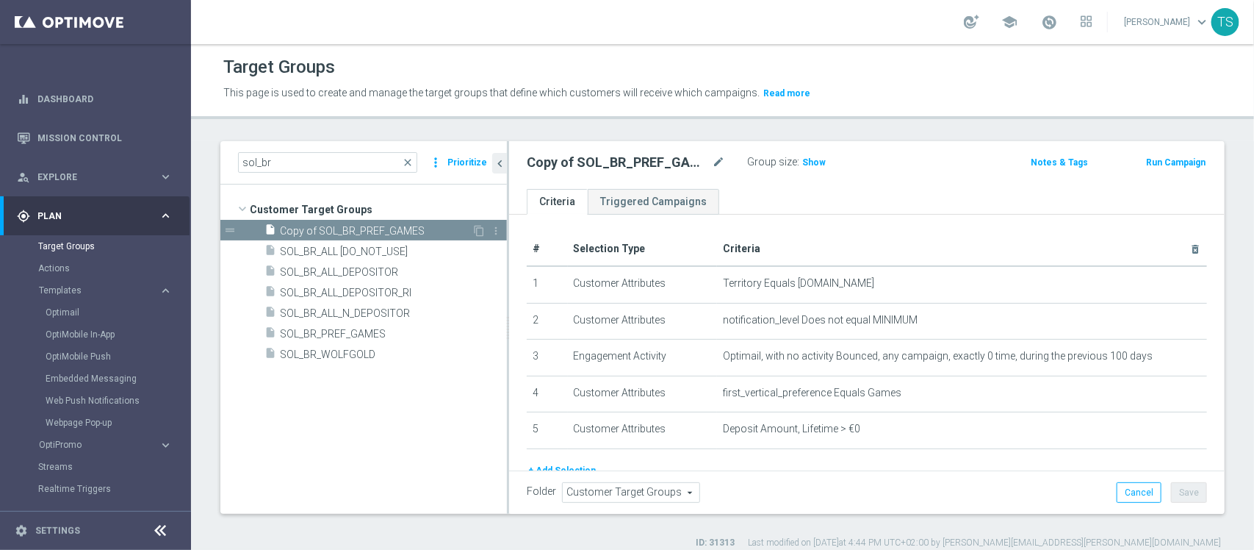
click at [428, 229] on span "Copy of SOL_BR_PREF_GAMES" at bounding box center [376, 231] width 192 height 12
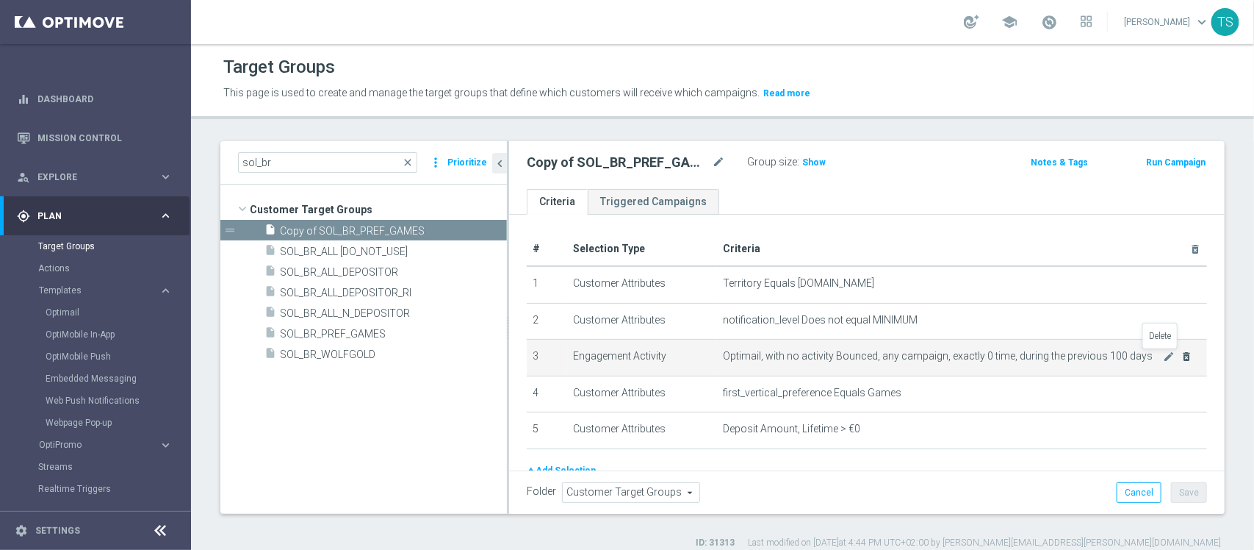
click at [1181, 358] on icon "delete_forever" at bounding box center [1187, 356] width 12 height 12
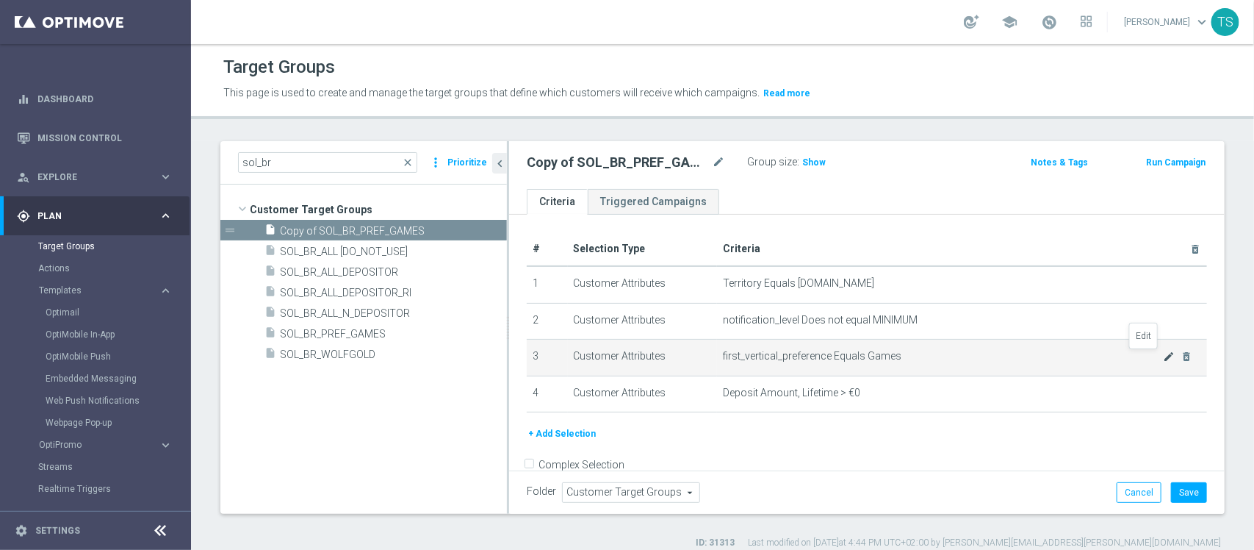
click at [1163, 356] on icon "mode_edit" at bounding box center [1169, 356] width 12 height 12
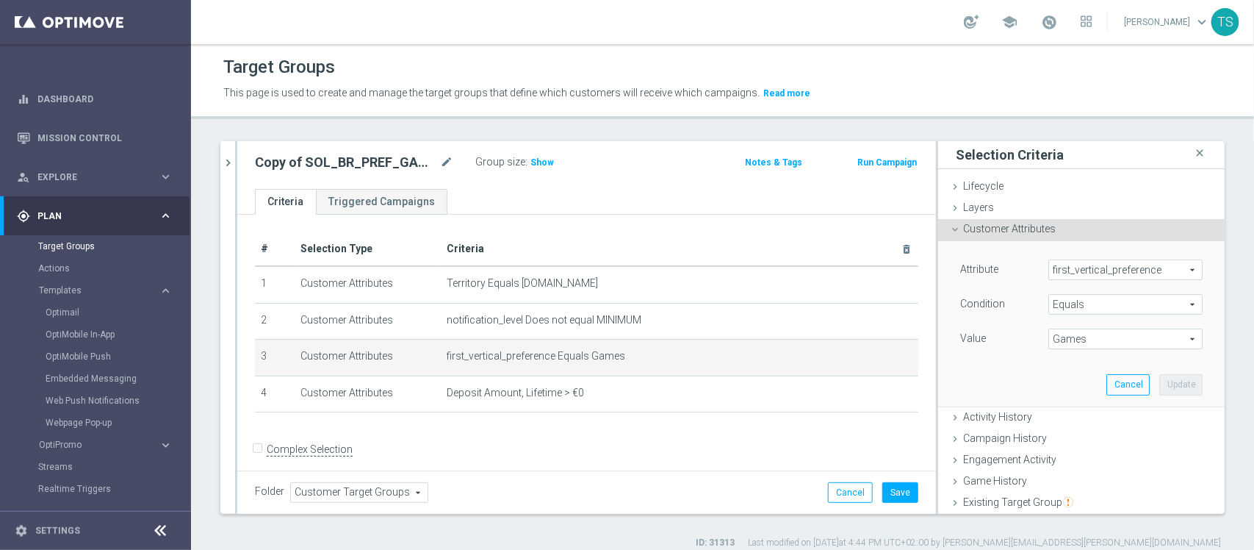
click at [1104, 272] on span "first_vertical_preference" at bounding box center [1125, 269] width 153 height 19
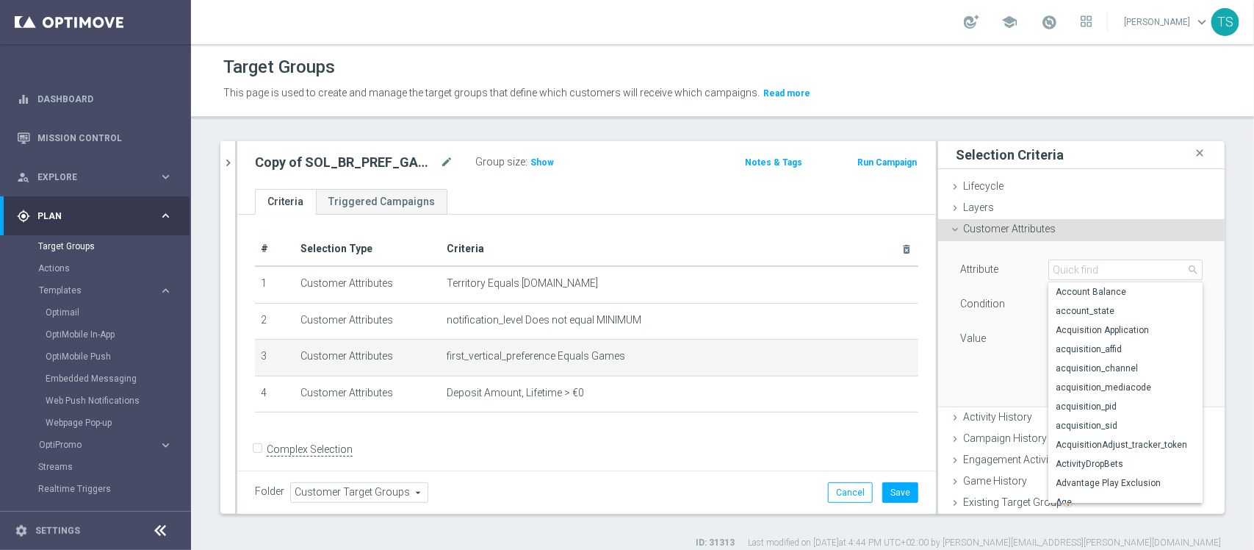
click at [1097, 229] on div "Customer Attributes done" at bounding box center [1081, 230] width 287 height 22
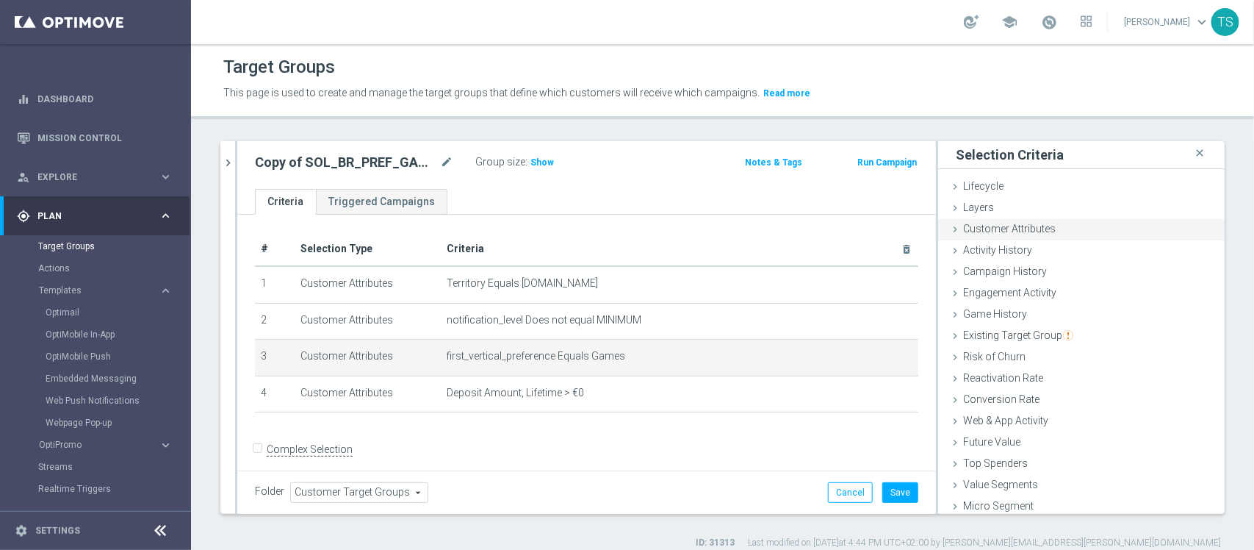
click at [1076, 234] on div "Customer Attributes done" at bounding box center [1081, 230] width 287 height 22
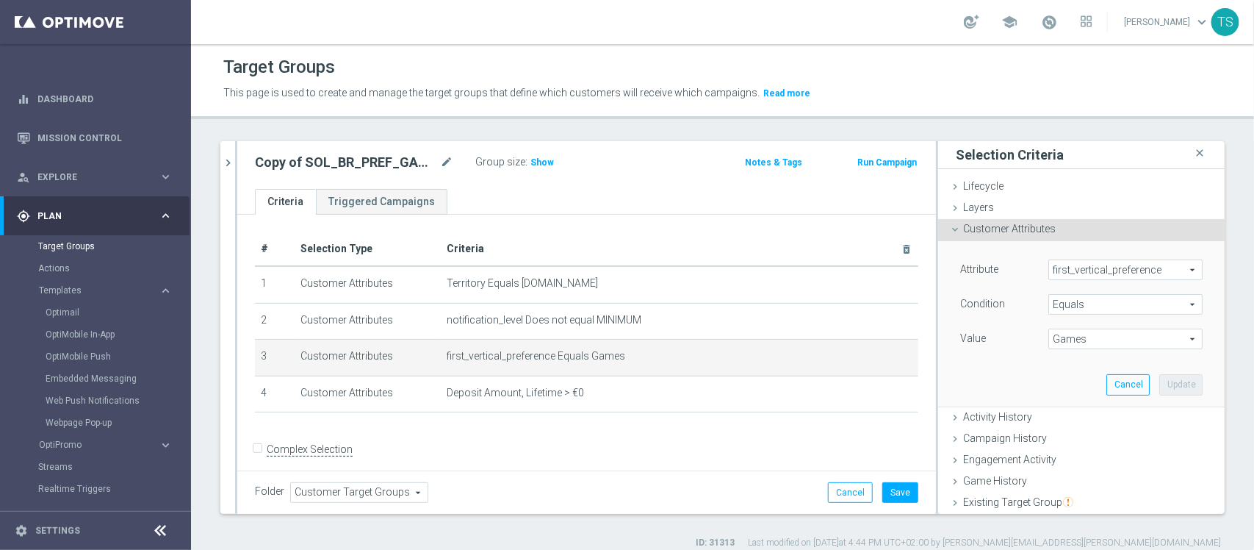
click at [1082, 335] on span "Games" at bounding box center [1125, 338] width 153 height 19
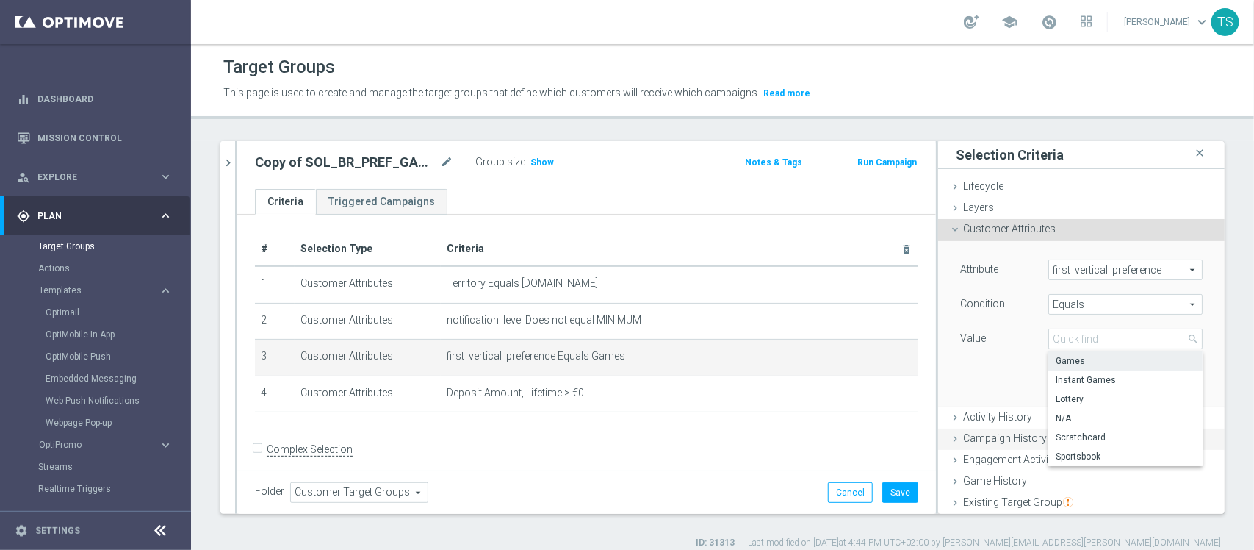
click at [1087, 450] on label "Sportsbook" at bounding box center [1125, 456] width 154 height 19
type input "Sportsbook"
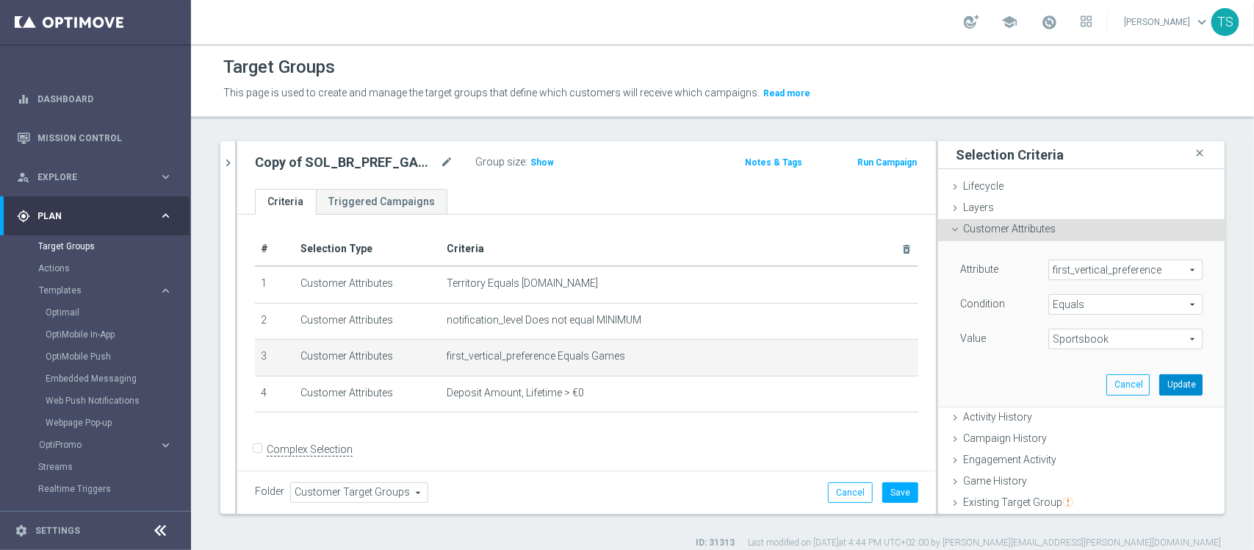
click at [1159, 384] on button "Update" at bounding box center [1180, 384] width 43 height 21
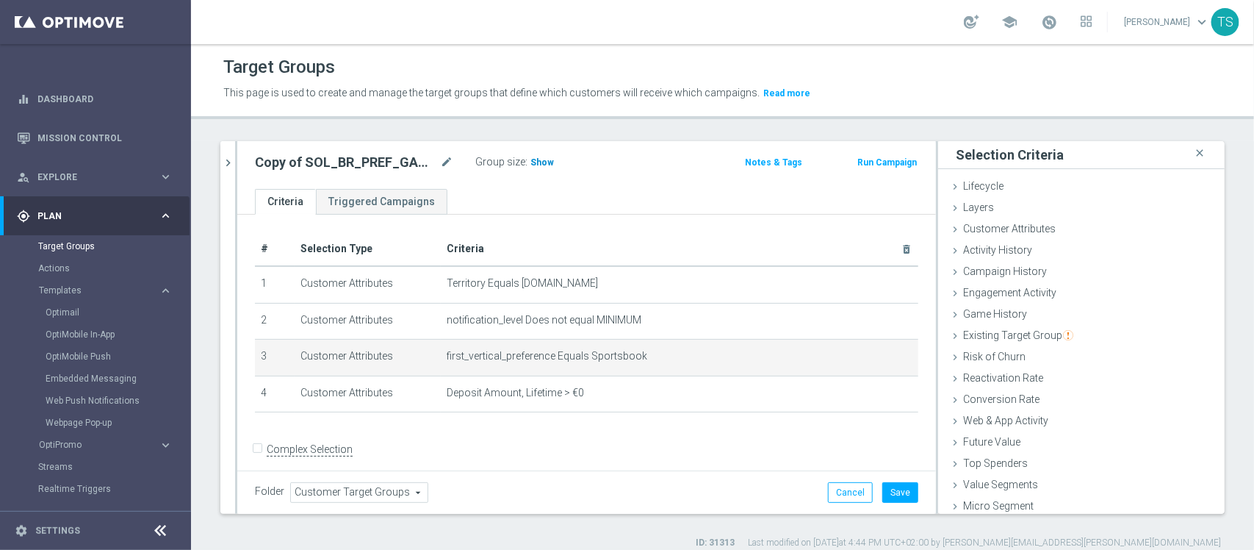
click at [542, 167] on span "Show" at bounding box center [542, 162] width 24 height 10
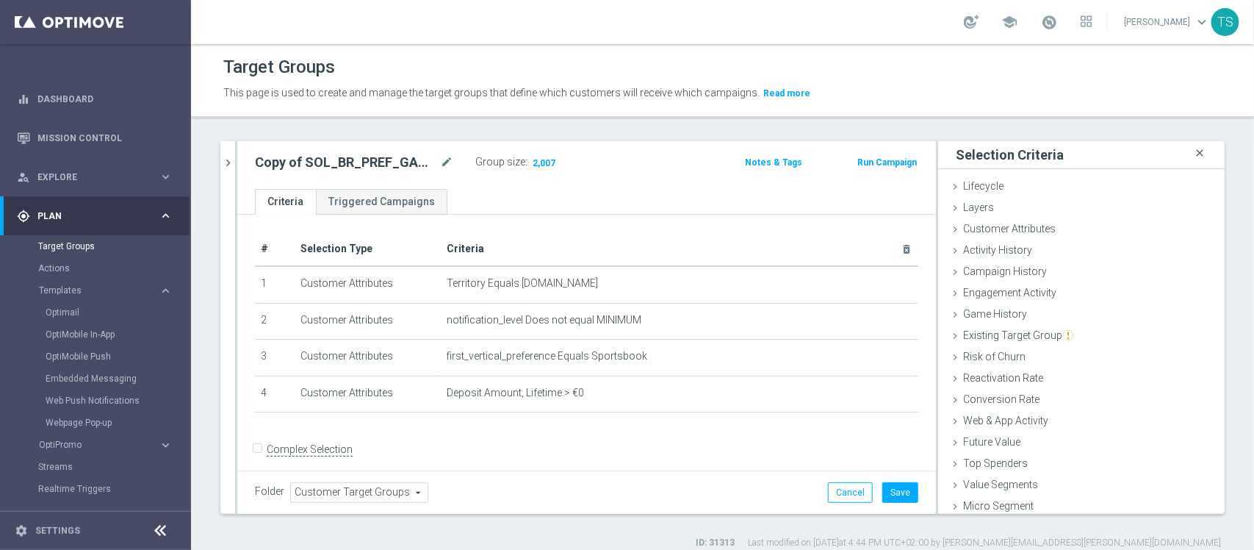
click at [1192, 155] on icon "close" at bounding box center [1199, 153] width 15 height 20
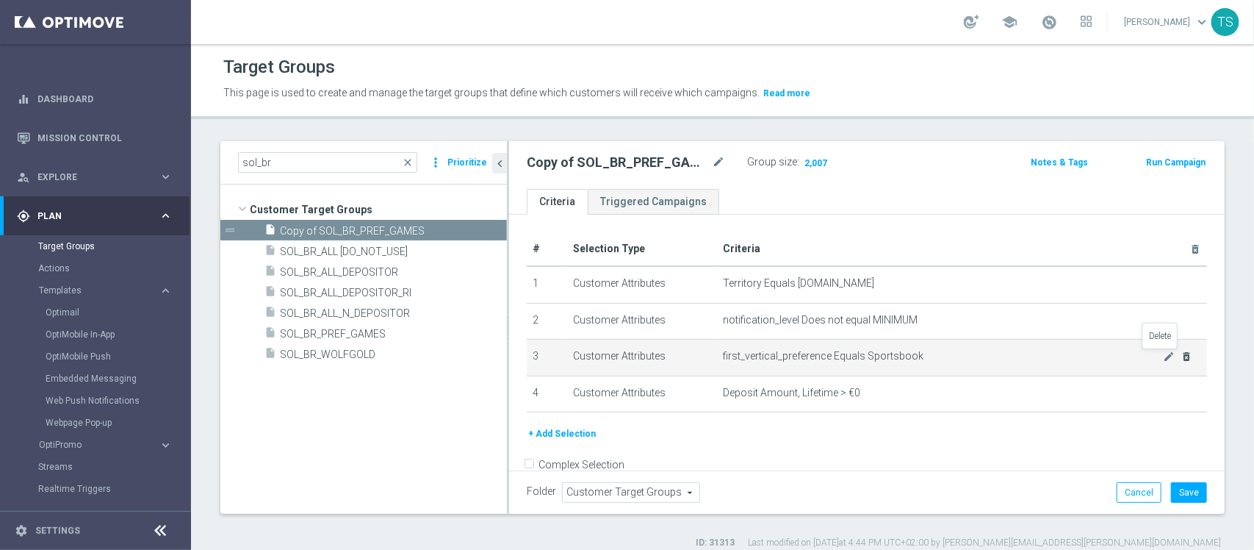
click at [1181, 362] on icon "delete_forever" at bounding box center [1187, 356] width 12 height 12
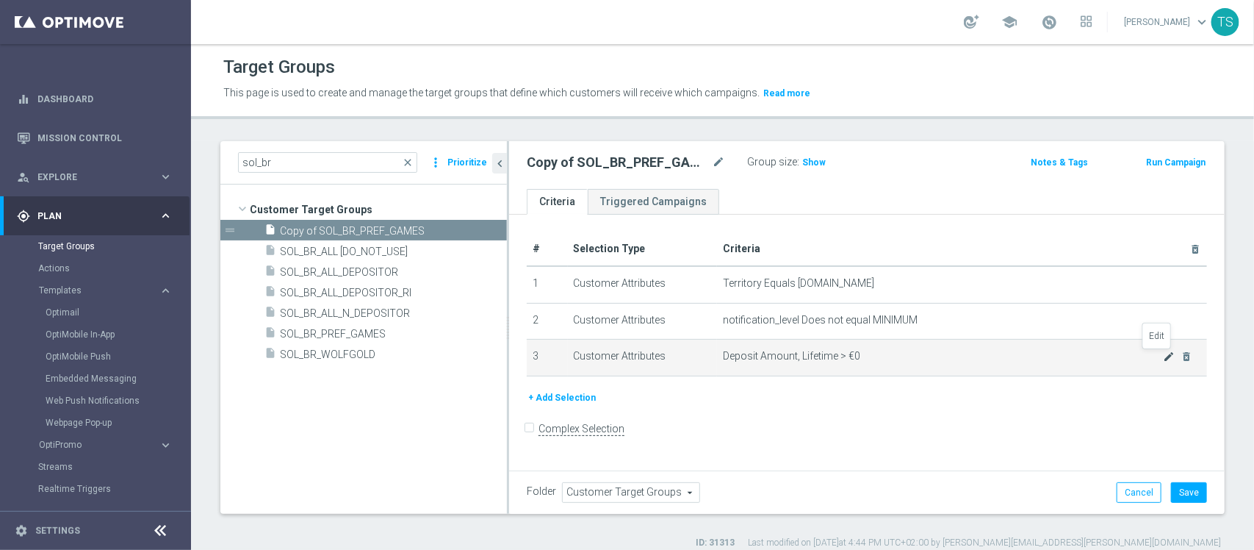
click at [1163, 358] on icon "mode_edit" at bounding box center [1169, 356] width 12 height 12
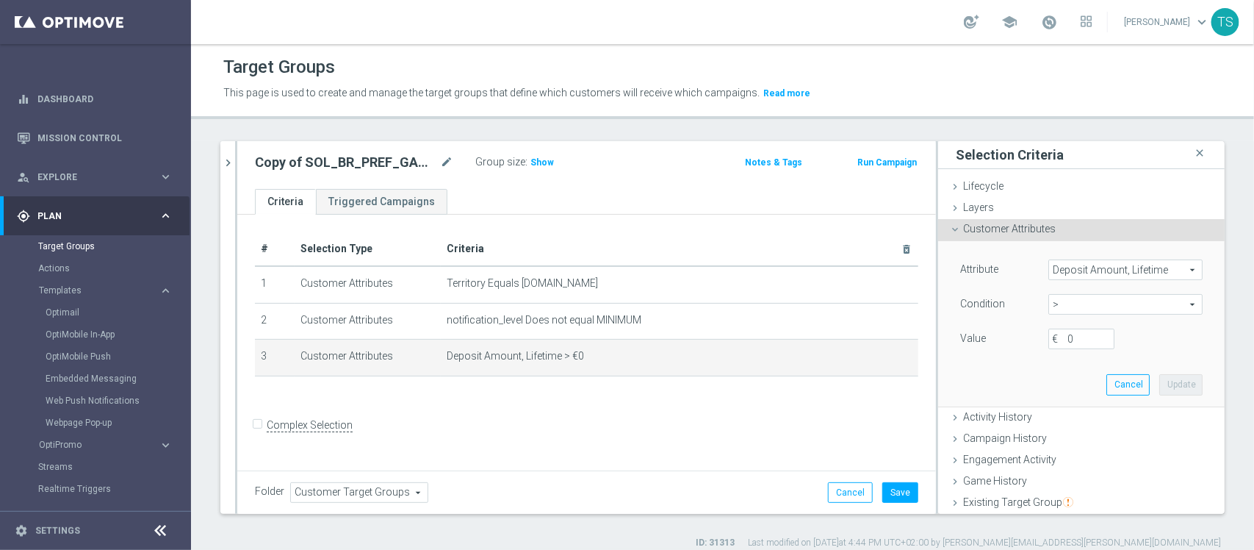
click at [1096, 273] on span "Deposit Amount, Lifetime" at bounding box center [1125, 269] width 153 height 19
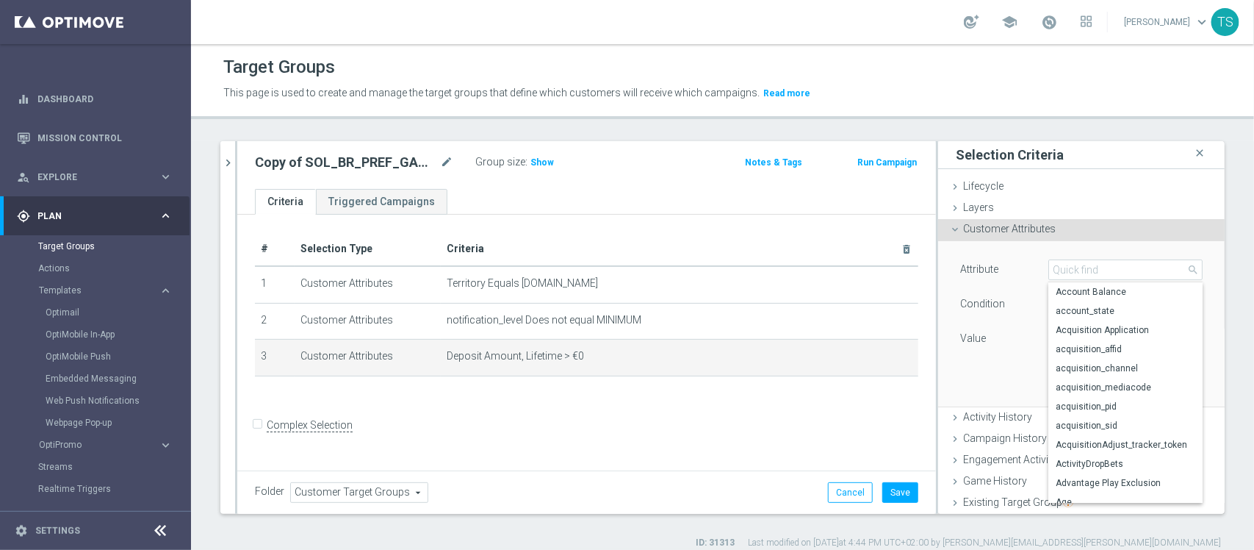
drag, startPoint x: 1100, startPoint y: 257, endPoint x: 1100, endPoint y: 267, distance: 9.6
click at [1100, 267] on div "Attribute Deposit Amount, Lifetime Deposit Amount, Lifetime arrow_drop_down sea…" at bounding box center [1081, 323] width 265 height 165
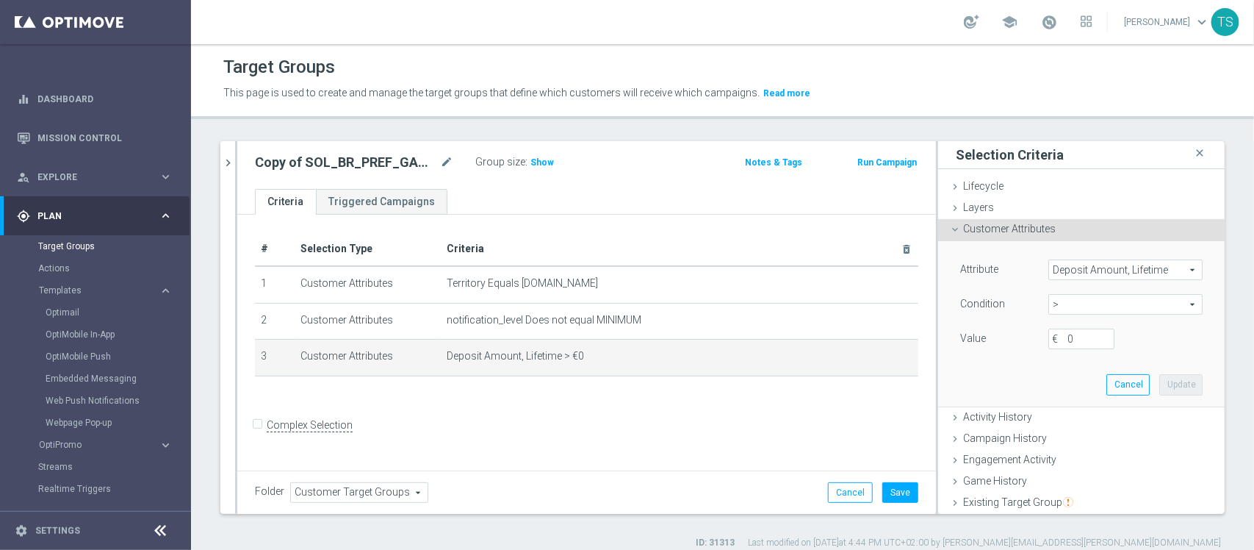
click at [1093, 265] on span "Deposit Amount, Lifetime" at bounding box center [1125, 269] width 153 height 19
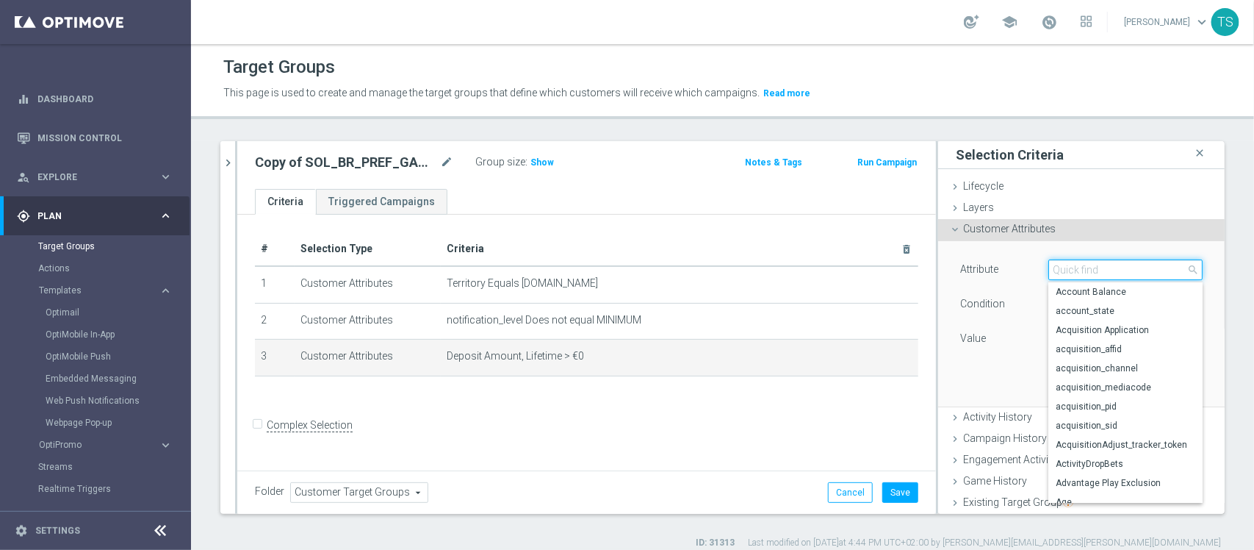
click at [1093, 272] on input "search" at bounding box center [1125, 269] width 154 height 21
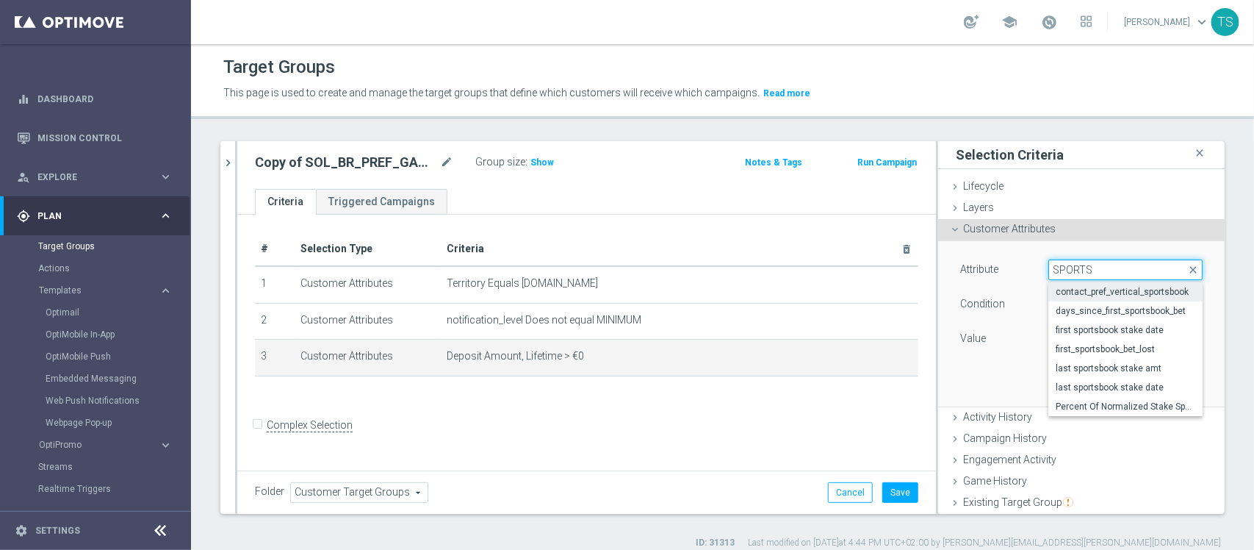
type input "SPORTS"
drag, startPoint x: 1091, startPoint y: 292, endPoint x: 1084, endPoint y: 291, distance: 7.4
click at [1091, 292] on span "contact_pref_vertical_sportsbook" at bounding box center [1126, 292] width 140 height 12
type input "contact_pref_vertical_sportsbook"
type input "Equals"
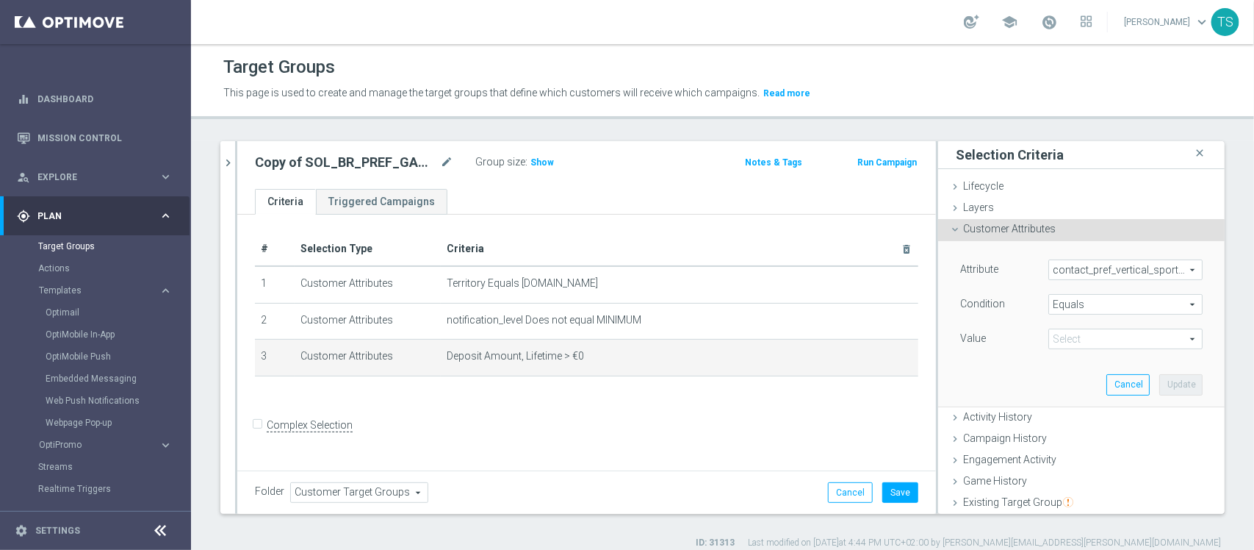
click at [1051, 344] on span at bounding box center [1125, 338] width 153 height 19
drag, startPoint x: 1087, startPoint y: 257, endPoint x: 1082, endPoint y: 277, distance: 20.7
click at [1087, 261] on div "Attribute contact_pref_vertical_sportsbook contact_pref_vertical_sportsbook arr…" at bounding box center [1081, 323] width 265 height 165
click at [1081, 278] on span "contact_pref_vertical_sportsbook" at bounding box center [1125, 269] width 153 height 19
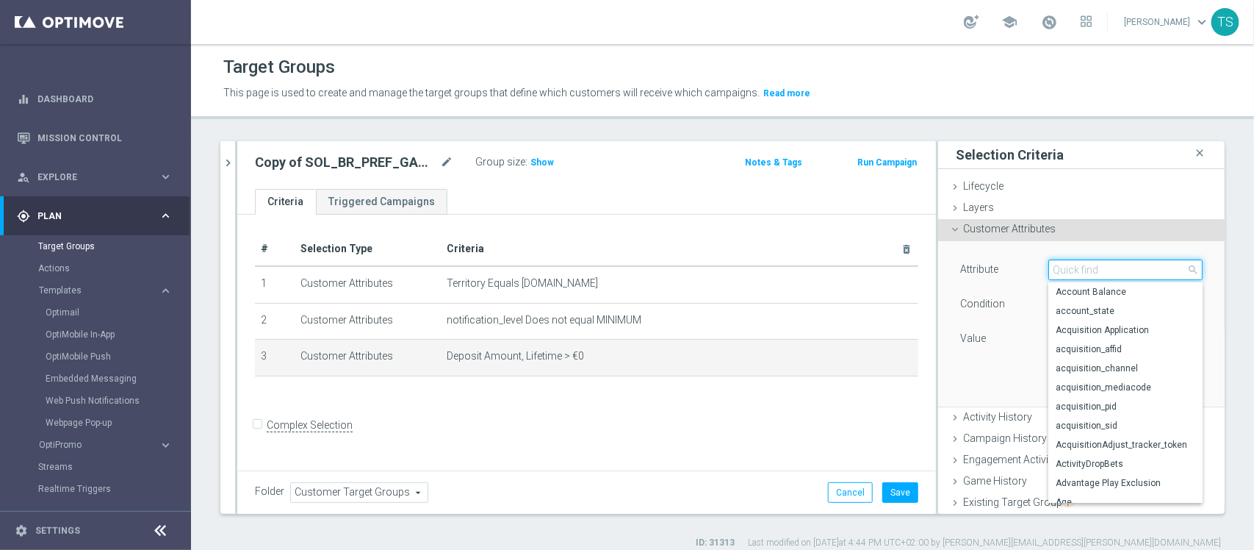
click at [1087, 270] on input "search" at bounding box center [1125, 269] width 154 height 21
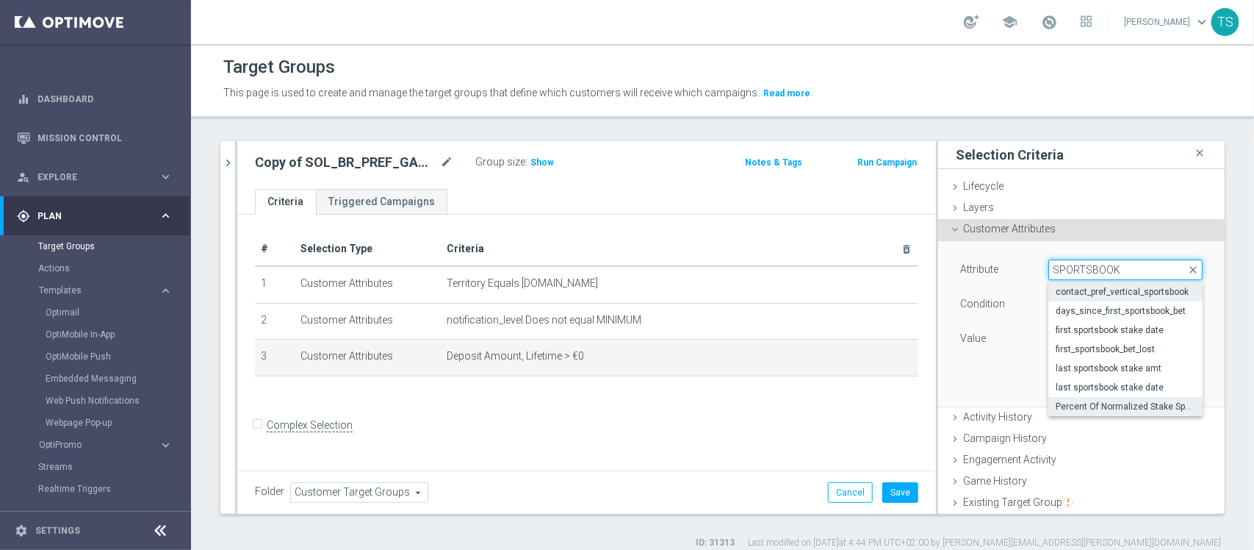
type input "SPORTSBOOK"
click at [1096, 404] on span "Percent Of Normalized Stake Sportsbook" at bounding box center [1126, 406] width 140 height 12
type input "Percent Of Normalized Stake Sportsbook"
type input "="
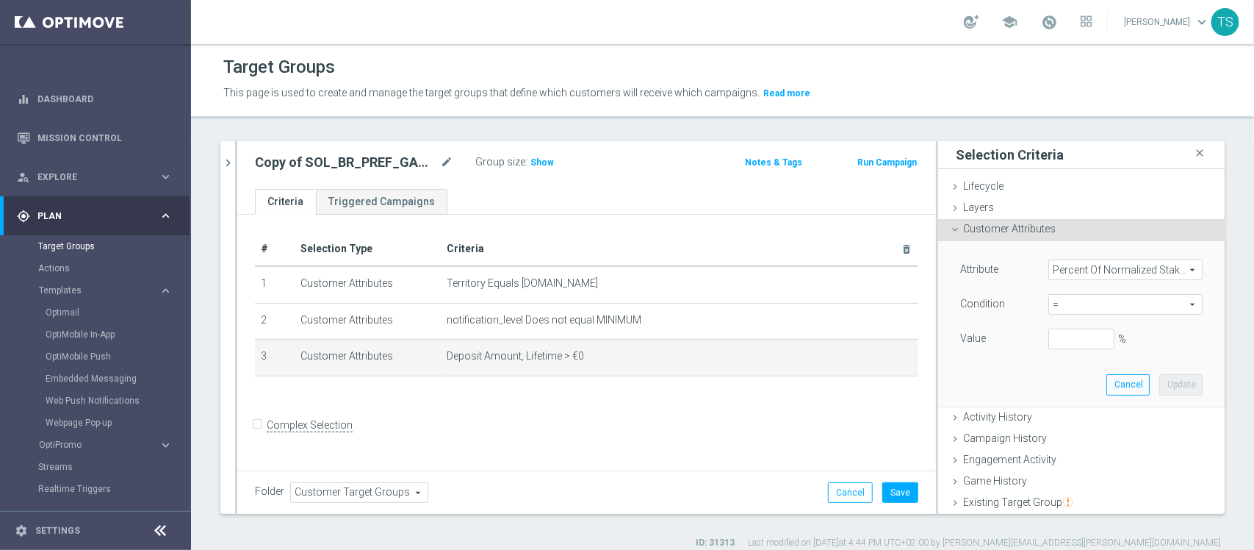
click at [1098, 274] on span "Percent Of Normalized Stake Sportsbook" at bounding box center [1125, 269] width 153 height 19
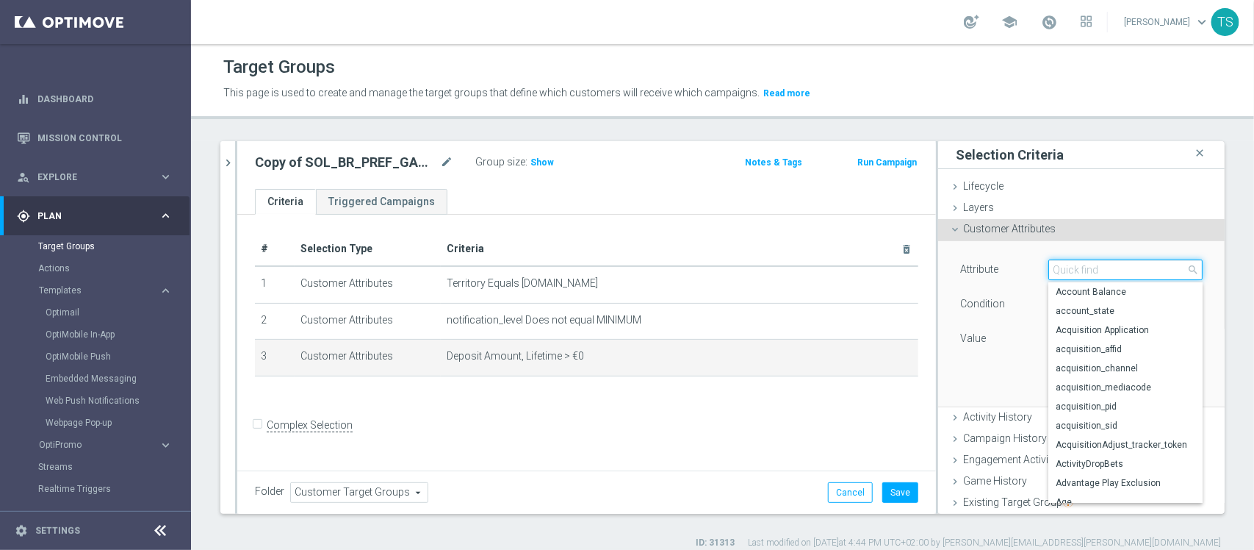
click at [1100, 279] on input "search" at bounding box center [1125, 269] width 154 height 21
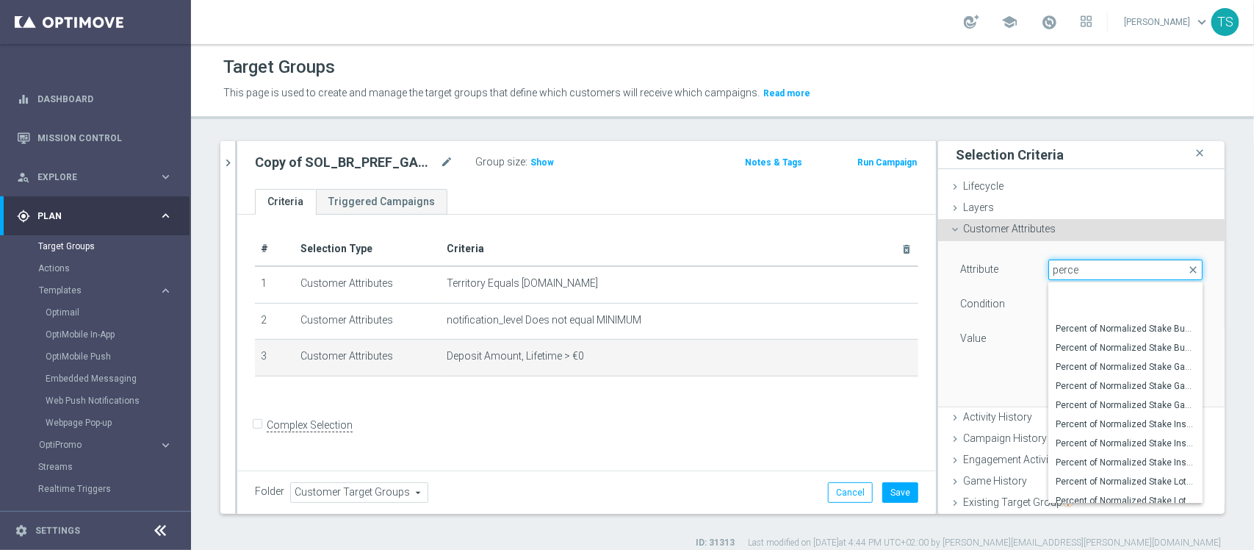
scroll to position [119, 0]
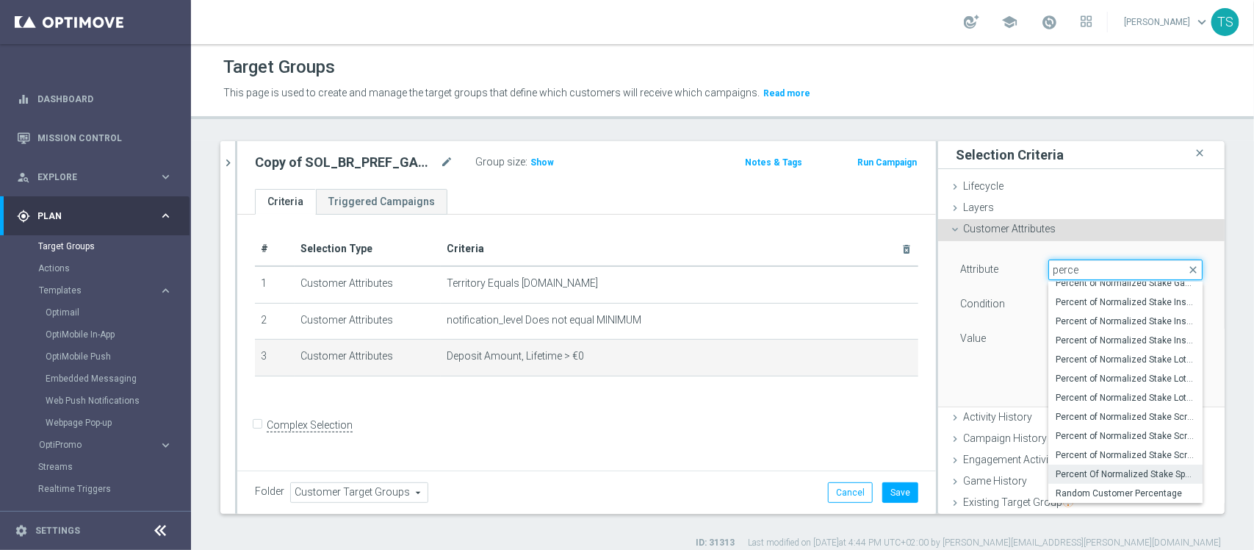
type input "perce"
click at [1135, 474] on span "Percent Of Normalized Stake Sportsbook" at bounding box center [1126, 474] width 140 height 12
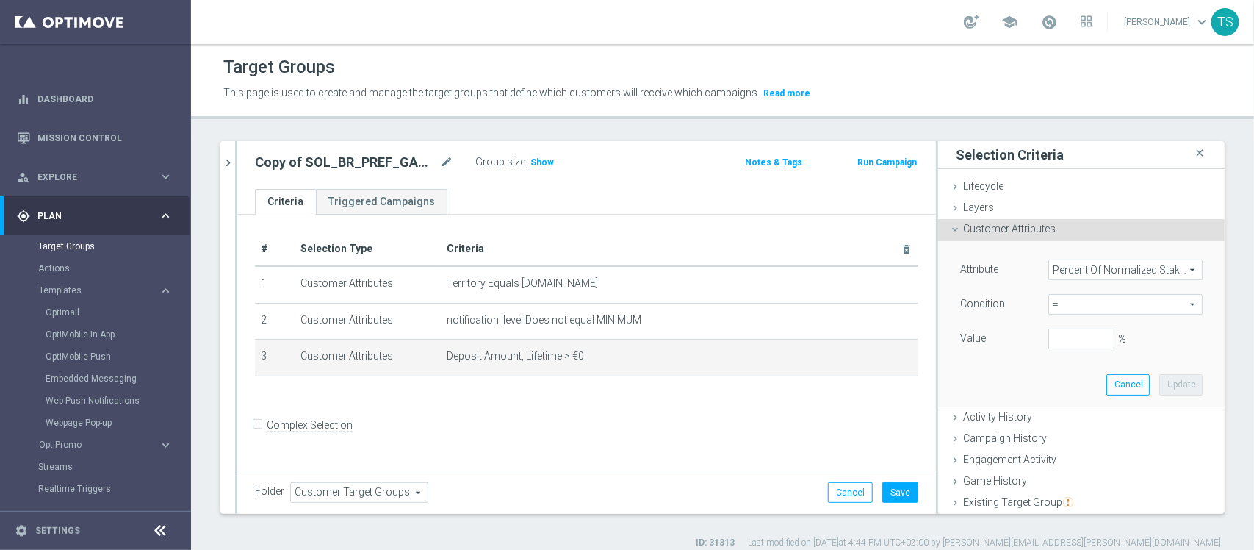
click at [1057, 309] on span "=" at bounding box center [1125, 304] width 153 height 19
click at [1065, 397] on span ">" at bounding box center [1126, 403] width 140 height 12
type input ">"
click at [1064, 339] on input "%" at bounding box center [1081, 338] width 66 height 21
click at [1036, 384] on div "Attribute Percent Of Normalized Stake Sportsbook Percent Of Normalized Stake Sp…" at bounding box center [1081, 323] width 265 height 165
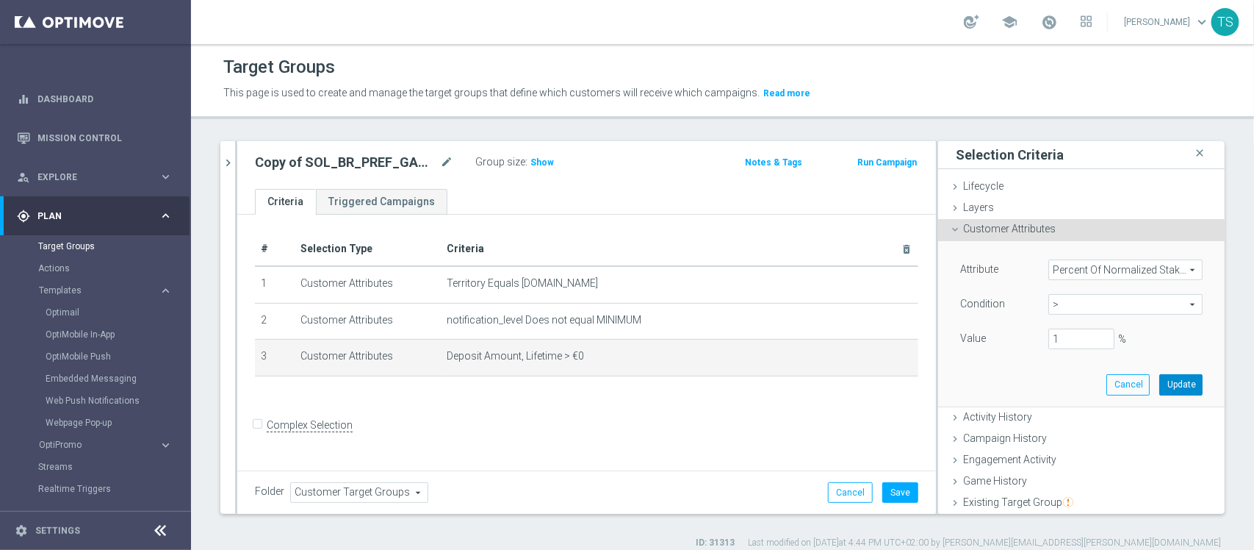
click at [1159, 393] on button "Update" at bounding box center [1180, 384] width 43 height 21
type input "0.01"
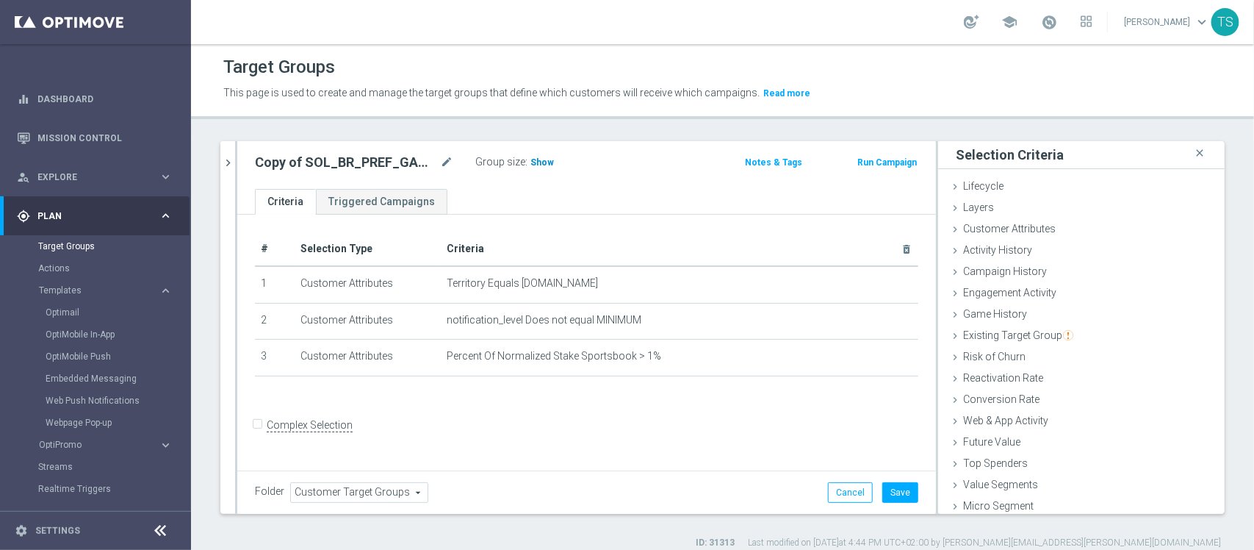
click at [545, 160] on span "Show" at bounding box center [542, 162] width 24 height 10
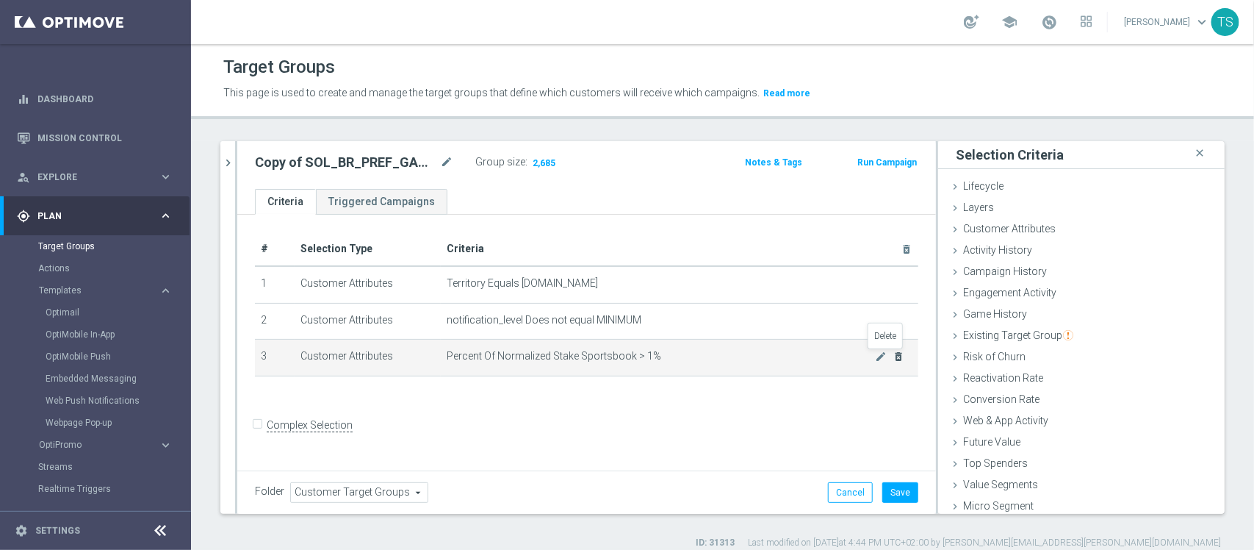
click at [893, 361] on icon "delete_forever" at bounding box center [899, 356] width 12 height 12
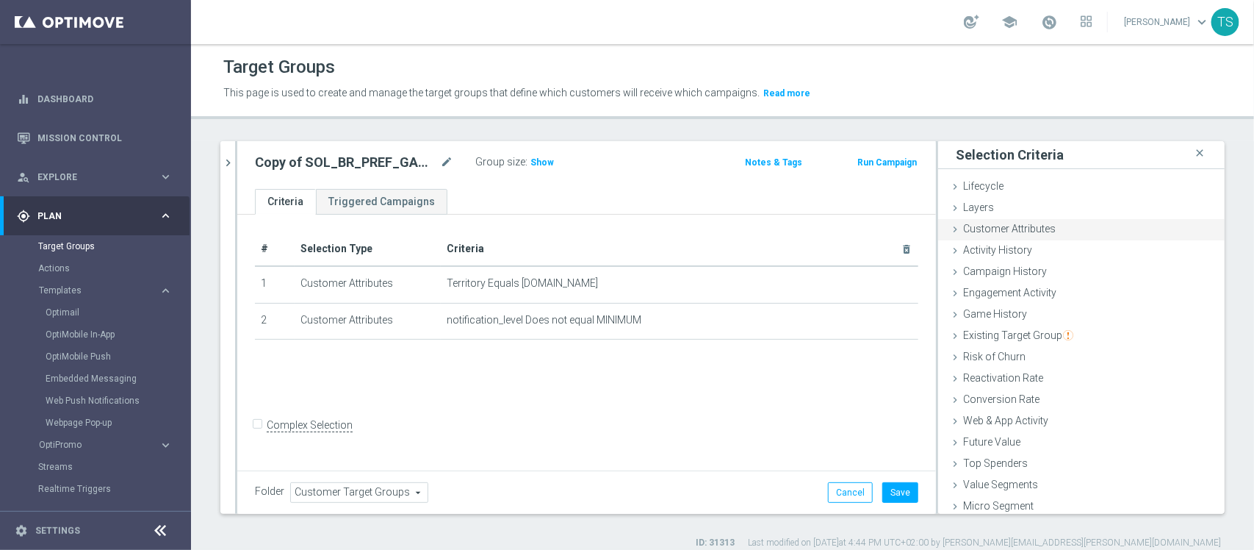
click at [1020, 240] on div "Customer Attributes done selection updated" at bounding box center [1081, 230] width 287 height 22
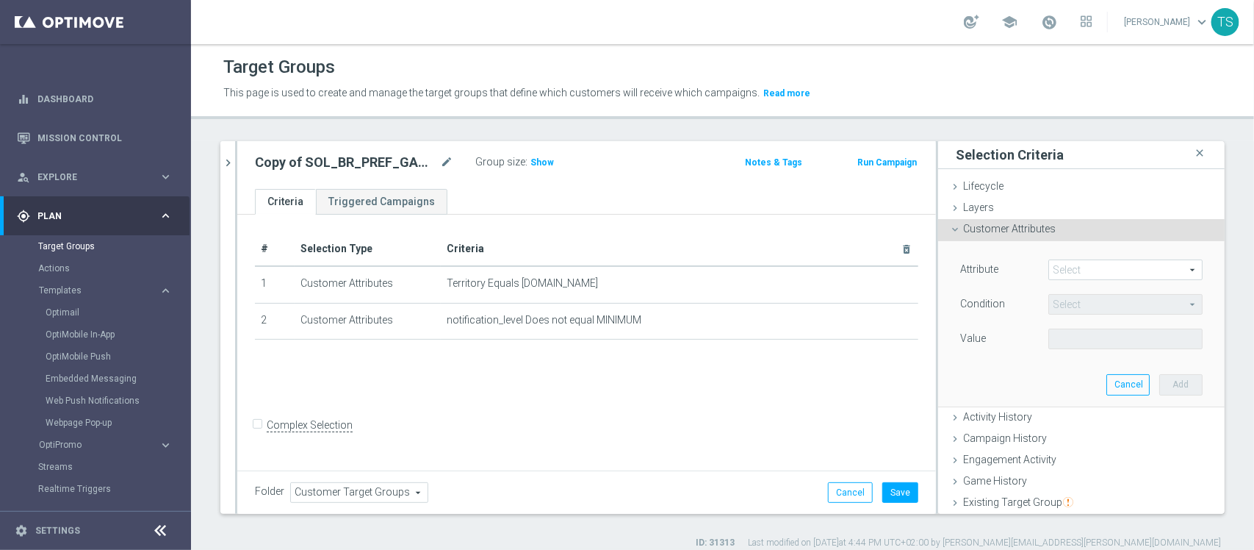
click at [1064, 273] on span at bounding box center [1125, 269] width 153 height 19
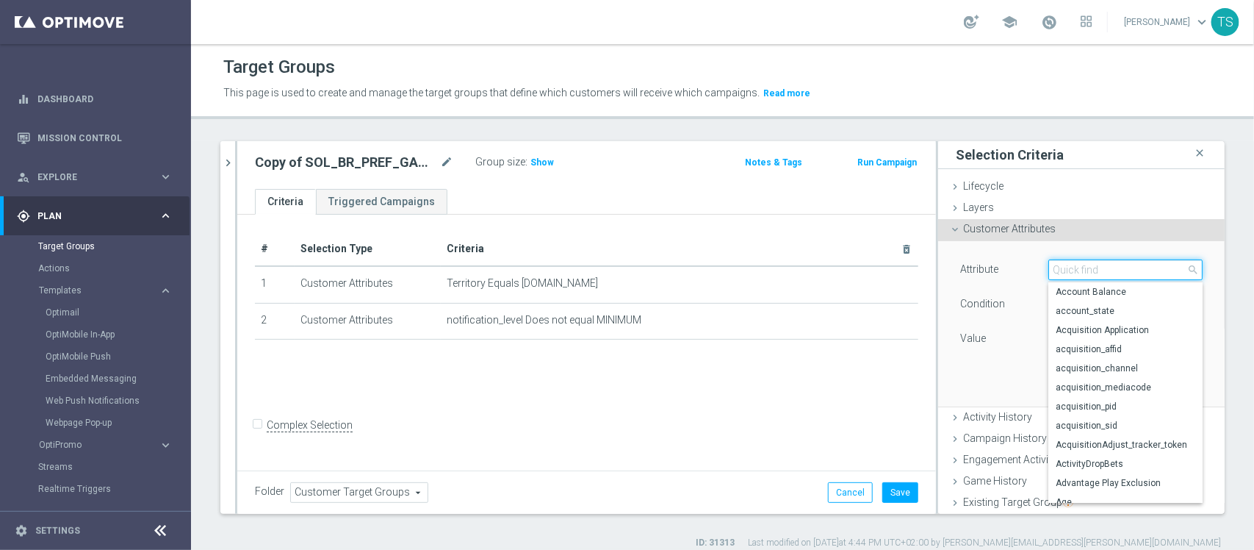
click at [1096, 265] on input "search" at bounding box center [1125, 269] width 154 height 21
type input "sports"
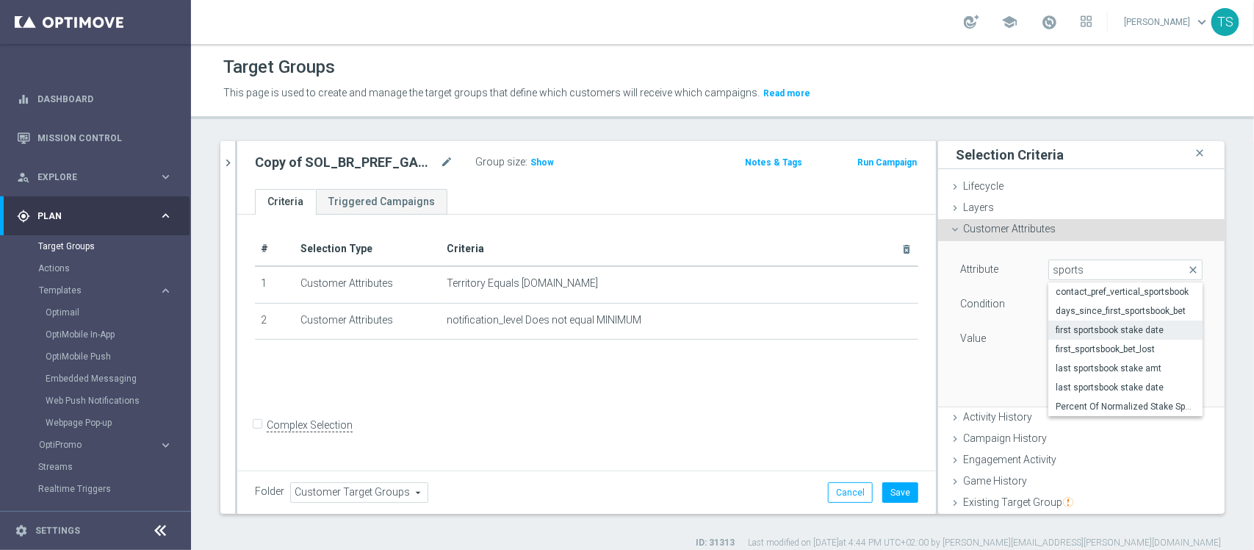
click at [1143, 329] on span "first sportsbook stake date" at bounding box center [1126, 330] width 140 height 12
type input "first sportsbook stake date"
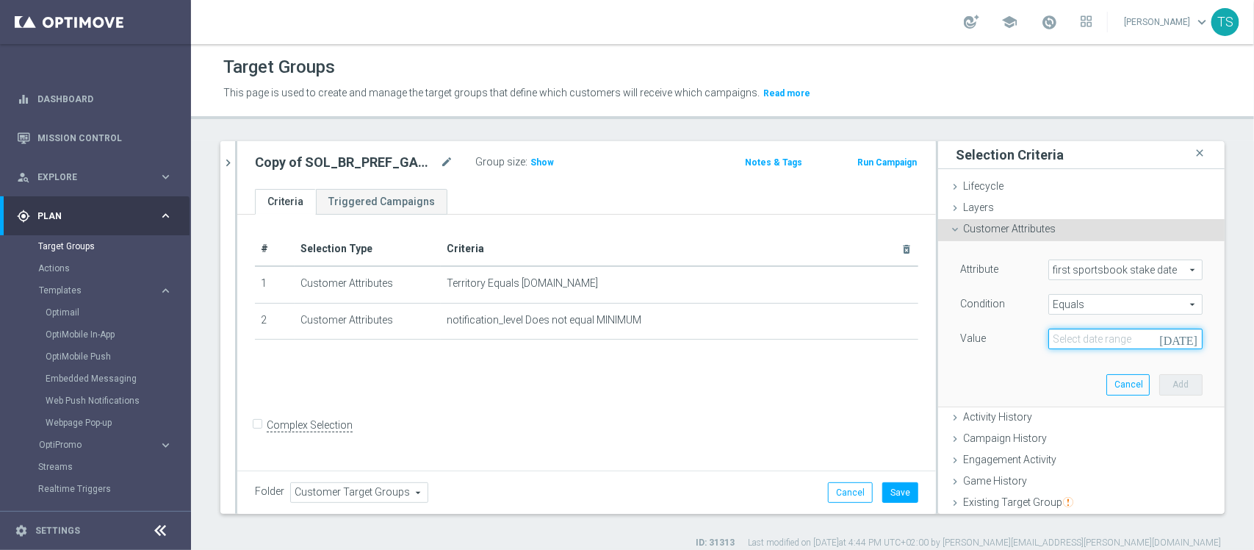
click at [1091, 342] on input at bounding box center [1125, 338] width 154 height 21
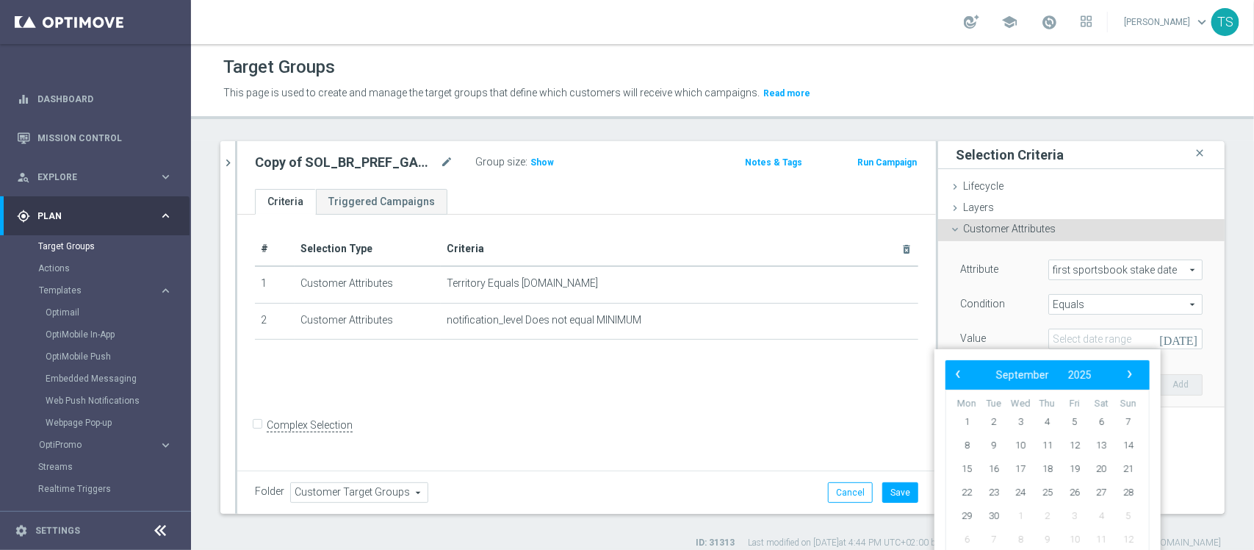
click at [1109, 310] on span "Equals" at bounding box center [1125, 304] width 153 height 19
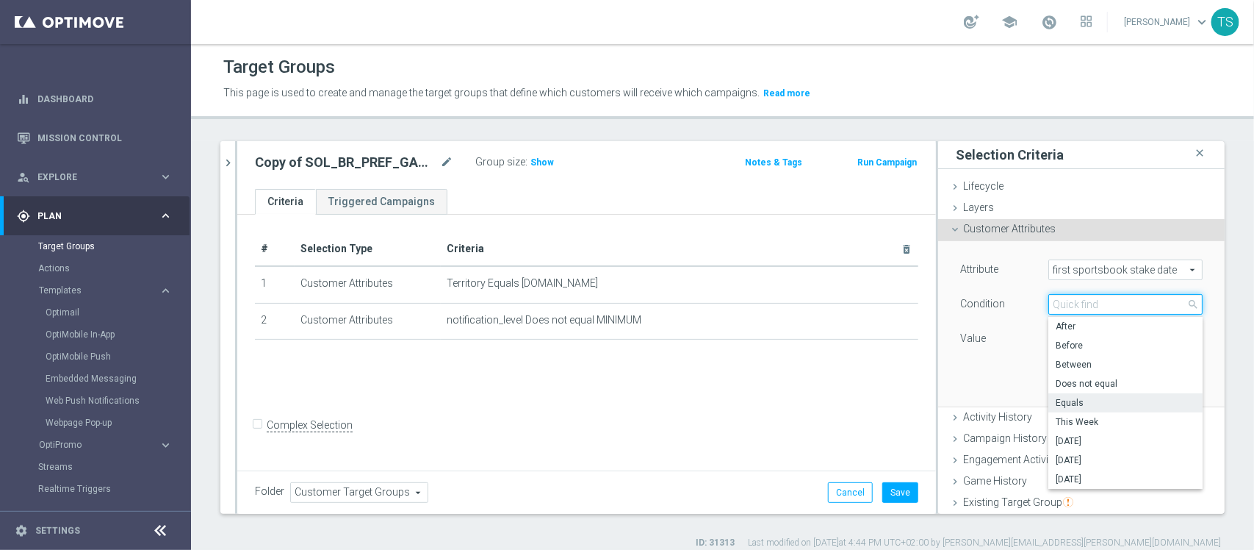
click at [1101, 298] on input "search" at bounding box center [1125, 304] width 154 height 21
click at [1082, 324] on span "After" at bounding box center [1126, 326] width 140 height 12
type input "After"
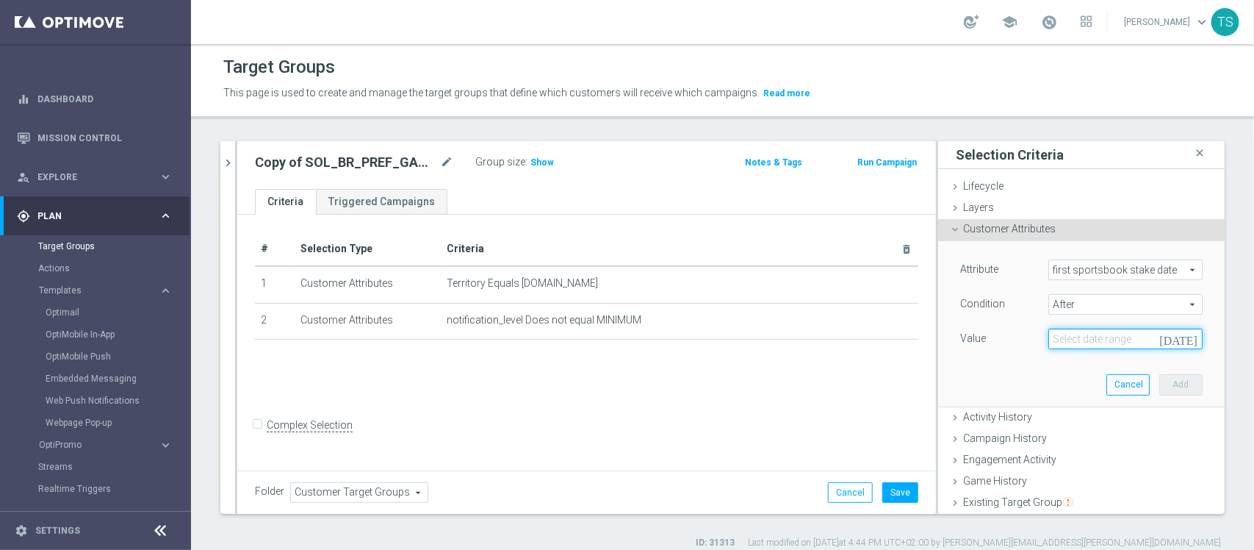
click at [1092, 345] on input at bounding box center [1125, 338] width 154 height 21
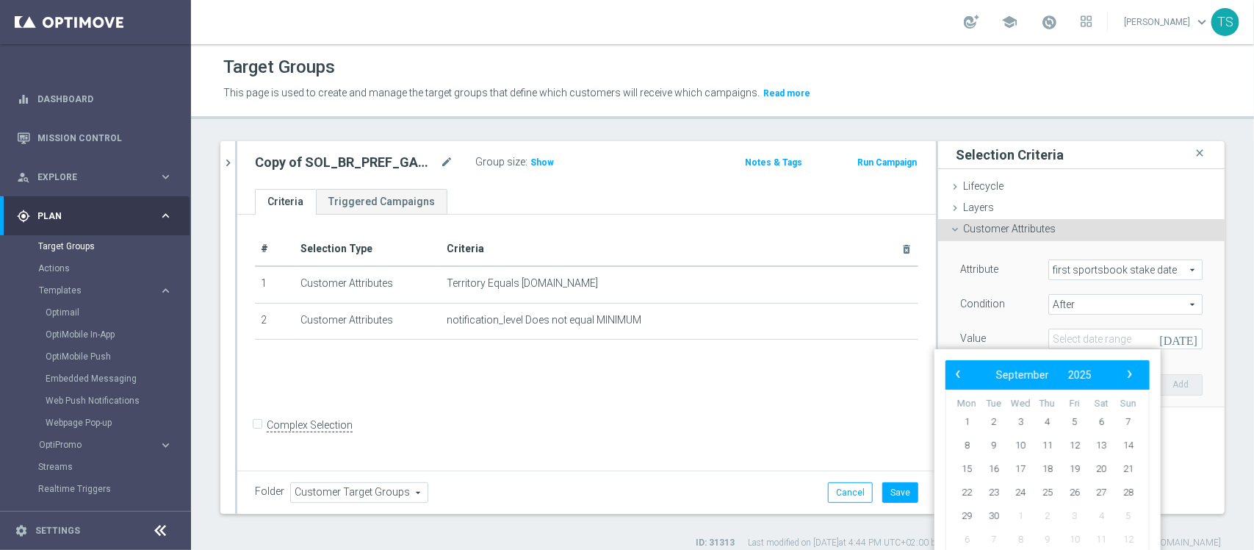
click at [949, 365] on bs-datepicker-navigation-view "‹ ​ September ​ 2025 ​ ›" at bounding box center [1044, 374] width 190 height 19
click at [955, 375] on span "‹" at bounding box center [958, 373] width 19 height 19
click at [955, 370] on span "‹" at bounding box center [958, 373] width 19 height 19
click at [1081, 378] on button "2025" at bounding box center [1064, 374] width 43 height 19
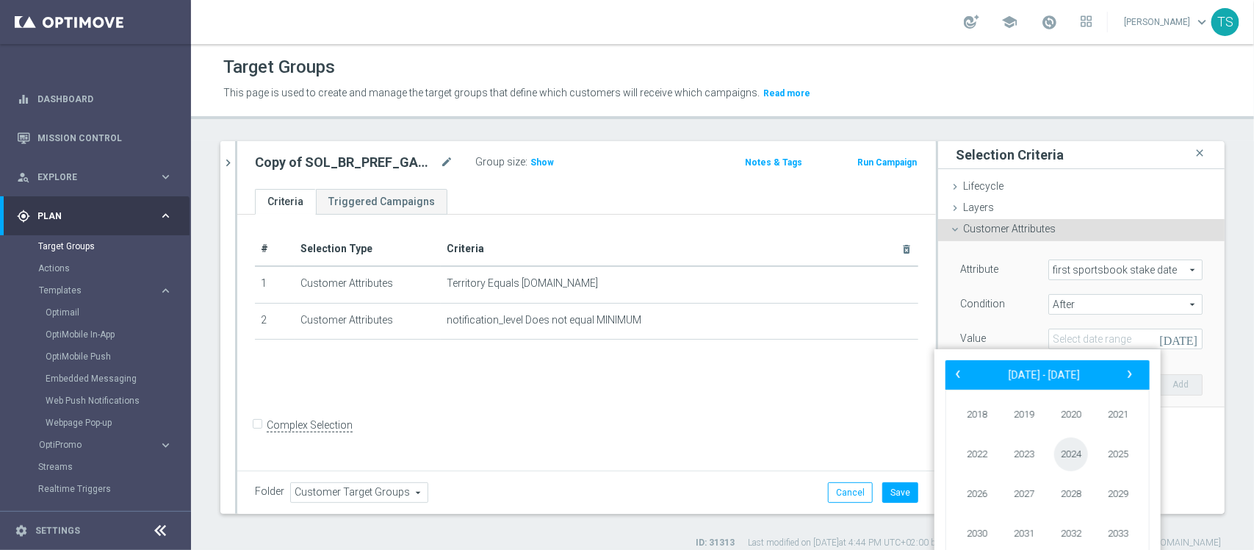
click at [1071, 464] on span "2024" at bounding box center [1071, 454] width 34 height 34
click at [979, 421] on span "January" at bounding box center [982, 416] width 56 height 21
click at [960, 428] on span "1" at bounding box center [967, 422] width 24 height 24
type input "01 Jan 2024"
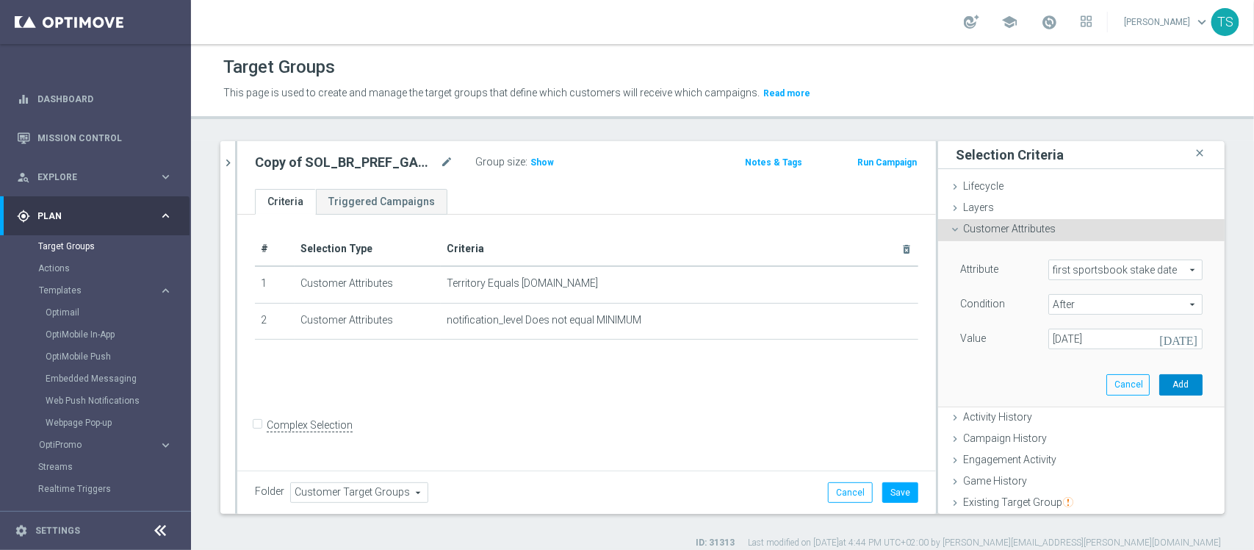
click at [1159, 387] on button "Add" at bounding box center [1180, 384] width 43 height 21
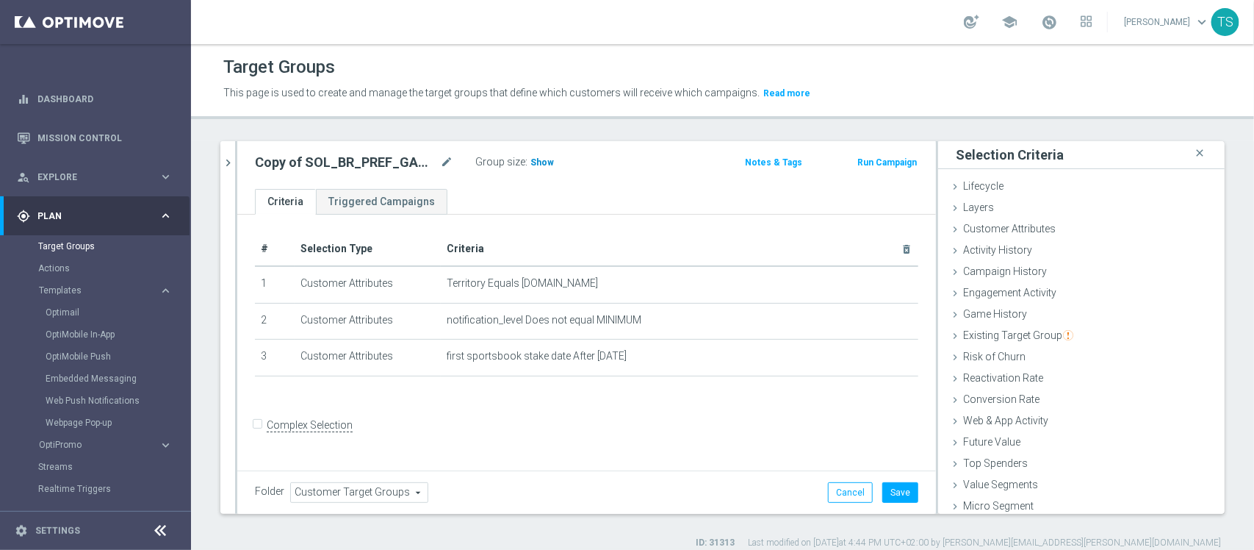
click at [531, 165] on span "Show" at bounding box center [542, 162] width 24 height 10
click at [996, 277] on span "Campaign History" at bounding box center [1005, 271] width 84 height 12
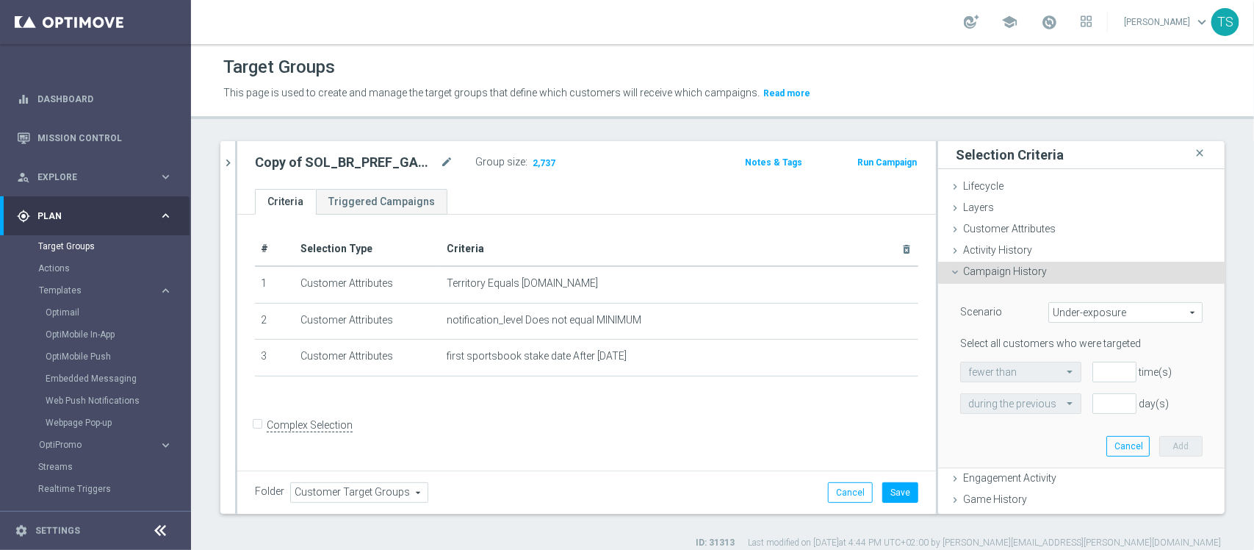
click at [996, 277] on span "Campaign History" at bounding box center [1005, 271] width 84 height 12
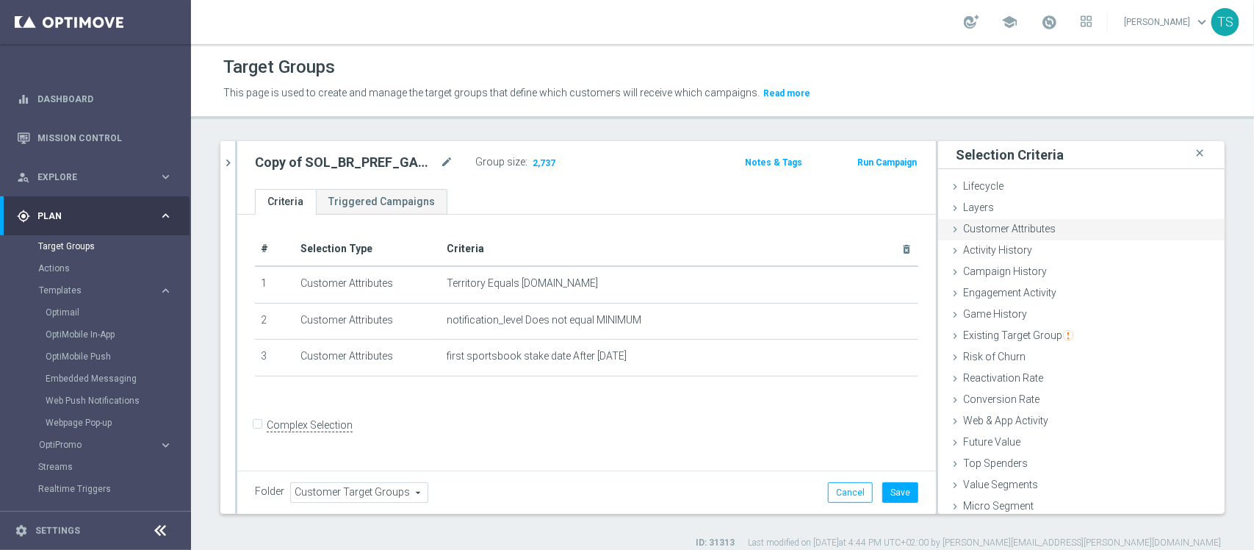
click at [1041, 229] on div "Customer Attributes done selection saved" at bounding box center [1081, 230] width 287 height 22
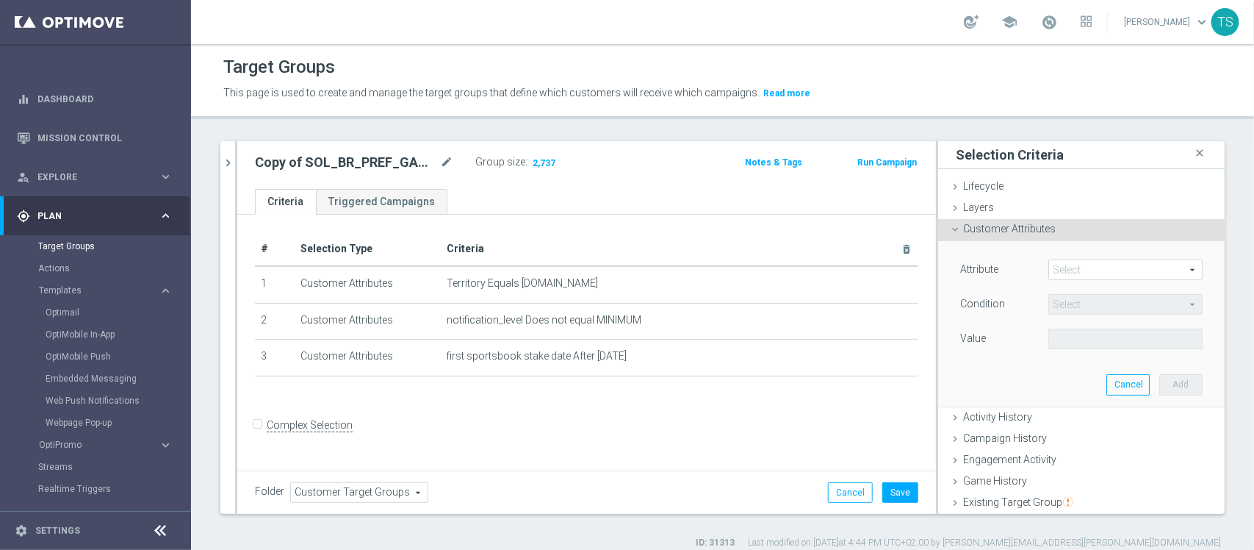
click at [1089, 269] on span at bounding box center [1125, 269] width 153 height 19
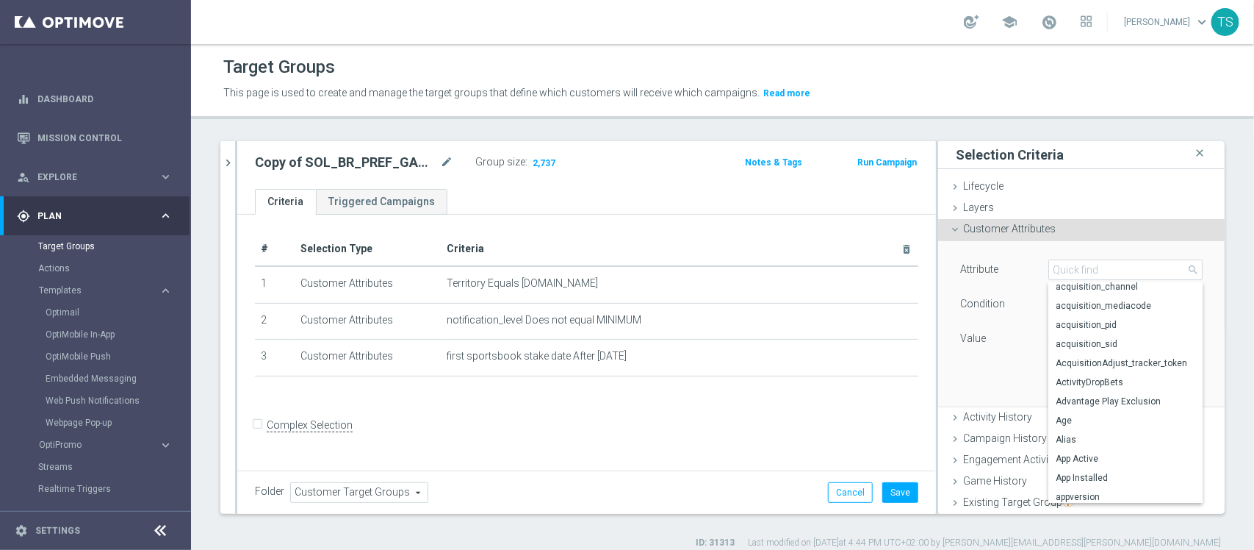
scroll to position [240, 0]
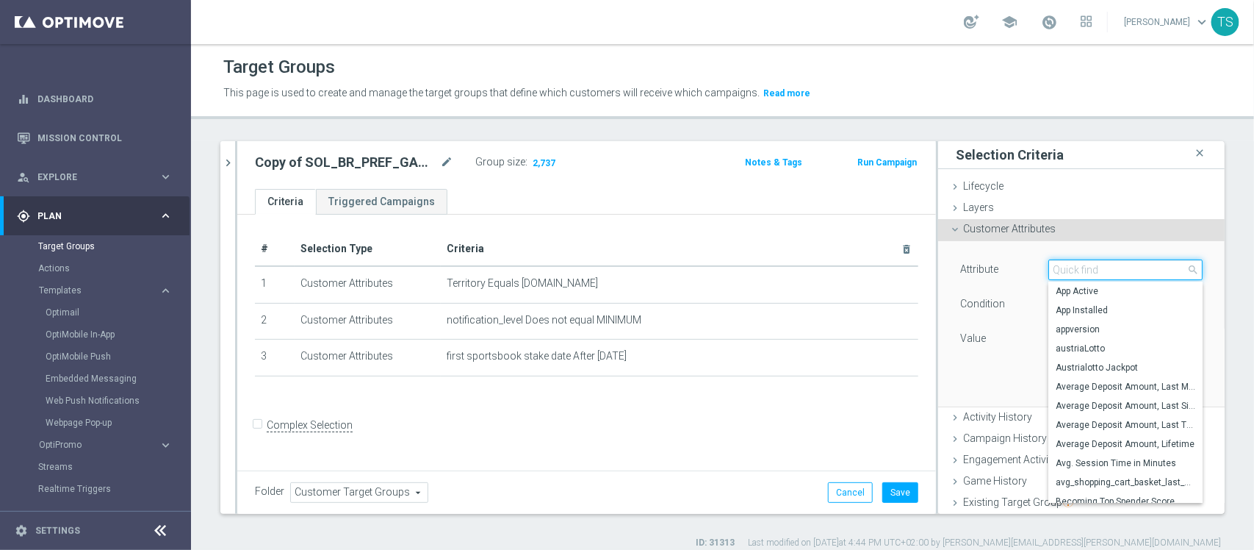
click at [1082, 276] on input "search" at bounding box center [1125, 269] width 154 height 21
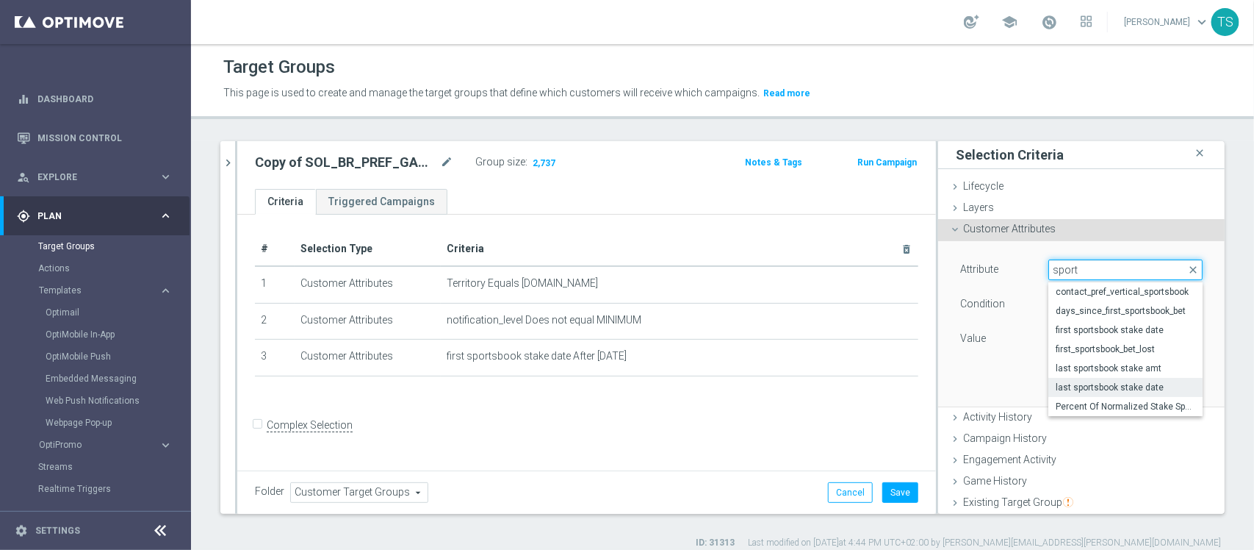
type input "sport"
click at [1063, 386] on span "last sportsbook stake date" at bounding box center [1126, 387] width 140 height 12
type input "last sportsbook stake date"
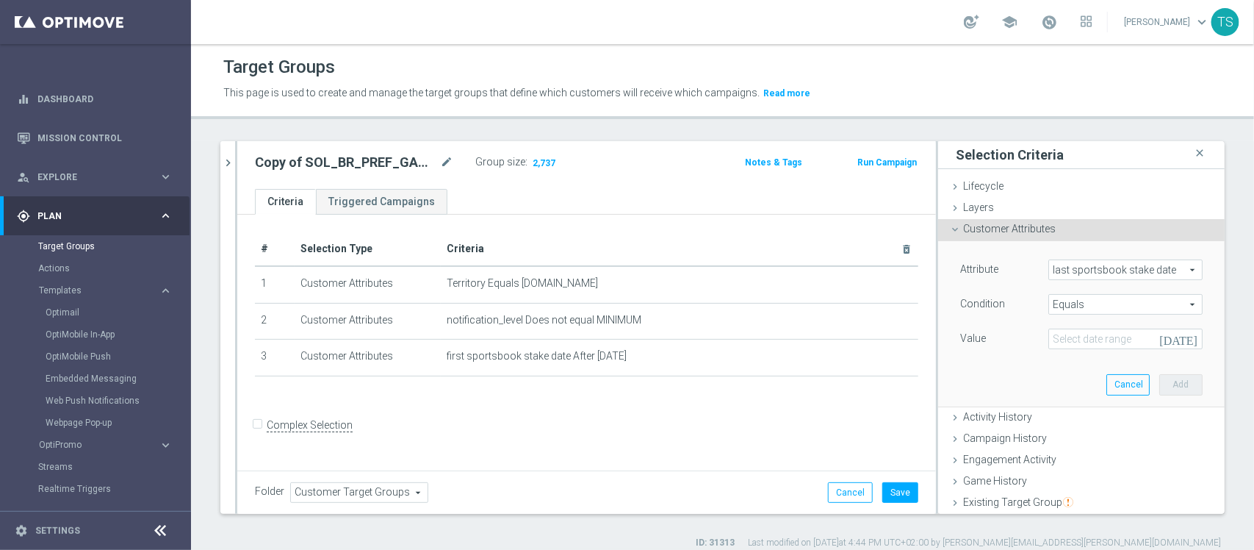
click at [1077, 305] on span "Equals" at bounding box center [1125, 304] width 153 height 19
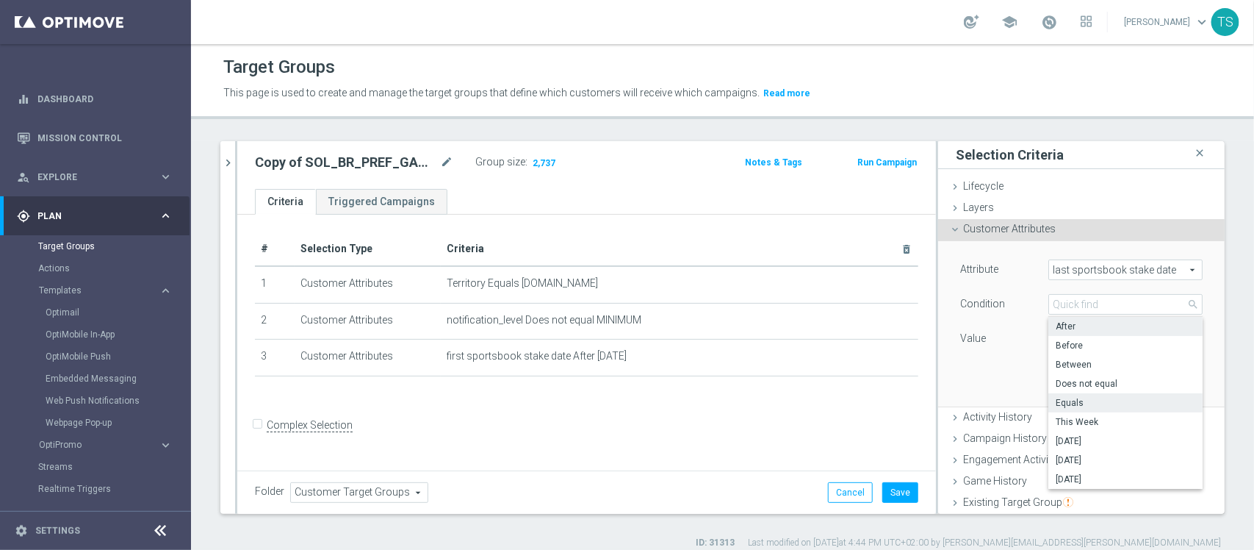
click at [1078, 323] on span "After" at bounding box center [1126, 326] width 140 height 12
type input "After"
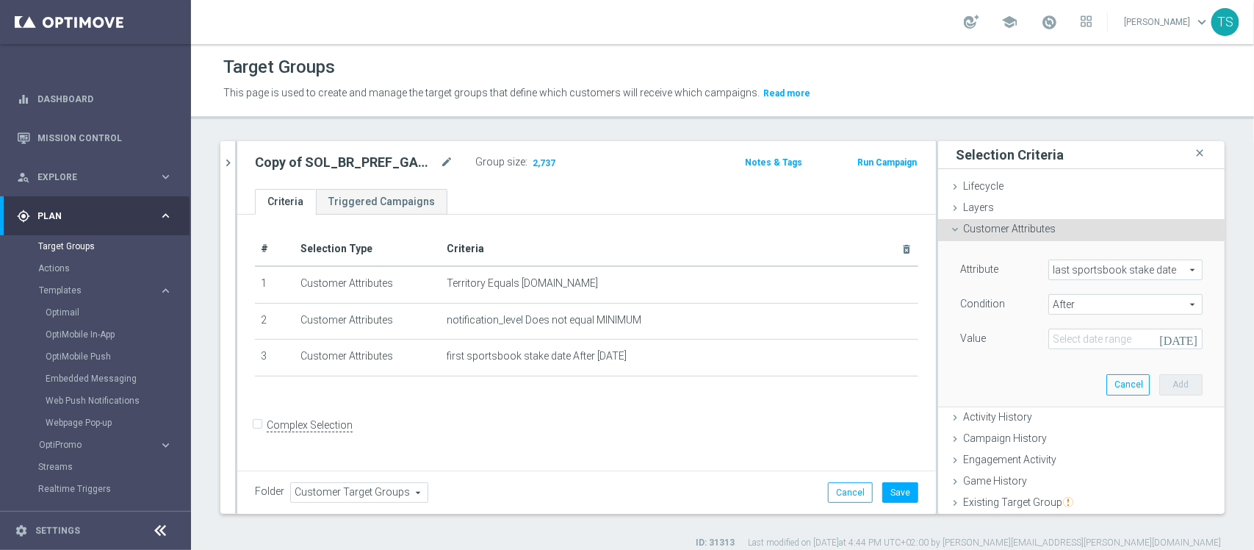
click at [1169, 335] on icon "today" at bounding box center [1180, 336] width 43 height 16
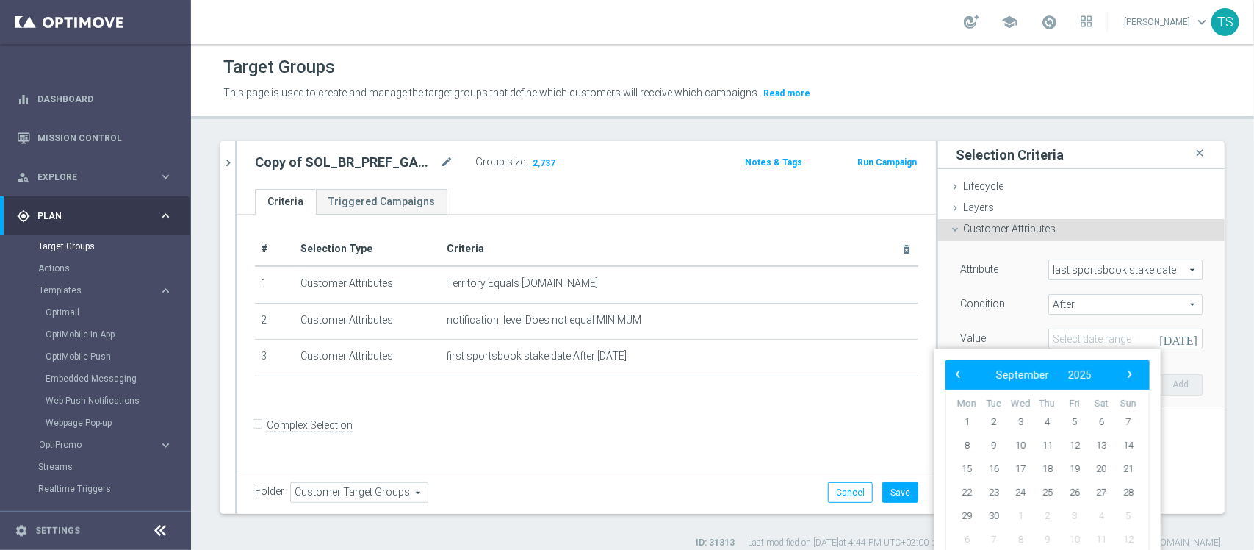
drag, startPoint x: 1095, startPoint y: 362, endPoint x: 1091, endPoint y: 369, distance: 7.6
click at [1093, 362] on div "‹ ​ September ​ 2025 ​ ›" at bounding box center [1048, 374] width 204 height 29
click at [1091, 369] on span "2025" at bounding box center [1080, 375] width 24 height 12
click at [1075, 449] on span "2024" at bounding box center [1071, 454] width 34 height 34
click at [996, 421] on span "January" at bounding box center [982, 416] width 56 height 21
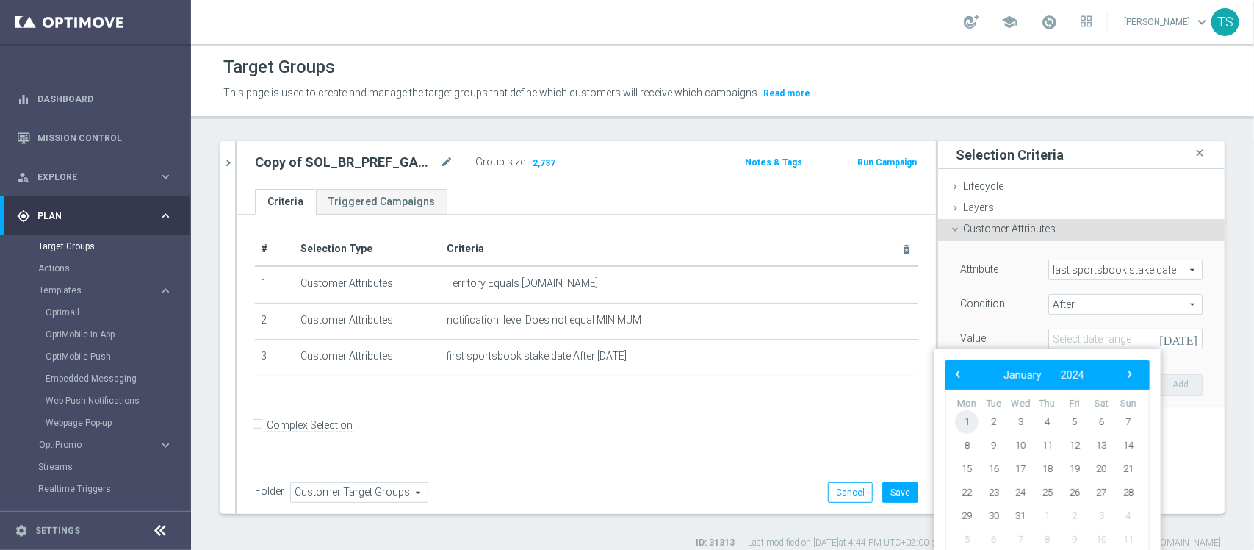
click at [960, 419] on span "1" at bounding box center [967, 422] width 24 height 24
type input "01 Jan 2024"
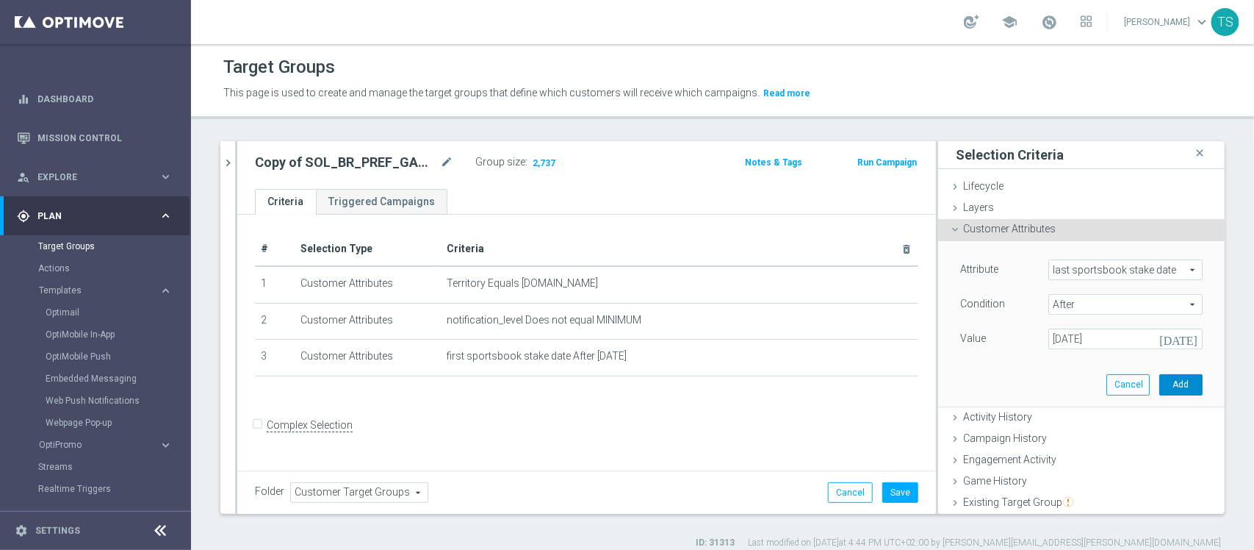
click at [1170, 391] on button "Add" at bounding box center [1180, 384] width 43 height 21
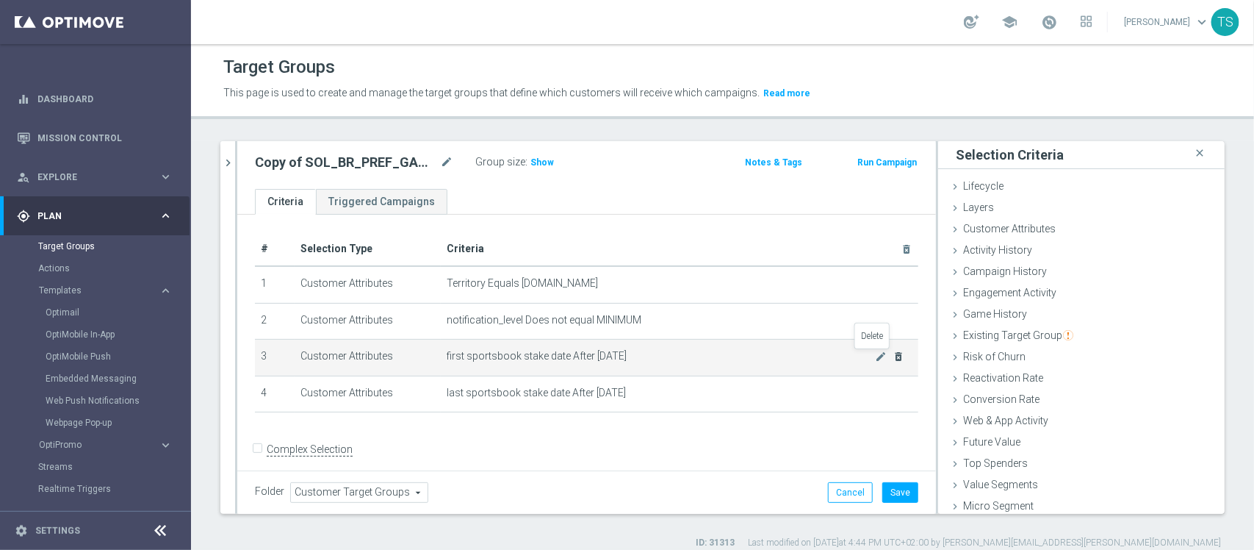
click at [893, 353] on icon "delete_forever" at bounding box center [899, 356] width 12 height 12
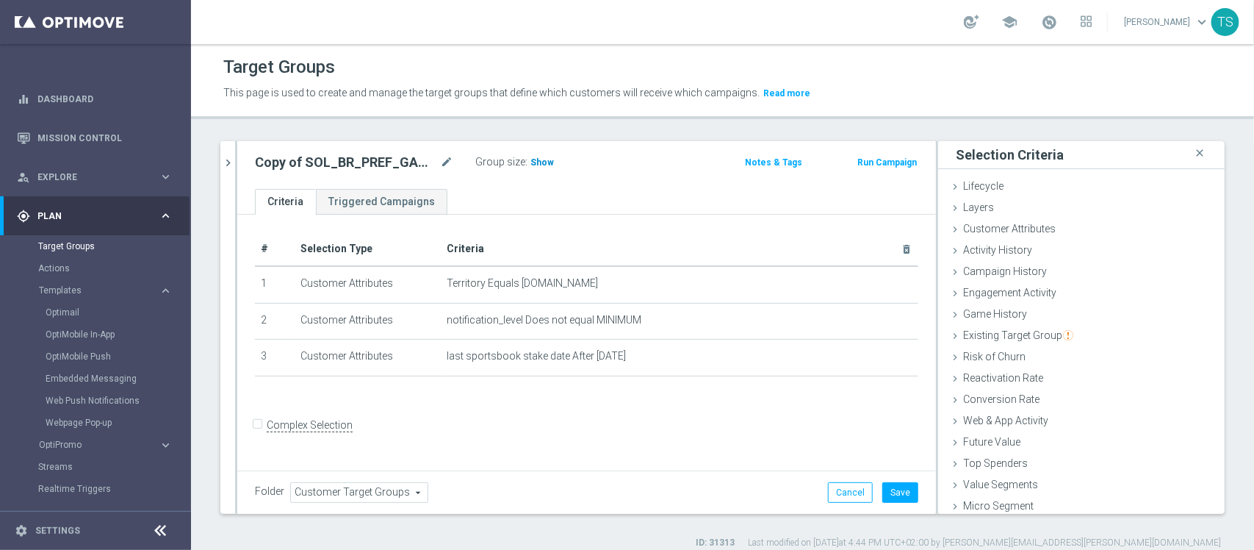
click at [537, 162] on span "Show" at bounding box center [542, 162] width 24 height 10
drag, startPoint x: 87, startPoint y: 245, endPoint x: 109, endPoint y: 251, distance: 22.8
click at [87, 245] on link "Target Groups" at bounding box center [95, 246] width 115 height 12
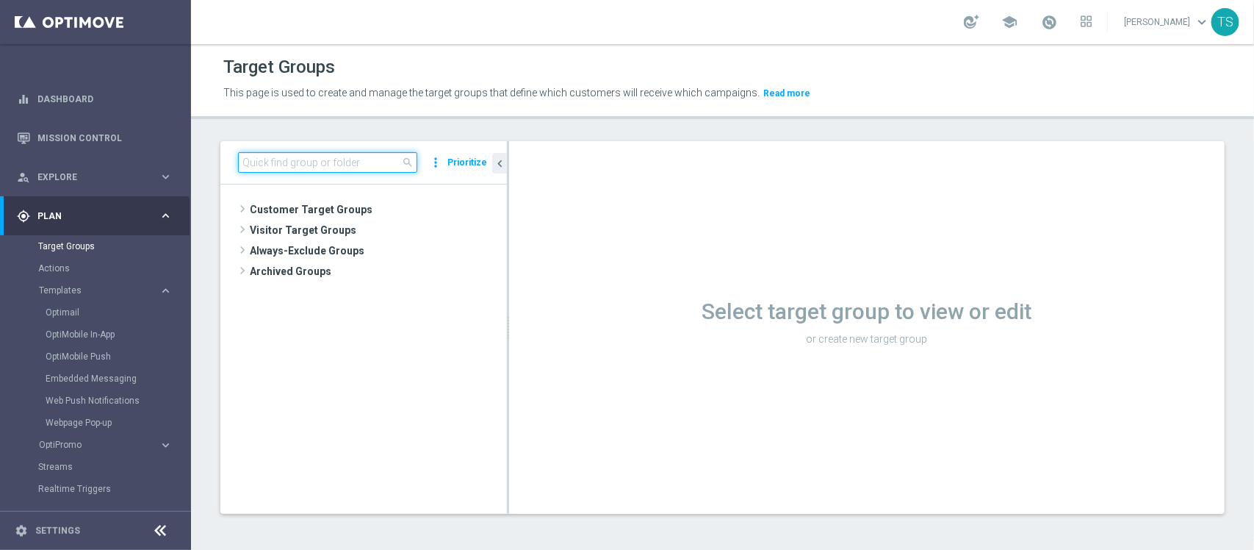
click at [301, 157] on input at bounding box center [327, 162] width 179 height 21
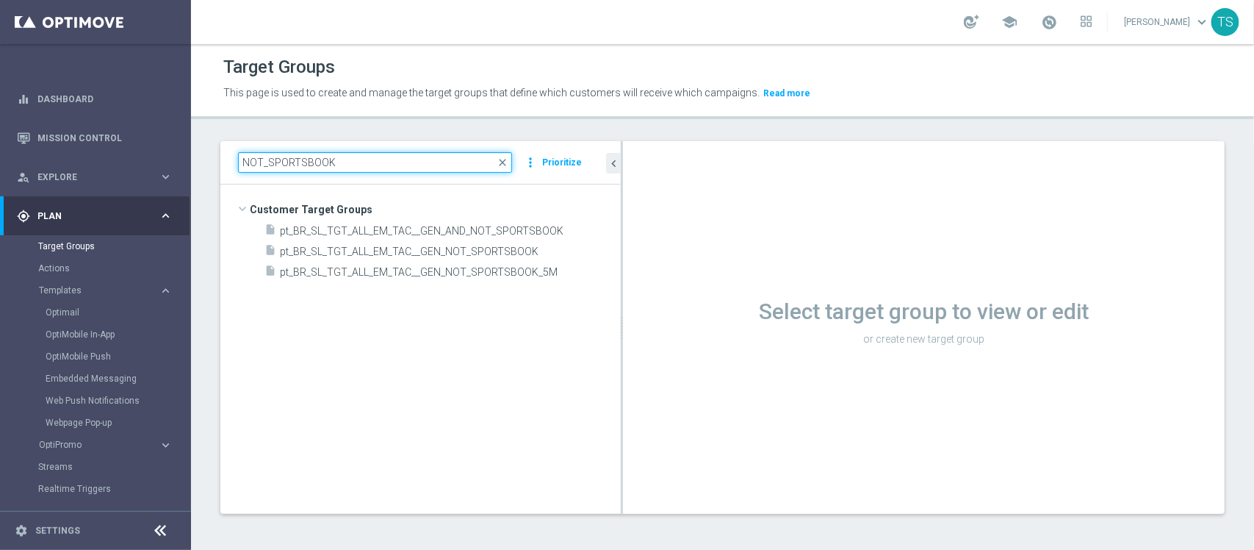
drag, startPoint x: 508, startPoint y: 231, endPoint x: 633, endPoint y: 234, distance: 124.9
click at [633, 234] on as-split "NOT_SPORTSBOOK close more_vert Prioritize Customer Target Groups library_add cr…" at bounding box center [722, 327] width 1004 height 373
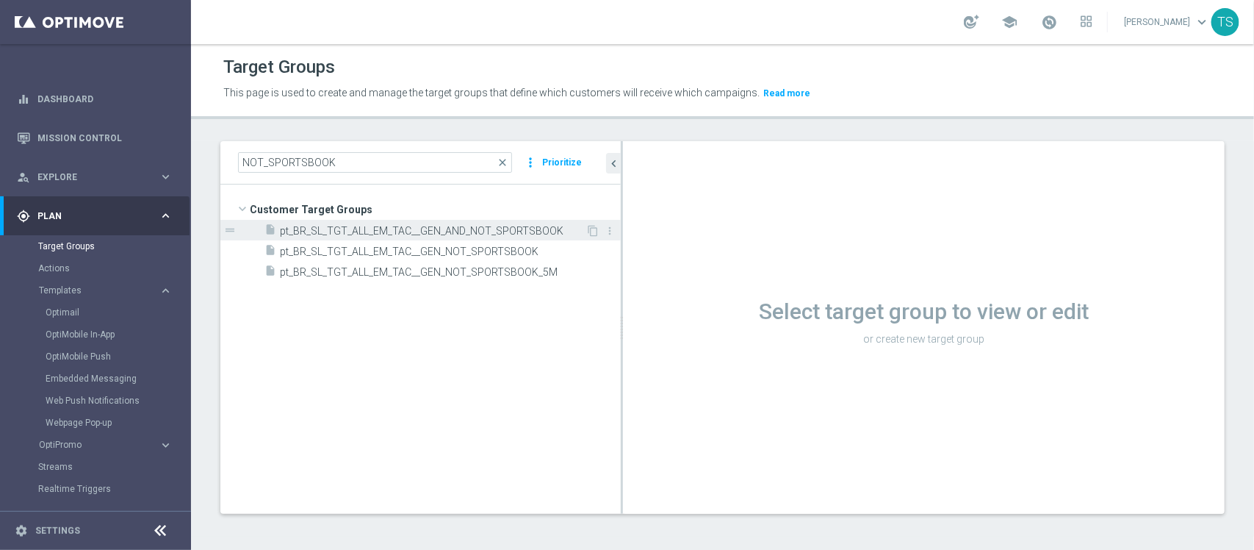
click at [512, 237] on div "insert_drive_file pt_BR_SL_TGT_ALL_EM_TAC__GEN_AND_NOT_SPORTSBOOK" at bounding box center [425, 230] width 321 height 21
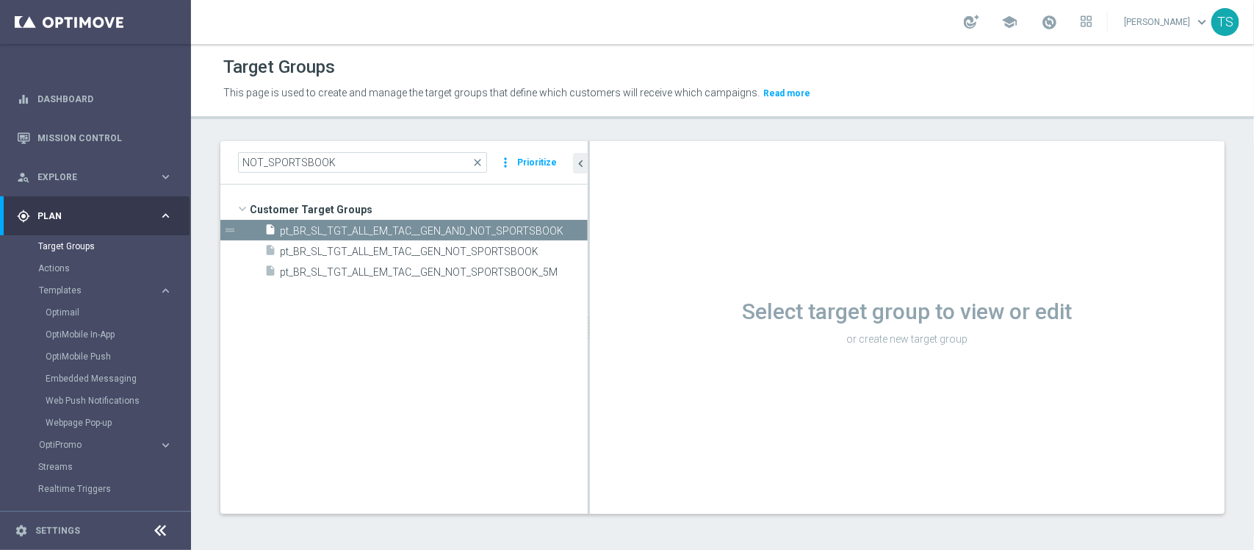
drag, startPoint x: 621, startPoint y: 279, endPoint x: 588, endPoint y: 281, distance: 33.1
click at [588, 281] on div at bounding box center [589, 327] width 2 height 373
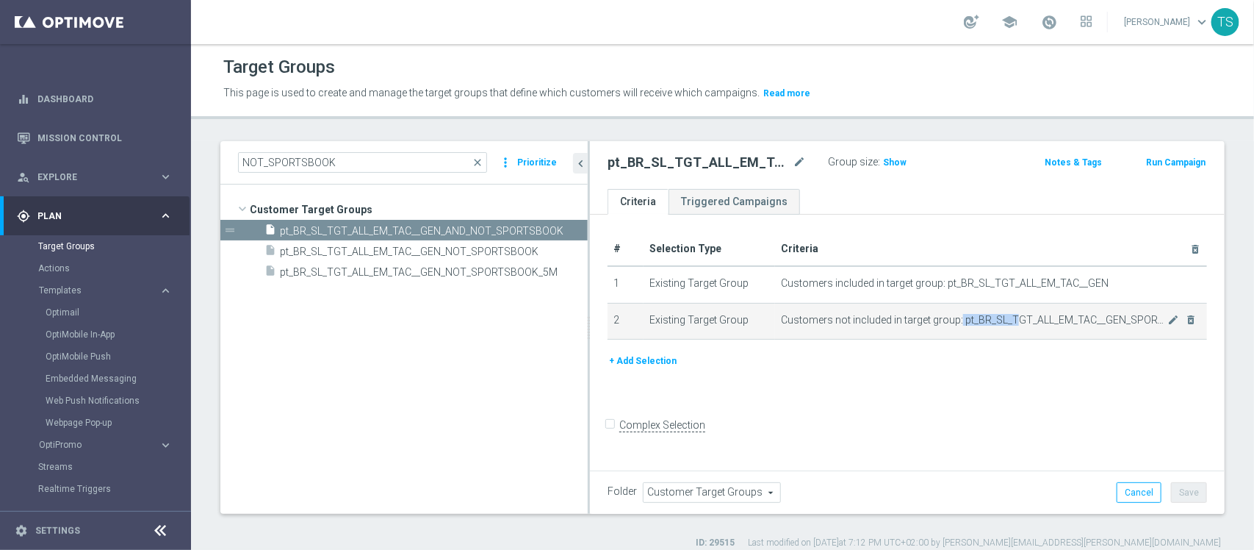
drag, startPoint x: 957, startPoint y: 321, endPoint x: 1009, endPoint y: 318, distance: 51.5
click at [1009, 318] on span "Customers not included in target group: pt_BR_SL_TGT_ALL_EM_TAC__GEN_SPORTSBOOK" at bounding box center [974, 320] width 386 height 12
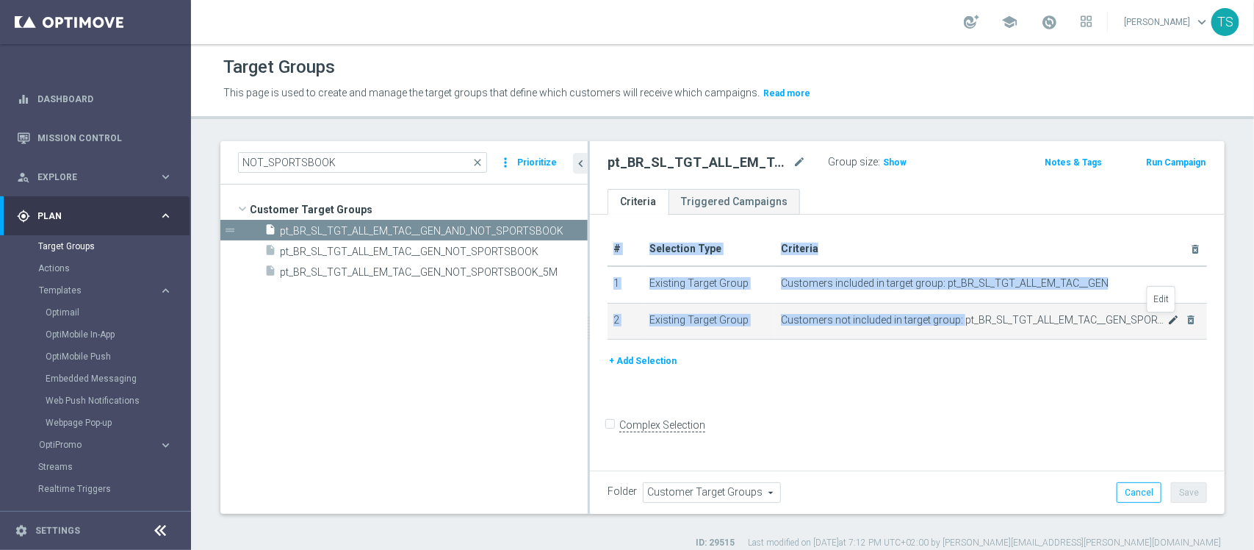
drag, startPoint x: 957, startPoint y: 320, endPoint x: 1162, endPoint y: 316, distance: 204.3
click at [1162, 316] on td "Customers not included in target group: pt_BR_SL_TGT_ALL_EM_TAC__GEN_SPORTSBOOK…" at bounding box center [991, 321] width 432 height 37
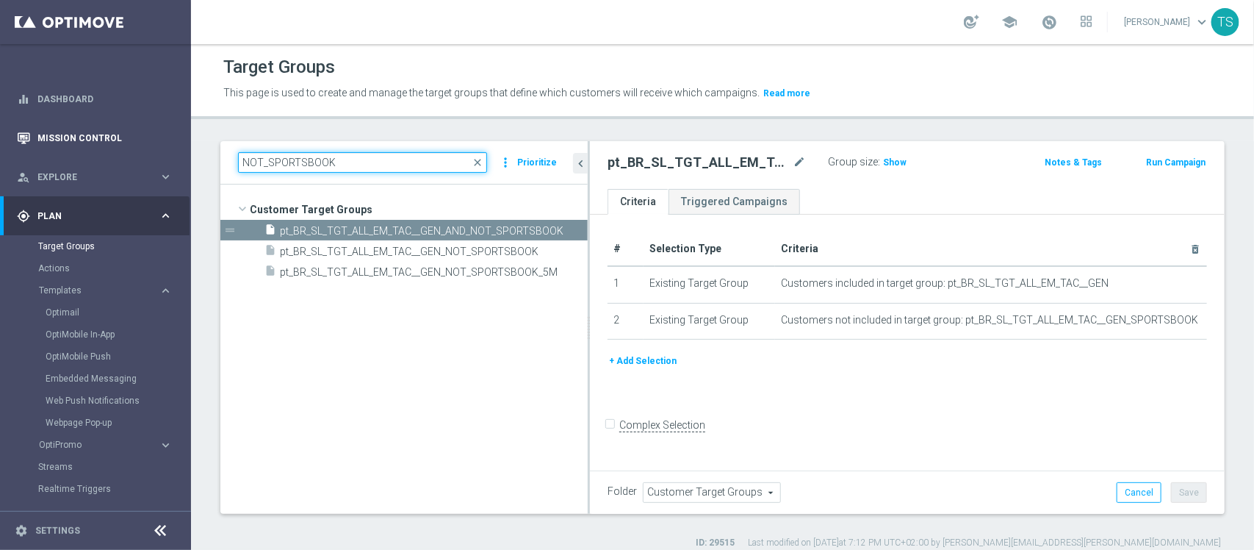
drag, startPoint x: 439, startPoint y: 151, endPoint x: 9, endPoint y: 148, distance: 429.8
click at [0, 144] on main "equalizer Dashboard Mission Control" at bounding box center [627, 275] width 1254 height 550
paste input "pt_BR_SL_TGT_ALL_EM_TAC__GEN"
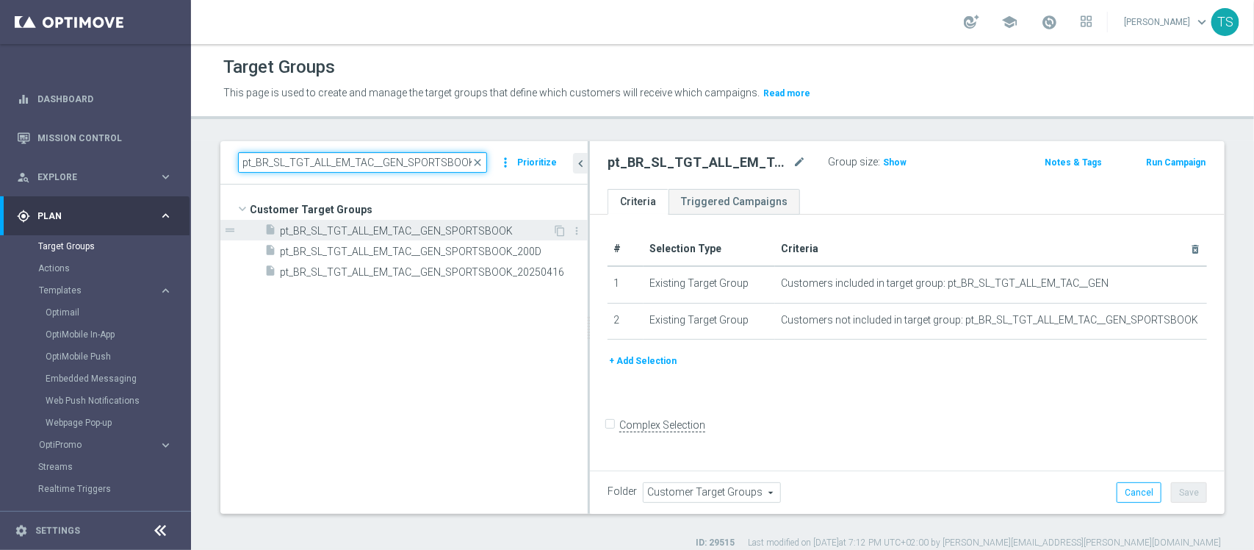
type input "pt_BR_SL_TGT_ALL_EM_TAC__GEN_SPORTSBOOK"
click at [392, 235] on span "pt_BR_SL_TGT_ALL_EM_TAC__GEN_SPORTSBOOK" at bounding box center [416, 231] width 273 height 12
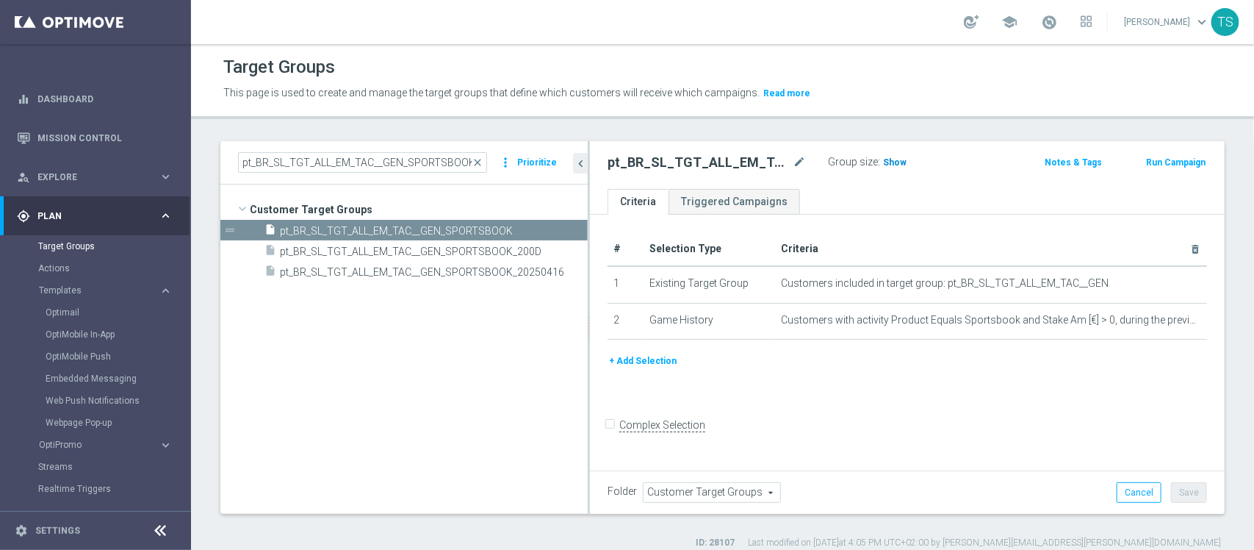
click at [897, 167] on span "Show" at bounding box center [895, 162] width 24 height 10
click at [1168, 316] on icon "mode_edit" at bounding box center [1174, 320] width 12 height 12
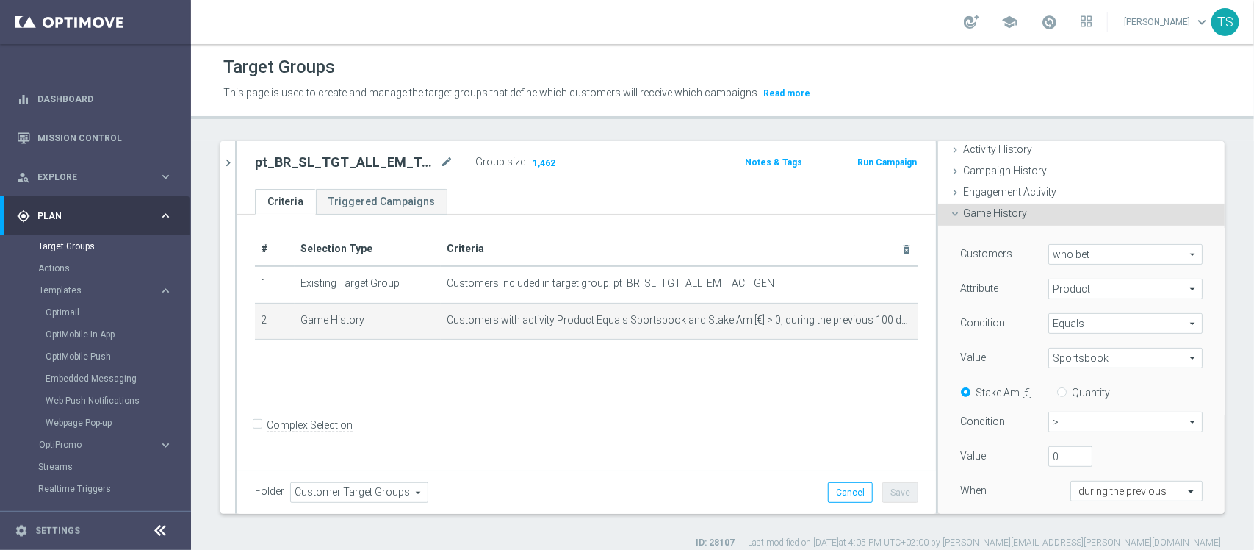
scroll to position [98, 0]
click at [1150, 295] on span "Product" at bounding box center [1125, 291] width 153 height 19
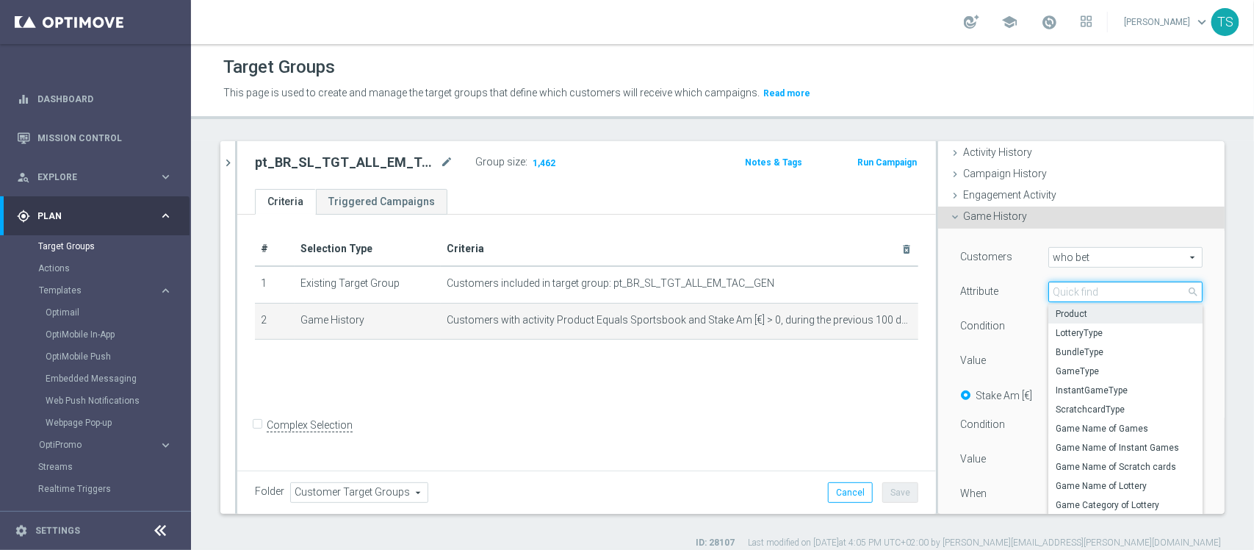
click at [1111, 292] on input "search" at bounding box center [1125, 291] width 154 height 21
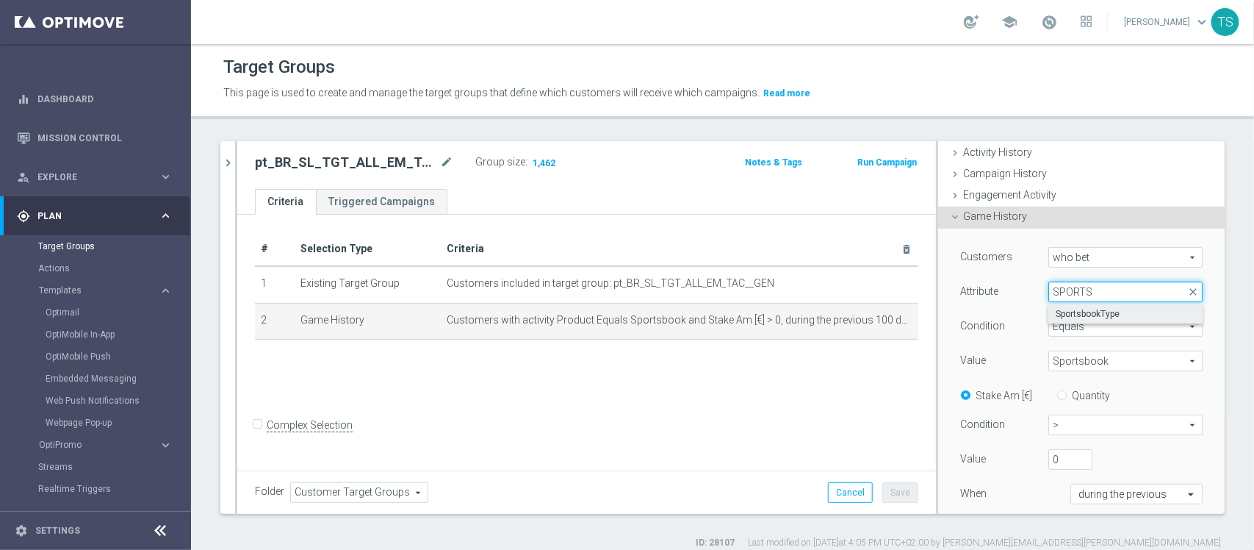
type input "SPORTS"
click at [1114, 314] on span "SportsbookType" at bounding box center [1126, 314] width 140 height 12
type input "SportsbookType"
click at [1110, 355] on span "Sportsbook" at bounding box center [1125, 360] width 153 height 19
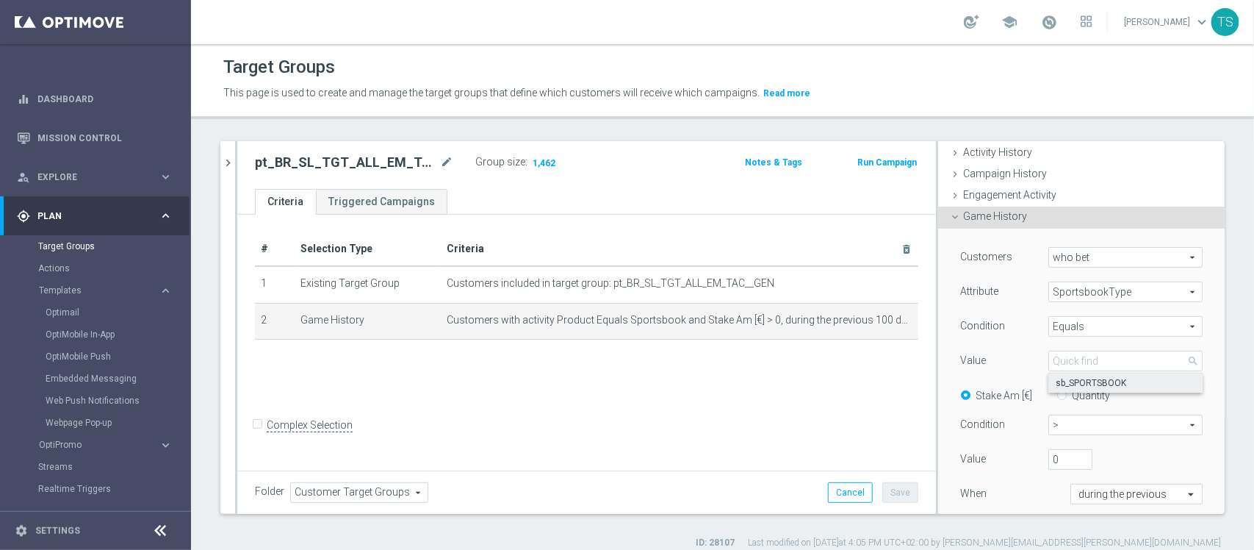
click at [1104, 377] on span "sb_SPORTSBOOK" at bounding box center [1126, 383] width 140 height 12
type input "sb_SPORTSBOOK"
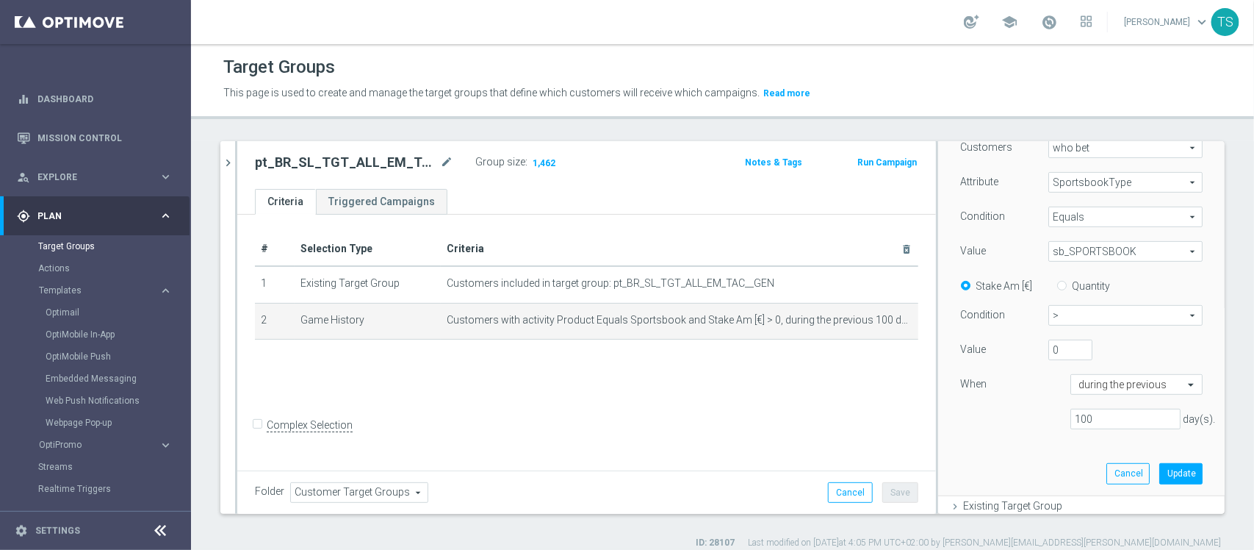
scroll to position [222, 0]
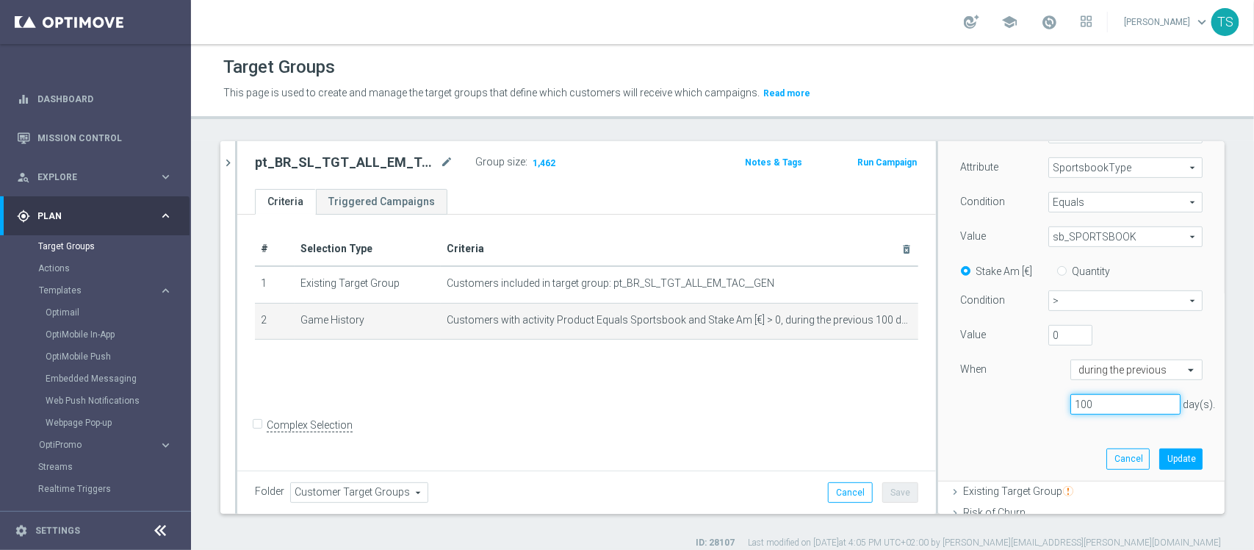
drag, startPoint x: 1089, startPoint y: 406, endPoint x: 889, endPoint y: 402, distance: 199.9
click at [938, 403] on div "Customers who bet who bet arrow_drop_down search Attribute SportsbookType Sport…" at bounding box center [1081, 292] width 287 height 377
type input "360"
click at [1159, 456] on button "Update" at bounding box center [1180, 458] width 43 height 21
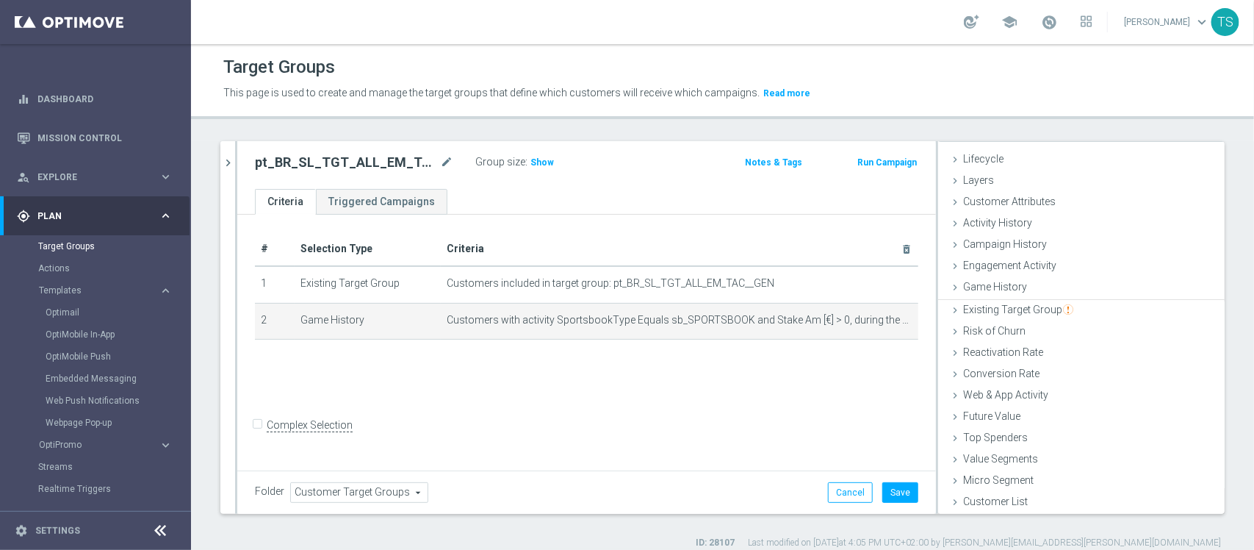
scroll to position [26, 0]
click at [547, 155] on h3 "Show" at bounding box center [542, 162] width 26 height 16
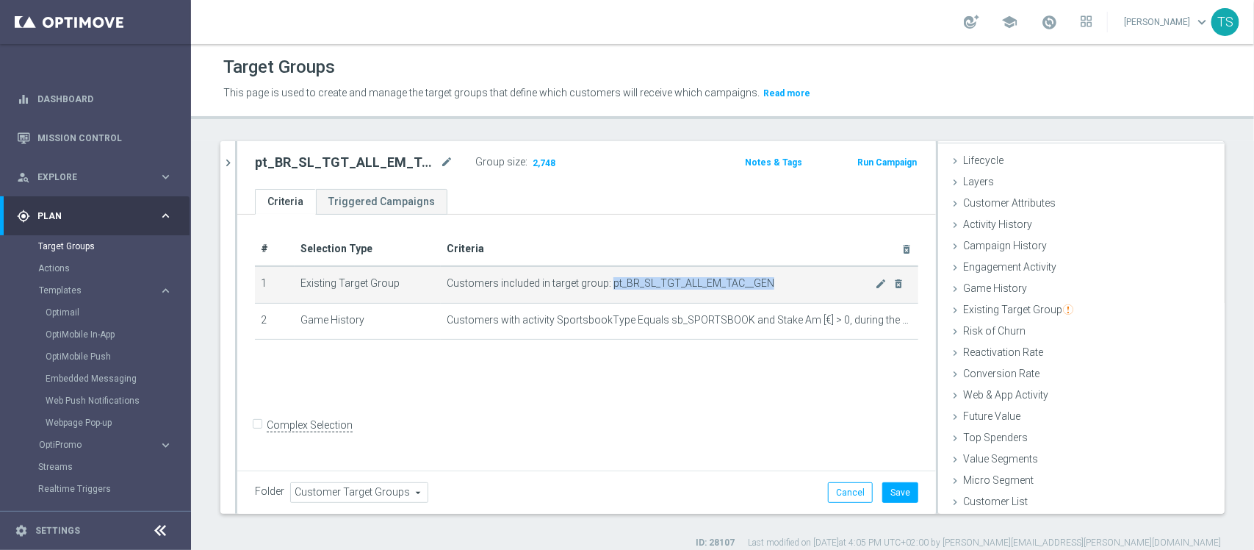
drag, startPoint x: 776, startPoint y: 288, endPoint x: 605, endPoint y: 283, distance: 171.3
click at [606, 284] on span "Customers included in target group: pt_BR_SL_TGT_ALL_EM_TAC__GEN" at bounding box center [661, 283] width 428 height 12
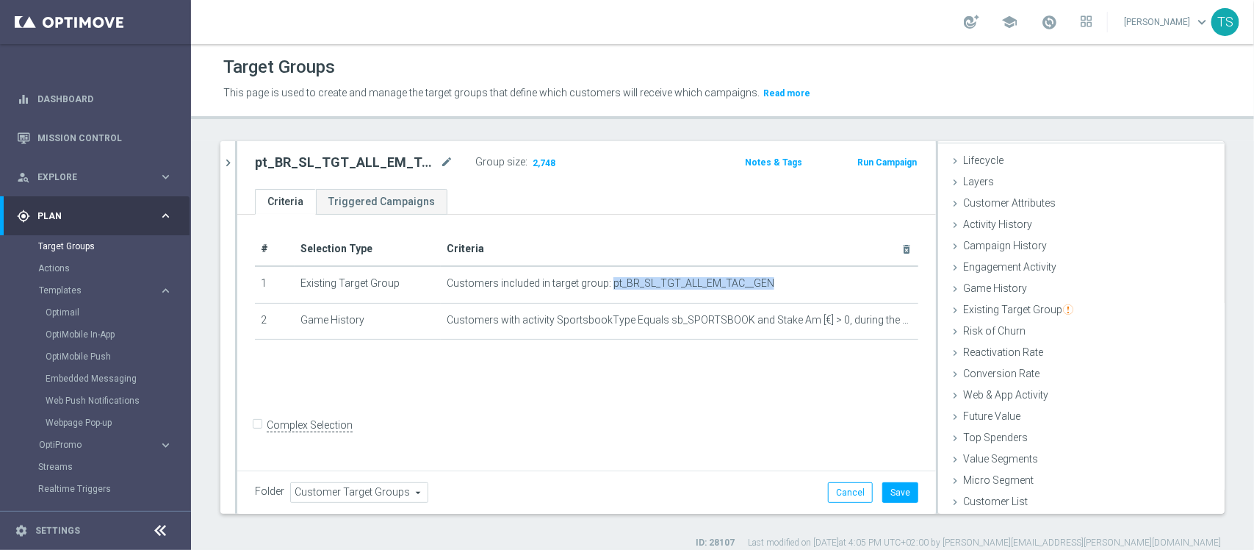
copy span "pt_BR_SL_TGT_ALL_EM_TAC__GEN"
click at [90, 242] on link "Target Groups" at bounding box center [95, 246] width 115 height 12
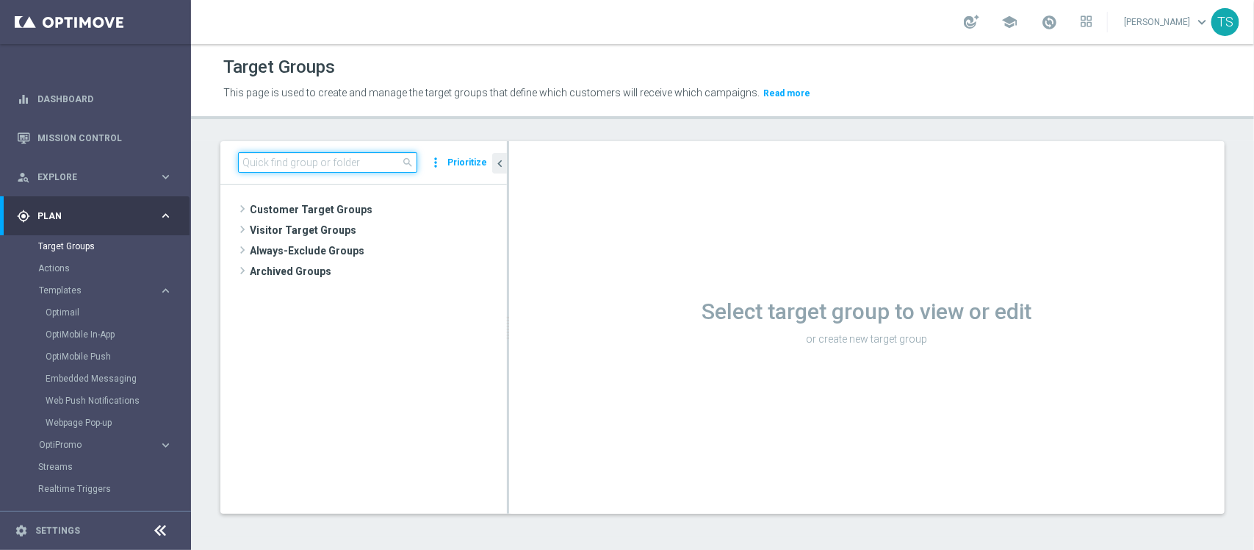
click at [371, 163] on input at bounding box center [327, 162] width 179 height 21
paste input "pt_BR_SL_TGT_ALL_EM_TAC__GEN"
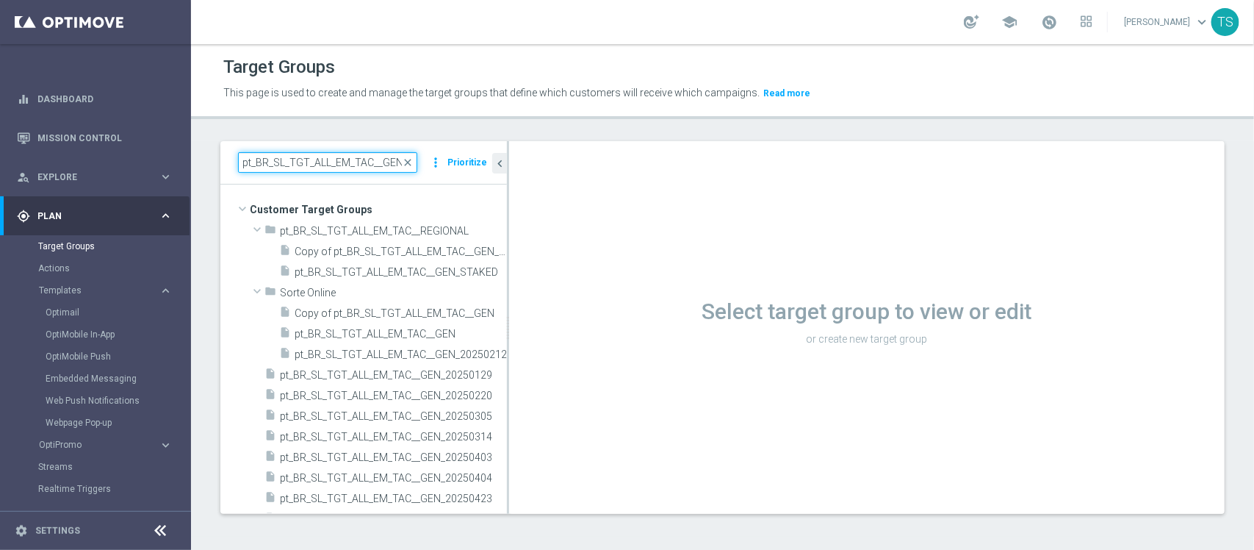
type input "pt_BR_SL_TGT_ALL_EM_TAC__GEN"
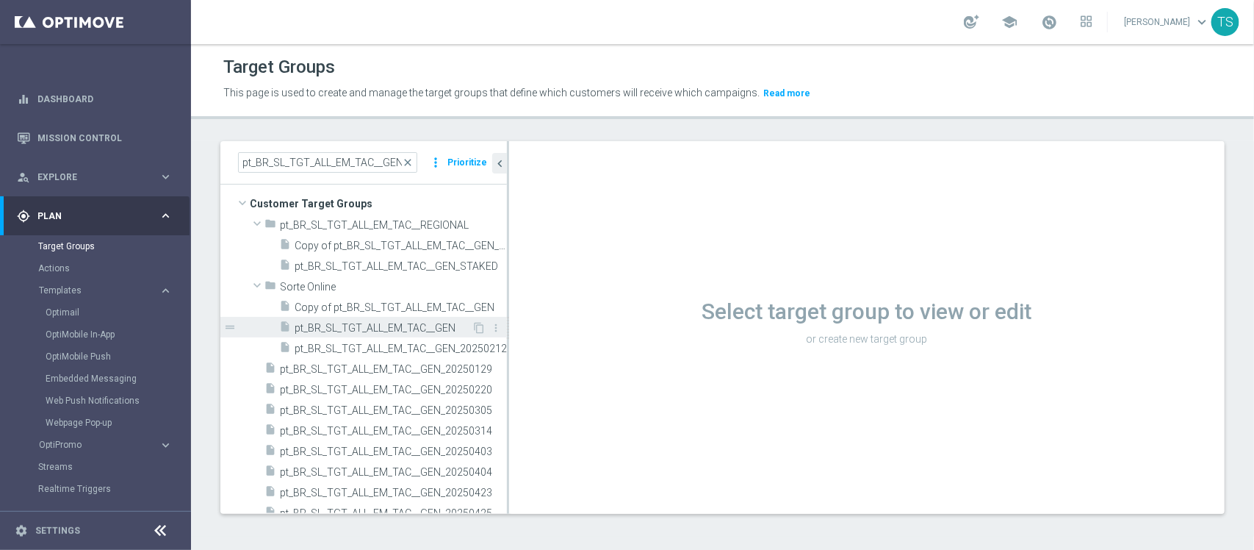
click at [409, 334] on div "insert_drive_file pt_BR_SL_TGT_ALL_EM_TAC__GEN" at bounding box center [375, 327] width 193 height 21
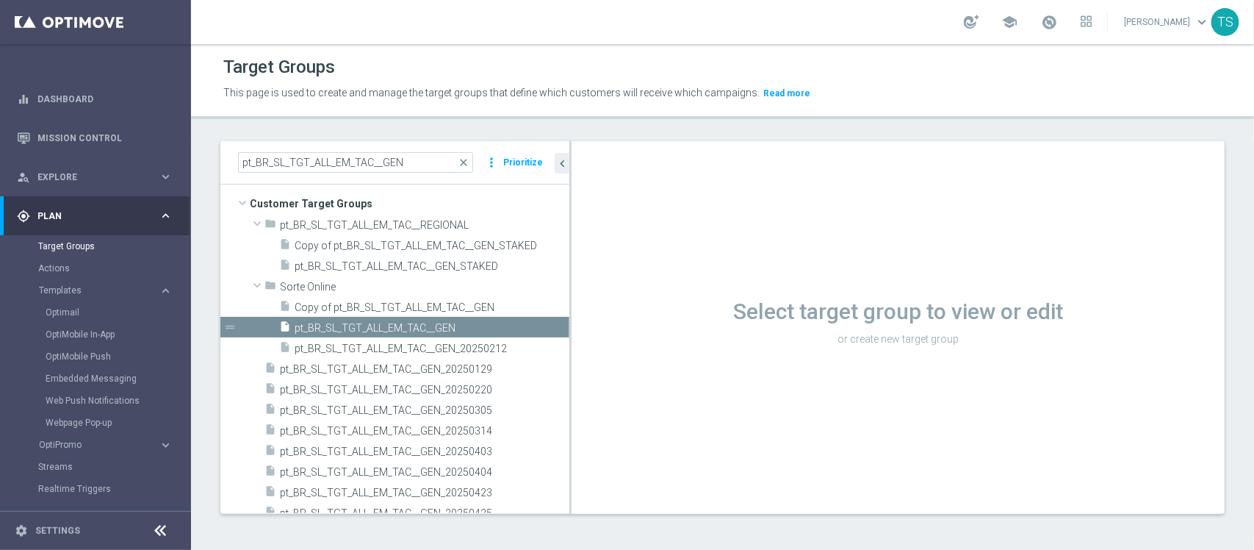
drag, startPoint x: 507, startPoint y: 323, endPoint x: 569, endPoint y: 336, distance: 63.7
click at [569, 336] on div at bounding box center [570, 327] width 2 height 373
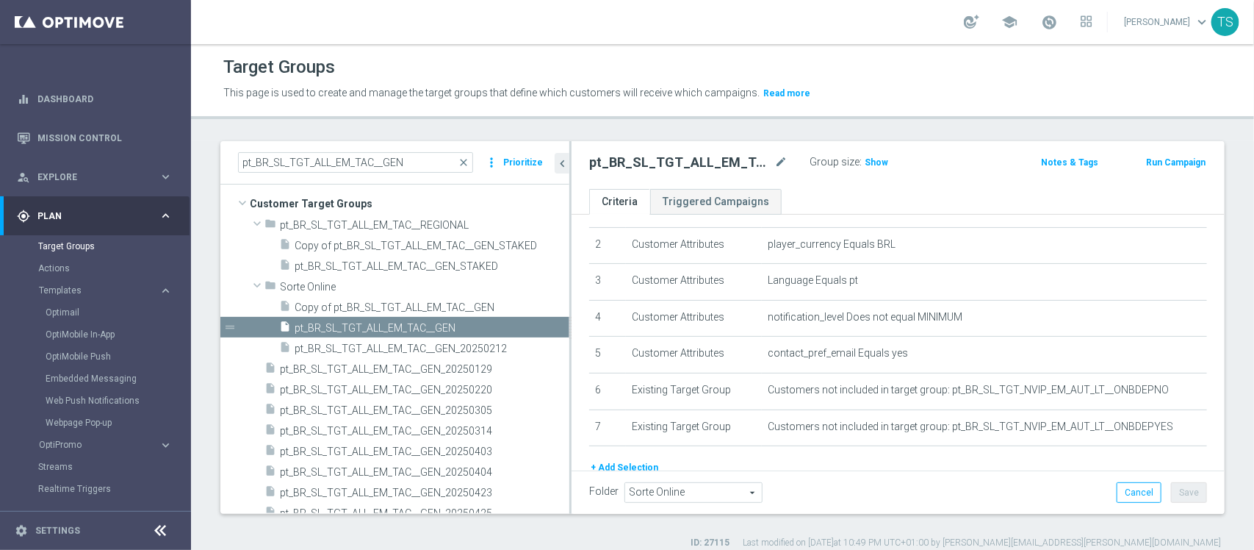
scroll to position [55, 0]
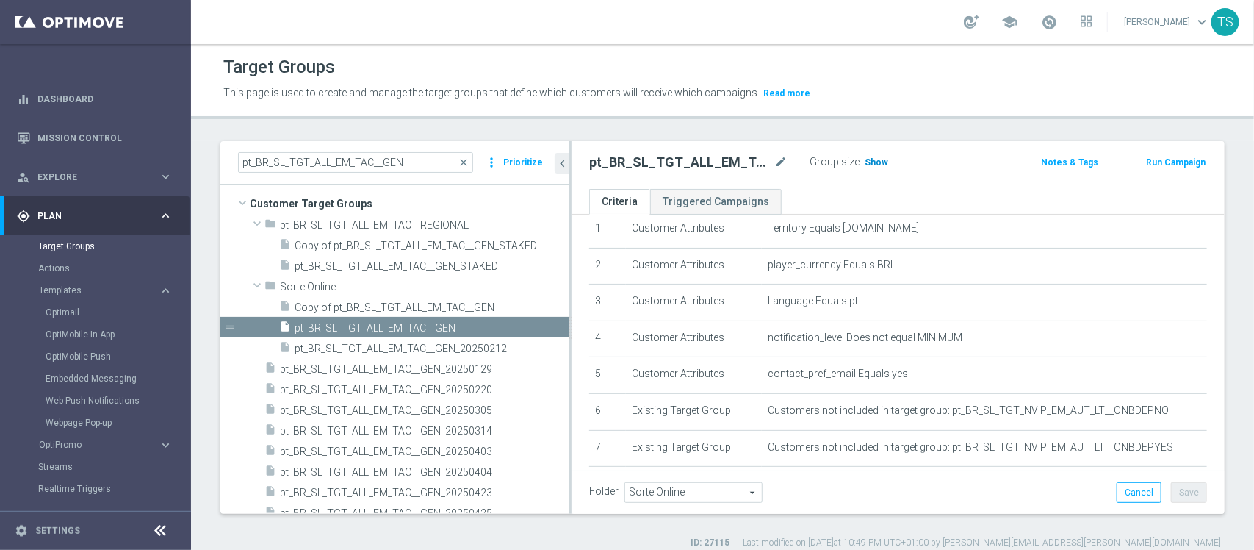
click at [882, 167] on span "Show" at bounding box center [877, 162] width 24 height 10
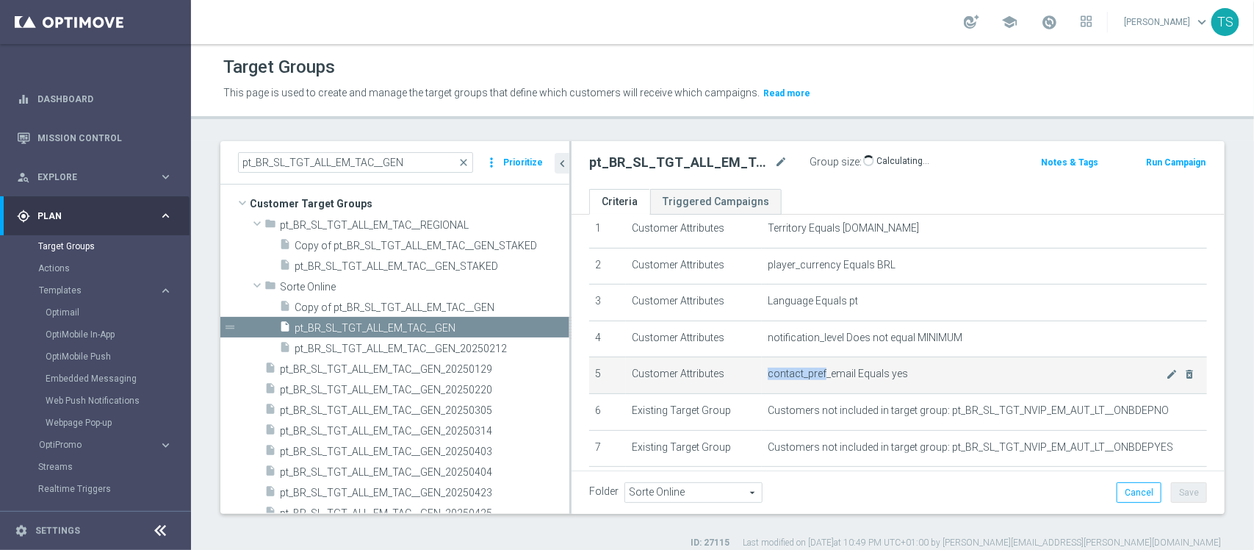
drag, startPoint x: 758, startPoint y: 375, endPoint x: 816, endPoint y: 372, distance: 58.2
click at [816, 372] on td "contact_pref_email Equals yes mode_edit delete_forever" at bounding box center [984, 375] width 445 height 37
click at [1184, 377] on icon "delete_forever" at bounding box center [1190, 374] width 12 height 12
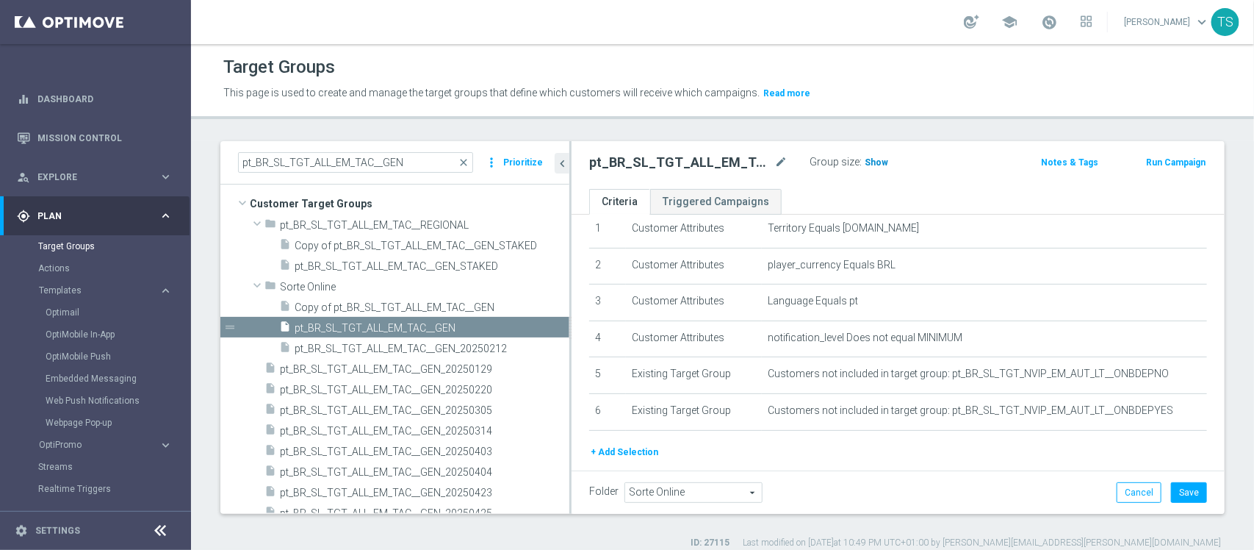
click at [876, 163] on span "Show" at bounding box center [877, 162] width 24 height 10
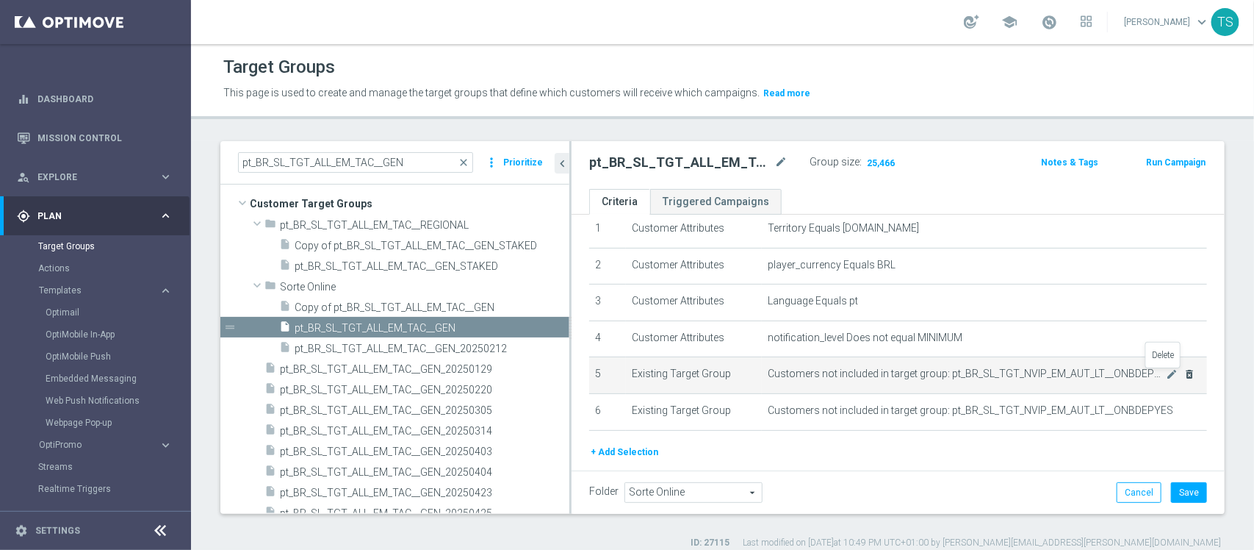
click at [1184, 375] on icon "delete_forever" at bounding box center [1190, 374] width 12 height 12
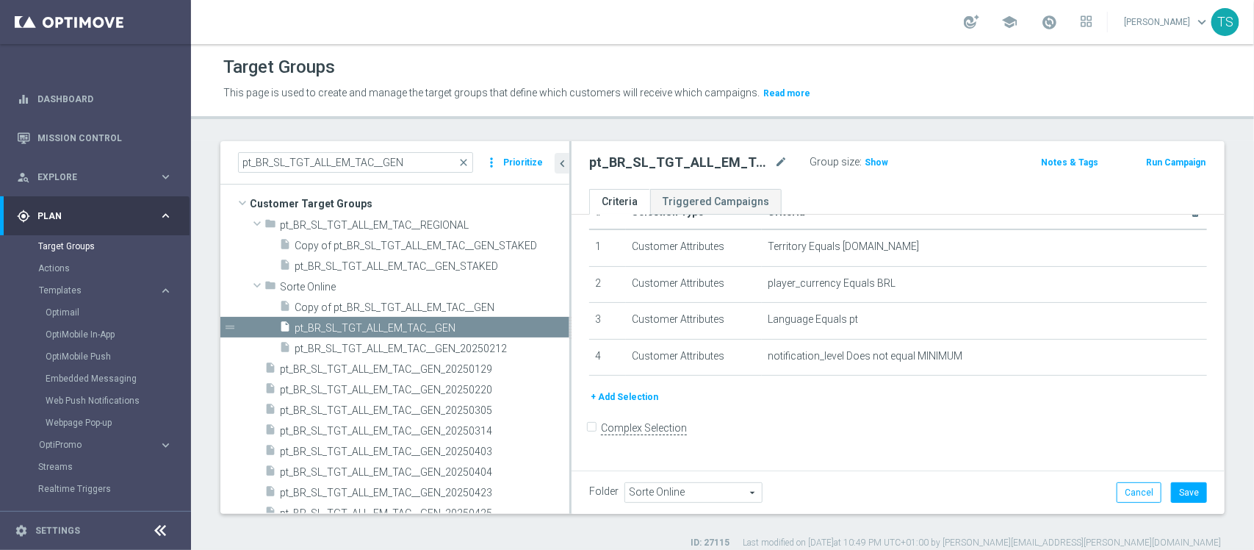
scroll to position [26, 0]
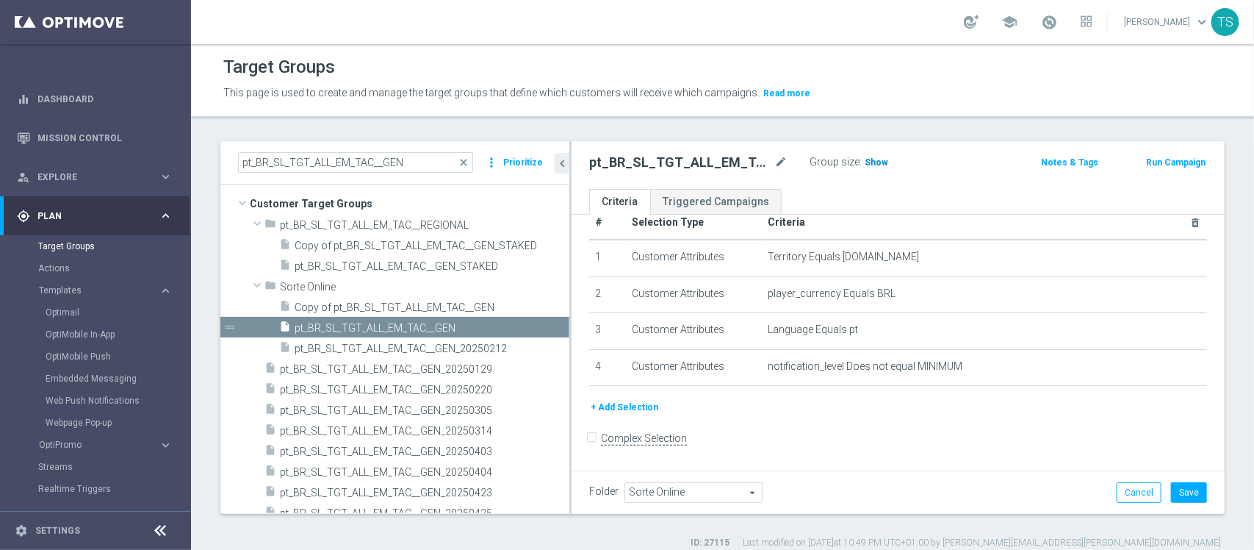
click at [878, 168] on h3 "Show" at bounding box center [876, 162] width 26 height 16
click at [1135, 289] on tbody "1 Customer Attributes Territory Equals www.sorteonline.bet.br mode_edit delete_…" at bounding box center [898, 313] width 618 height 146
drag, startPoint x: 1129, startPoint y: 287, endPoint x: 1217, endPoint y: 386, distance: 132.2
click at [1217, 386] on div "pt_BR_SL_TGT_ALL_EM_TAC__GEN close more_vert Prioritize Customer Target Groups …" at bounding box center [722, 345] width 1063 height 408
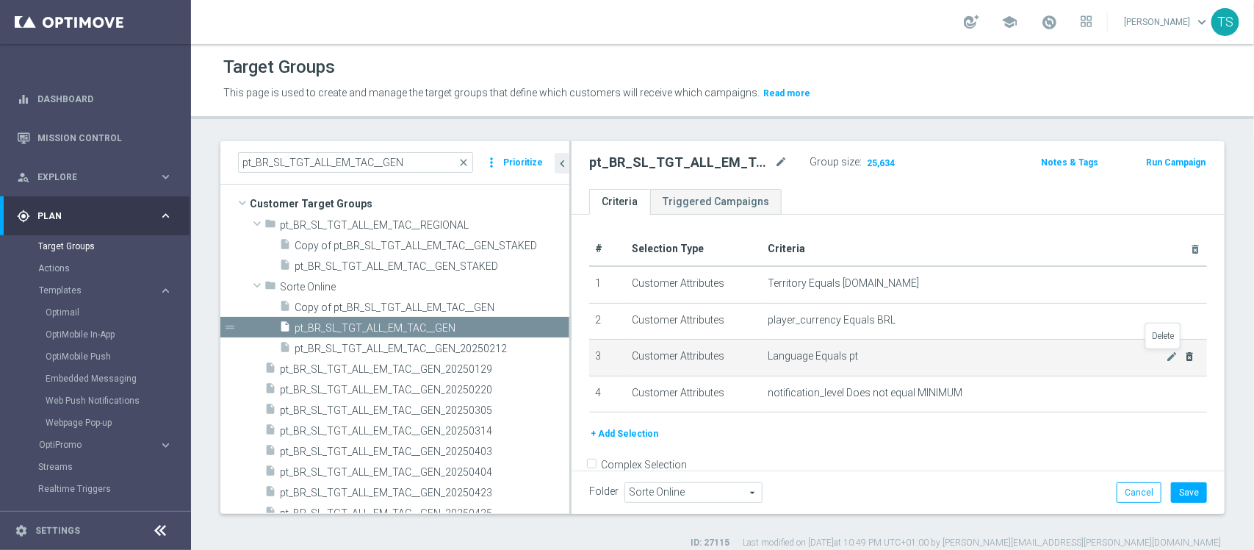
click at [1184, 353] on icon "delete_forever" at bounding box center [1190, 356] width 12 height 12
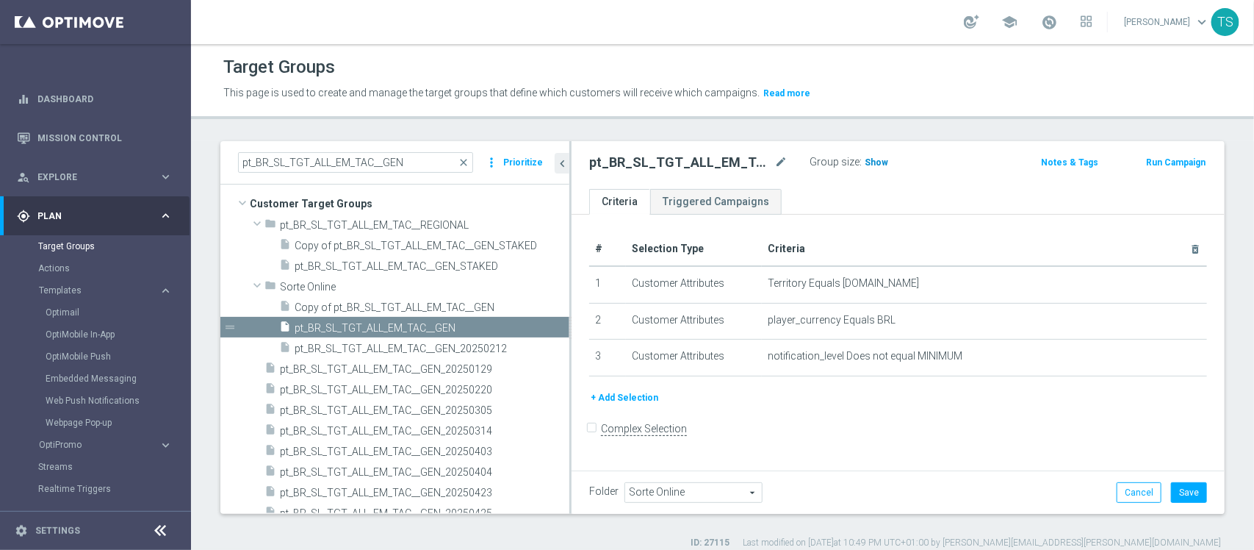
click at [882, 160] on span "Show" at bounding box center [877, 162] width 24 height 10
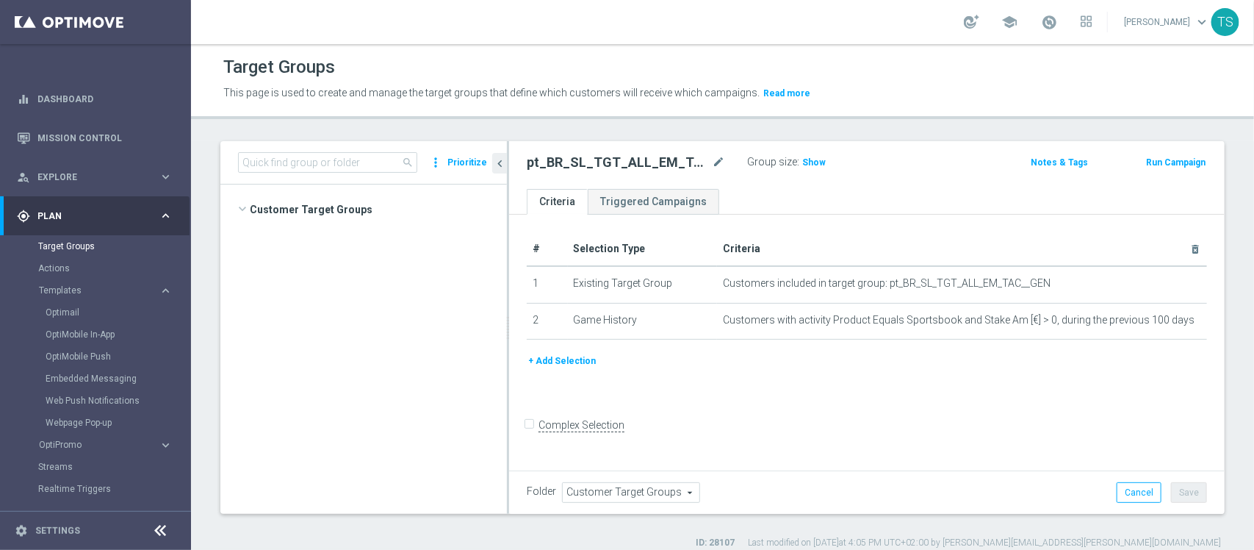
scroll to position [3389, 0]
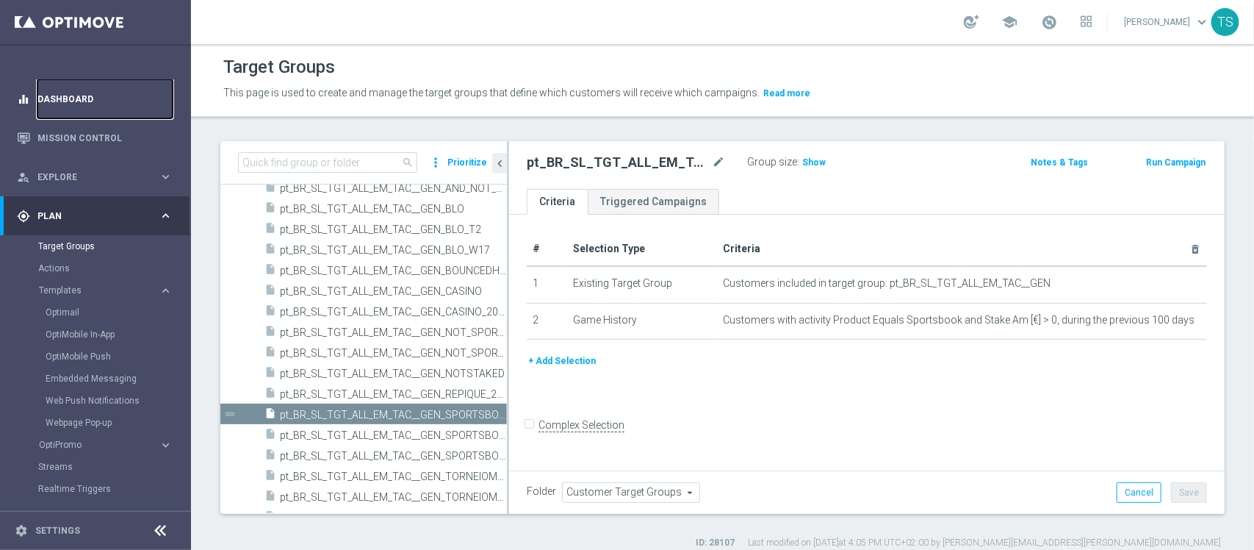
click at [79, 105] on link "Dashboard" at bounding box center [104, 98] width 135 height 39
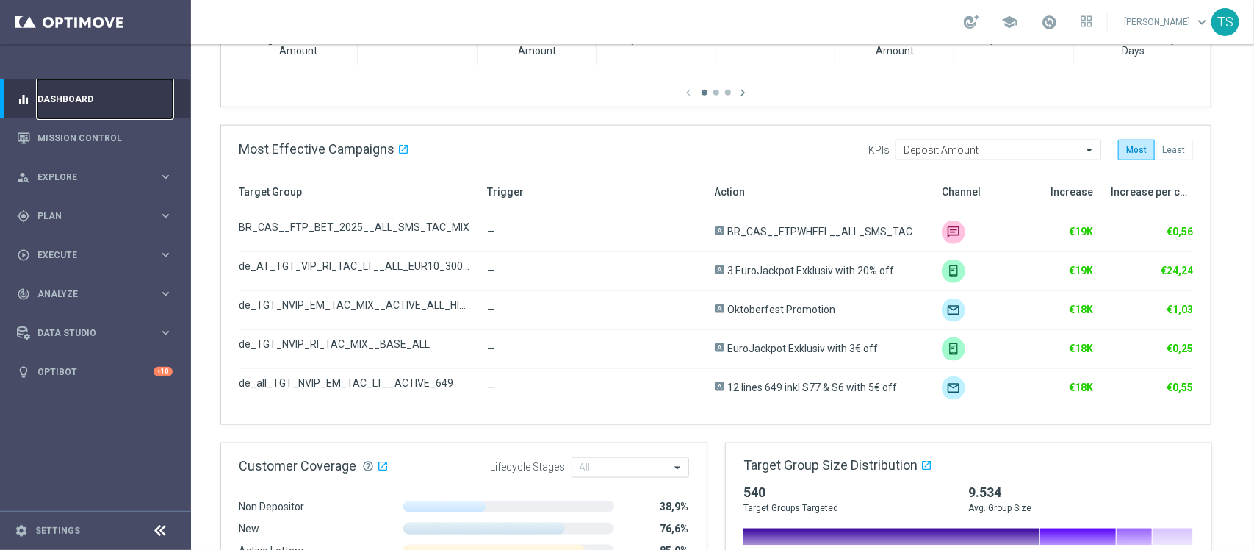
scroll to position [537, 0]
